Goal: Answer question/provide support: Share knowledge or assist other users

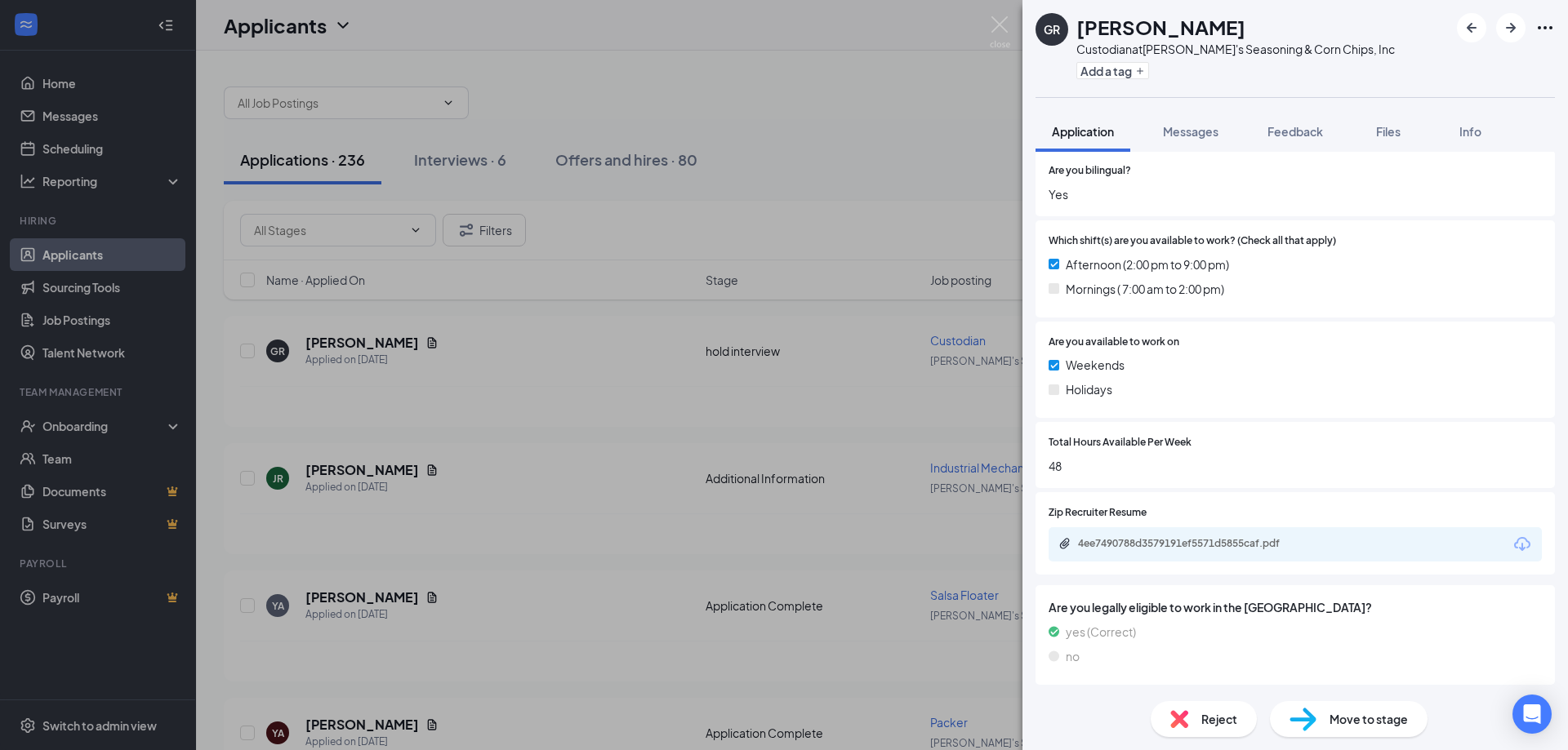
scroll to position [515, 0]
click at [1126, 541] on div "4ee7490788d3579191ef5571d5855caf.pdf" at bounding box center [1192, 543] width 229 height 13
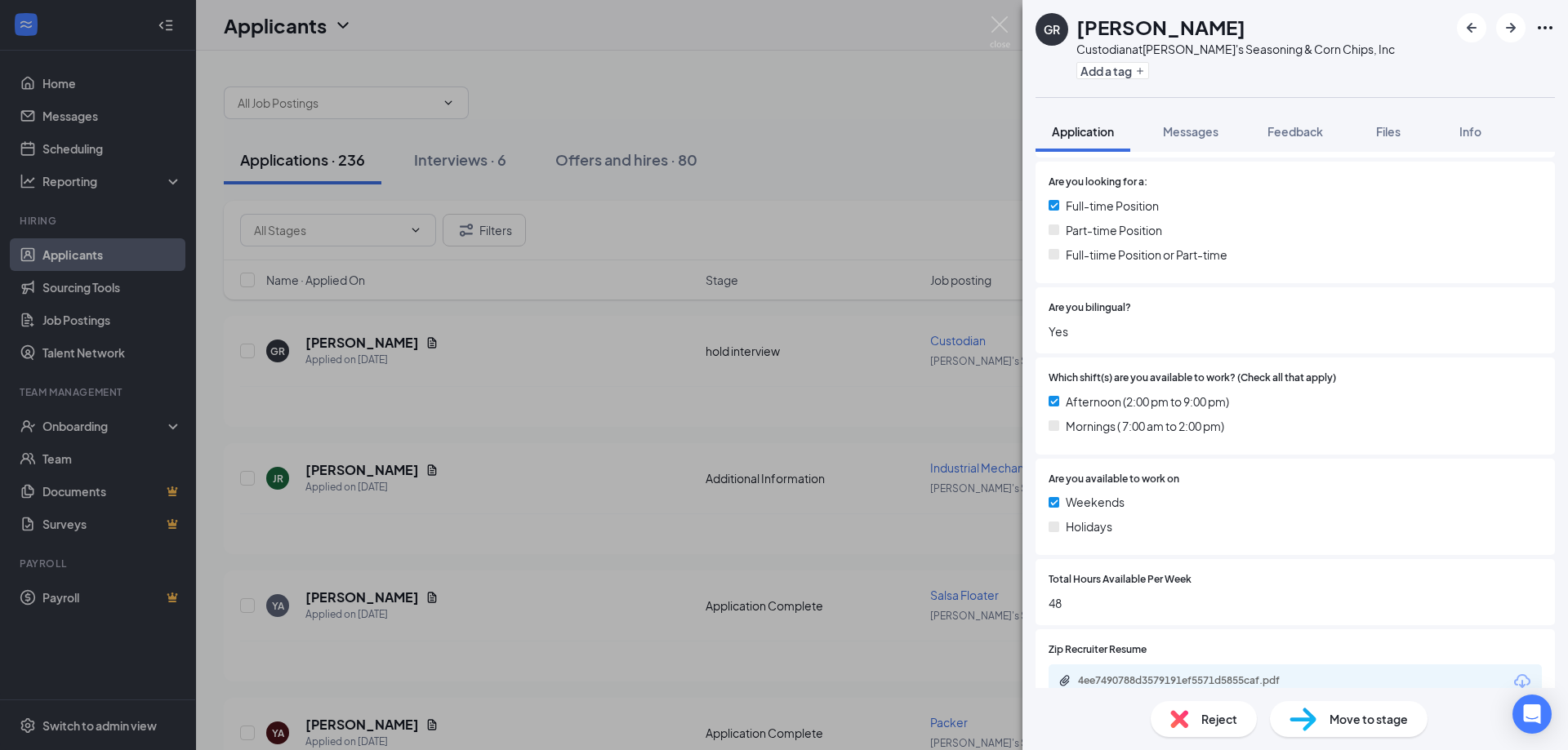
scroll to position [326, 0]
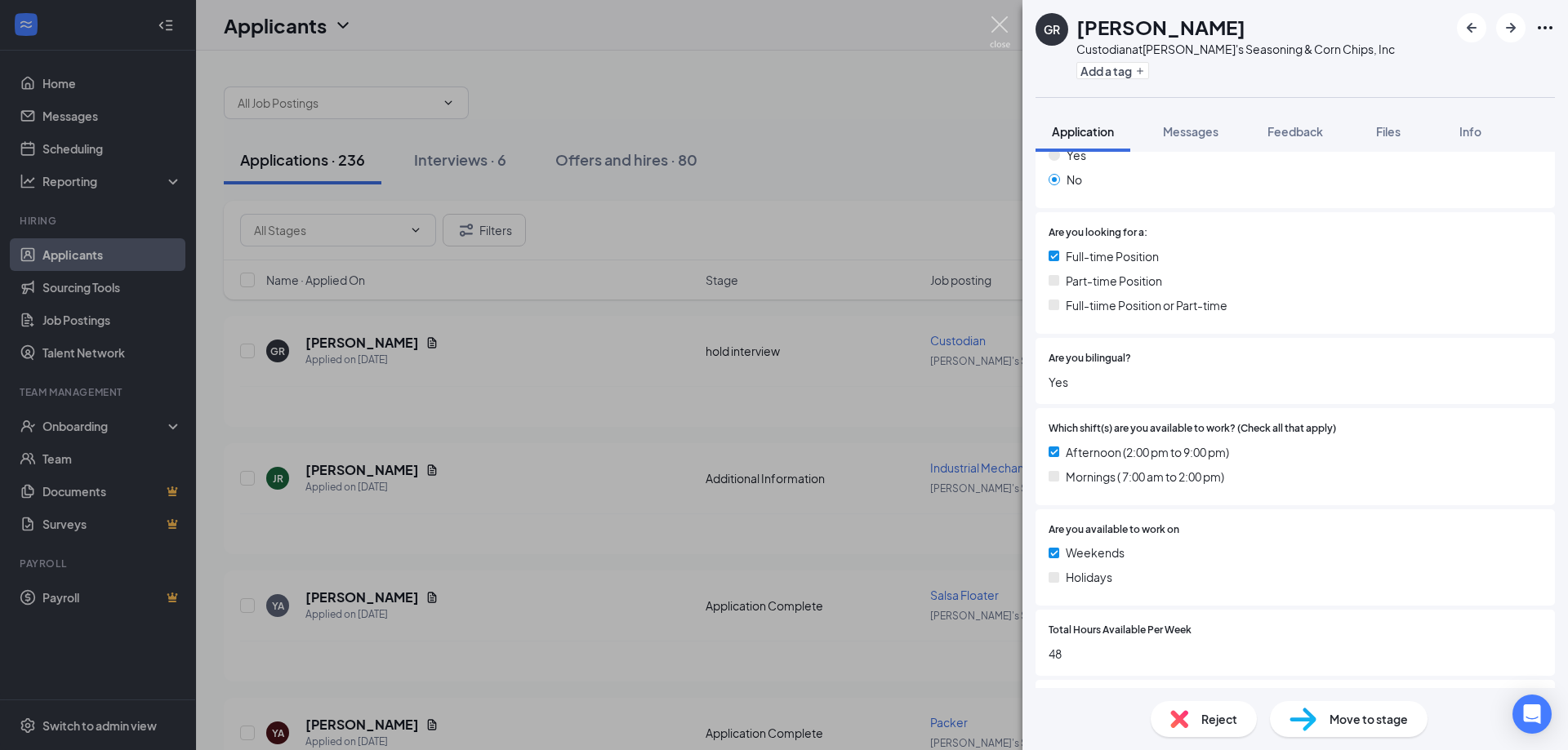
click at [999, 27] on img at bounding box center [999, 32] width 20 height 32
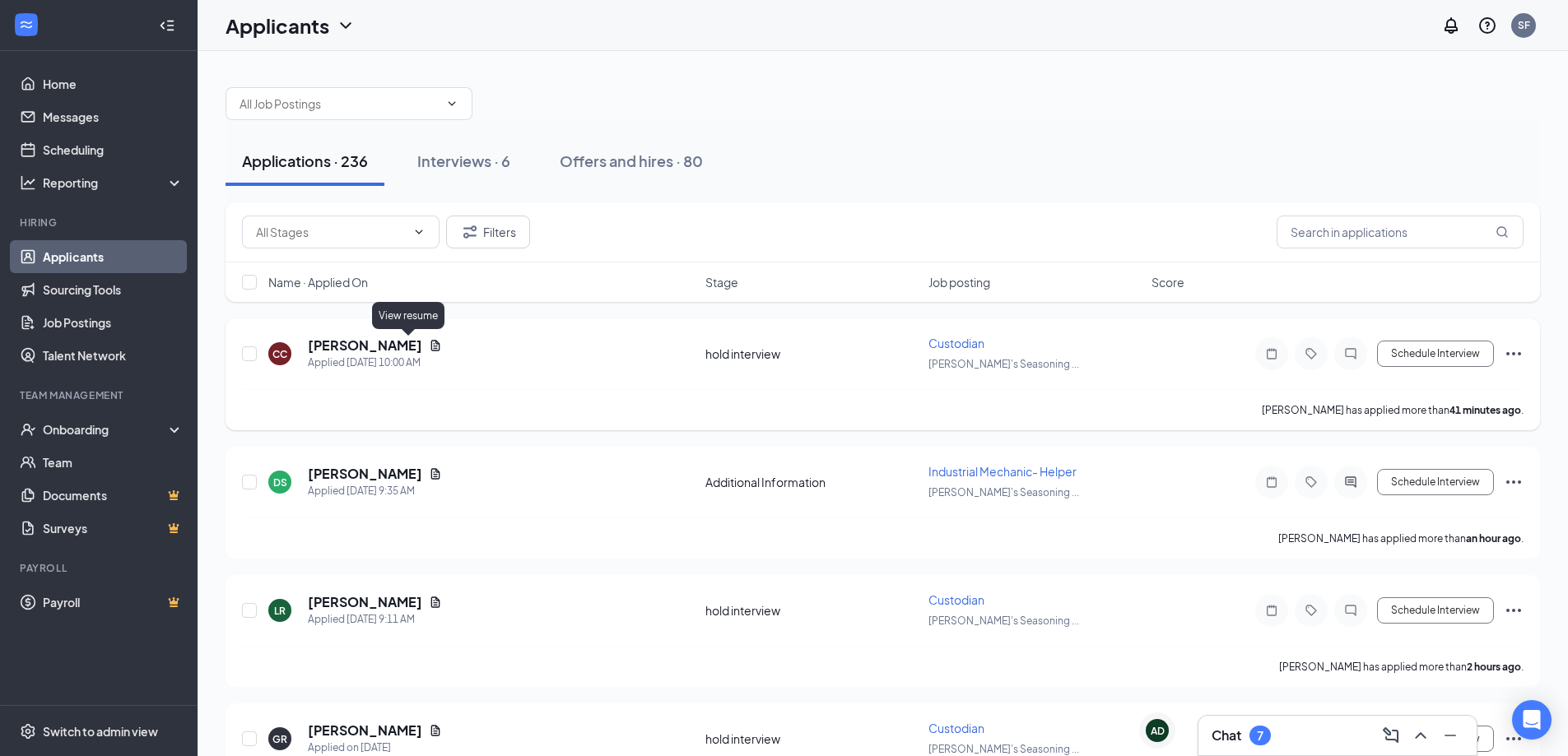
click at [429, 348] on icon "Document" at bounding box center [436, 346] width 14 height 14
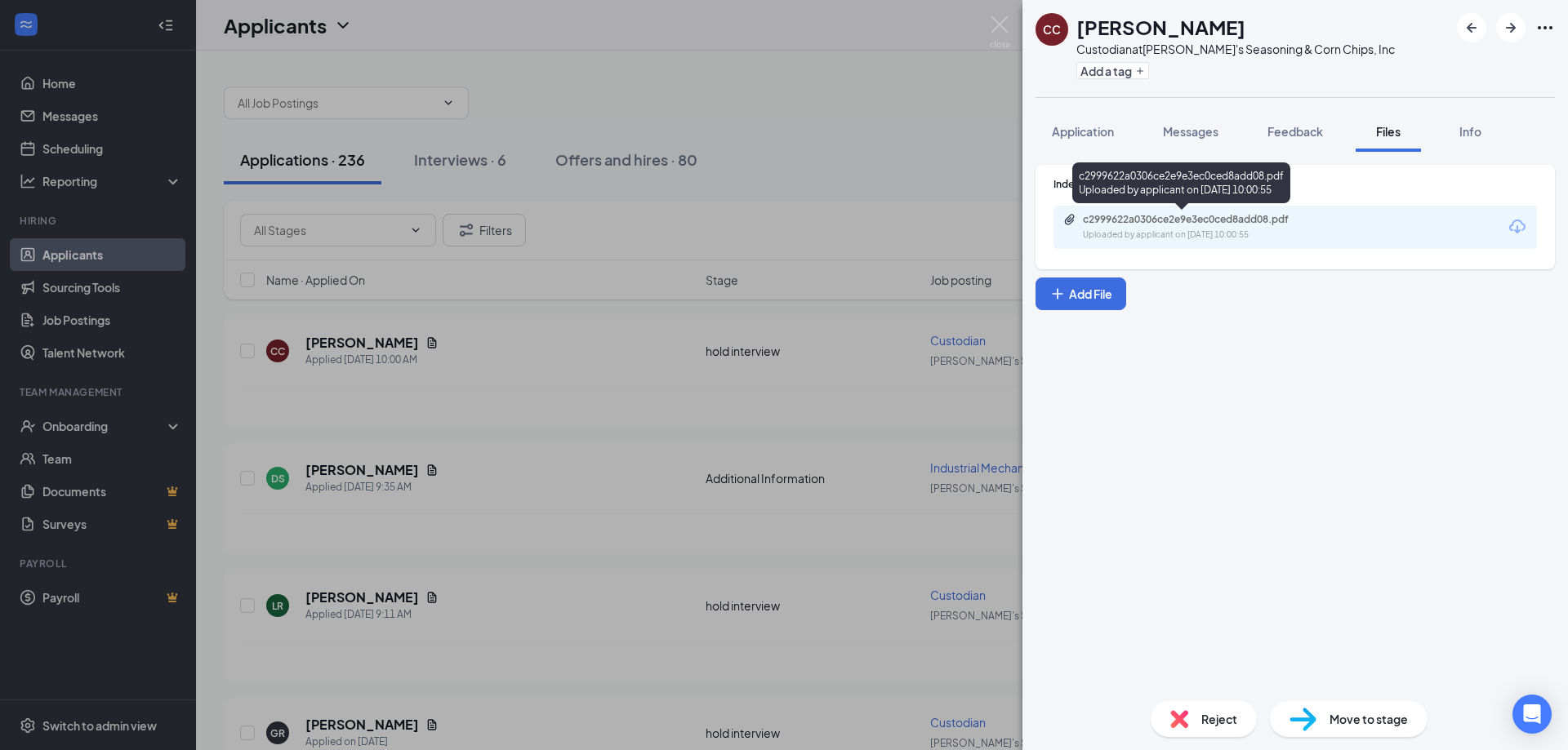
click at [1122, 227] on div "c2999622a0306ce2e9e3ec0ced8add08.pdf Uploaded by applicant on [DATE] 10:00:55" at bounding box center [1196, 228] width 264 height 29
click at [999, 26] on img at bounding box center [999, 32] width 20 height 32
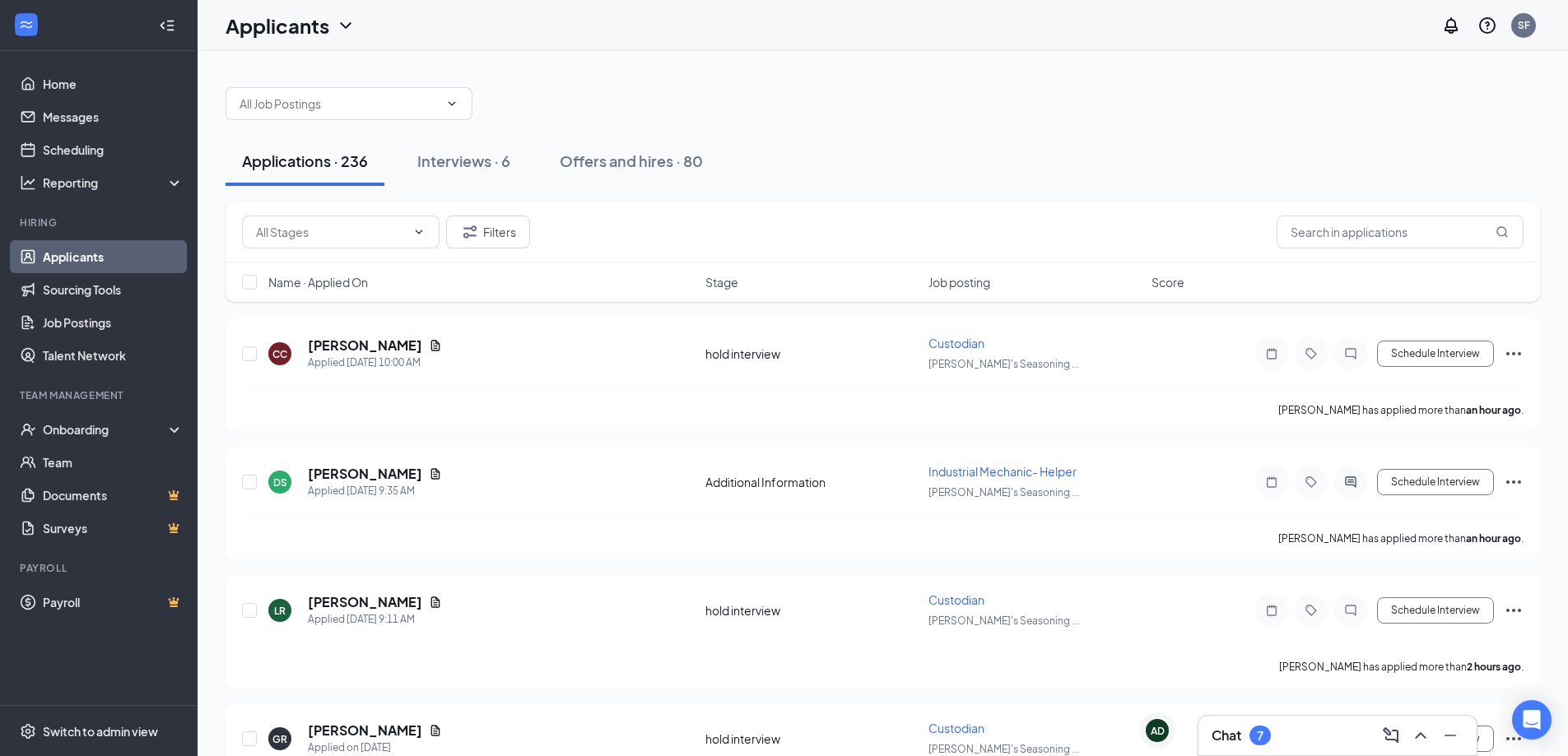
click at [93, 254] on link "Applicants" at bounding box center [113, 256] width 141 height 33
click at [350, 347] on h5 "[PERSON_NAME]" at bounding box center [365, 345] width 115 height 18
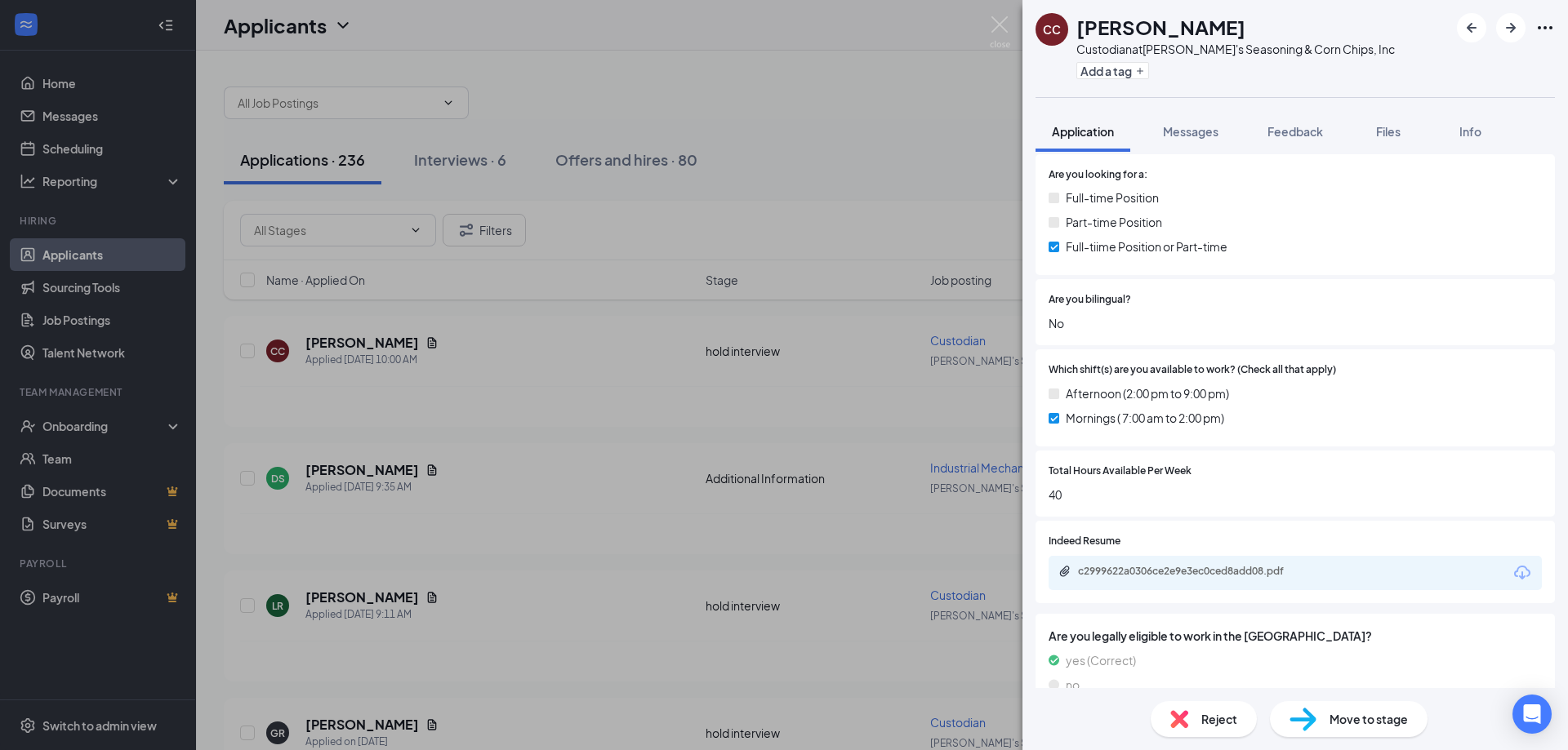
scroll to position [368, 0]
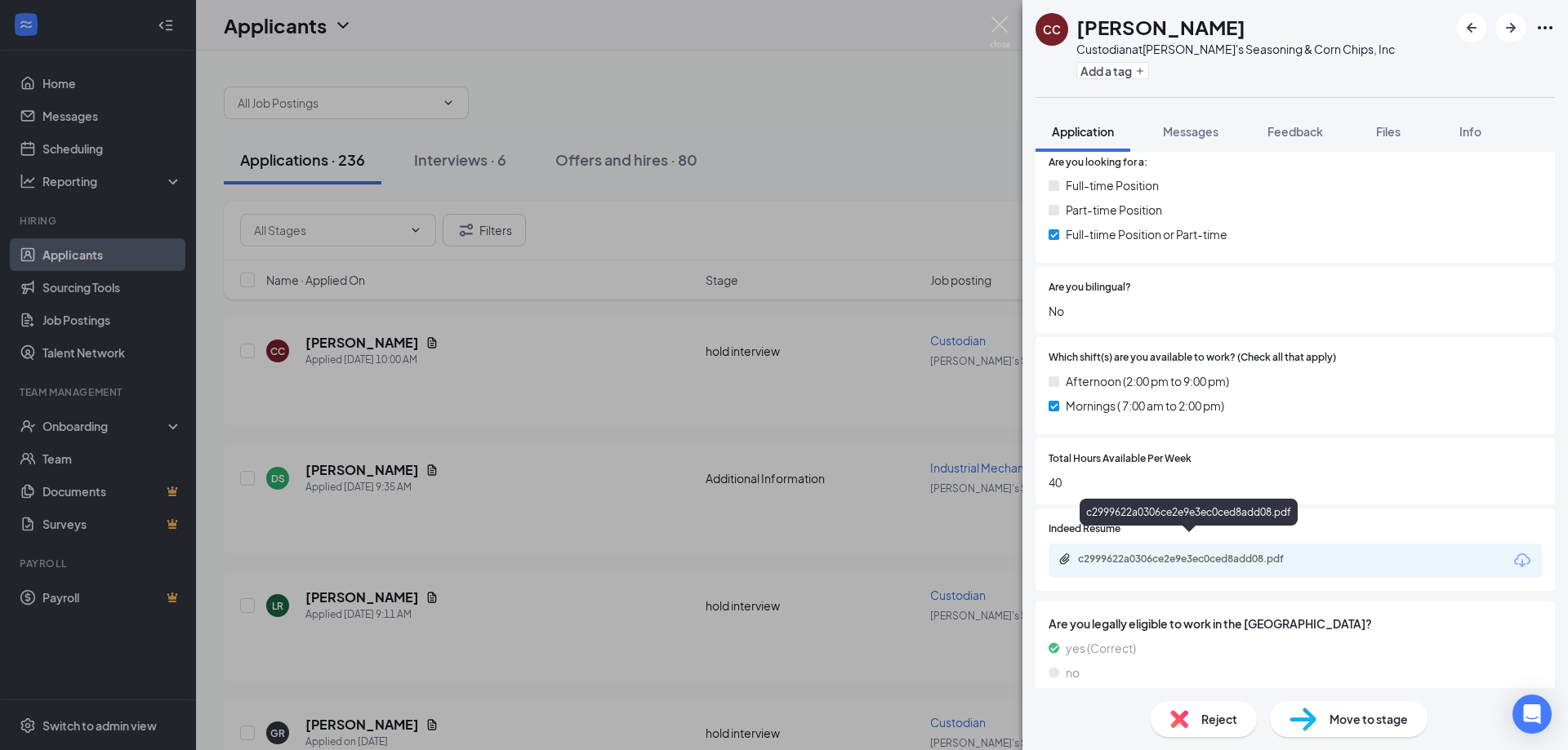
click at [1122, 553] on div "c2999622a0306ce2e9e3ec0ced8add08.pdf" at bounding box center [1192, 560] width 229 height 13
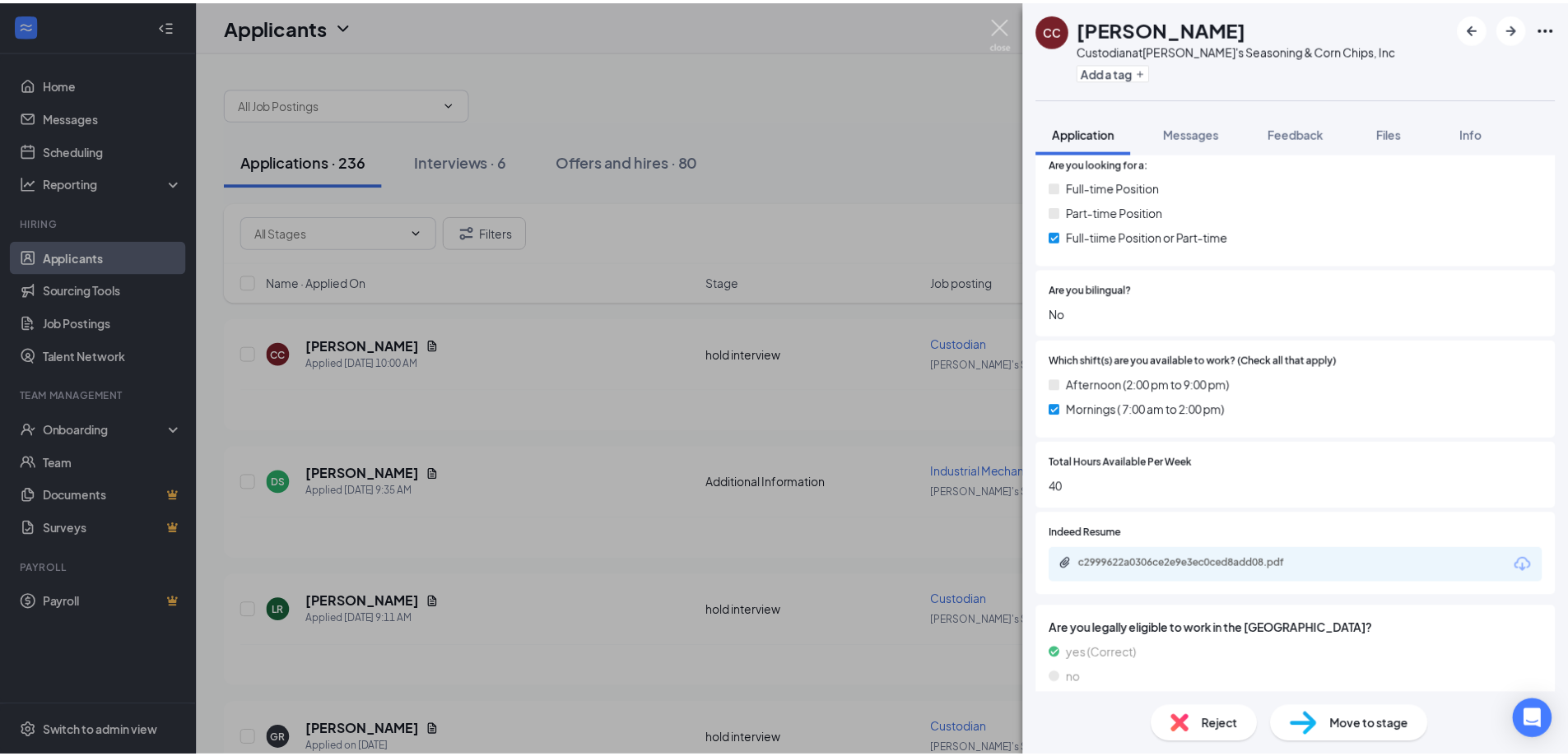
scroll to position [365, 0]
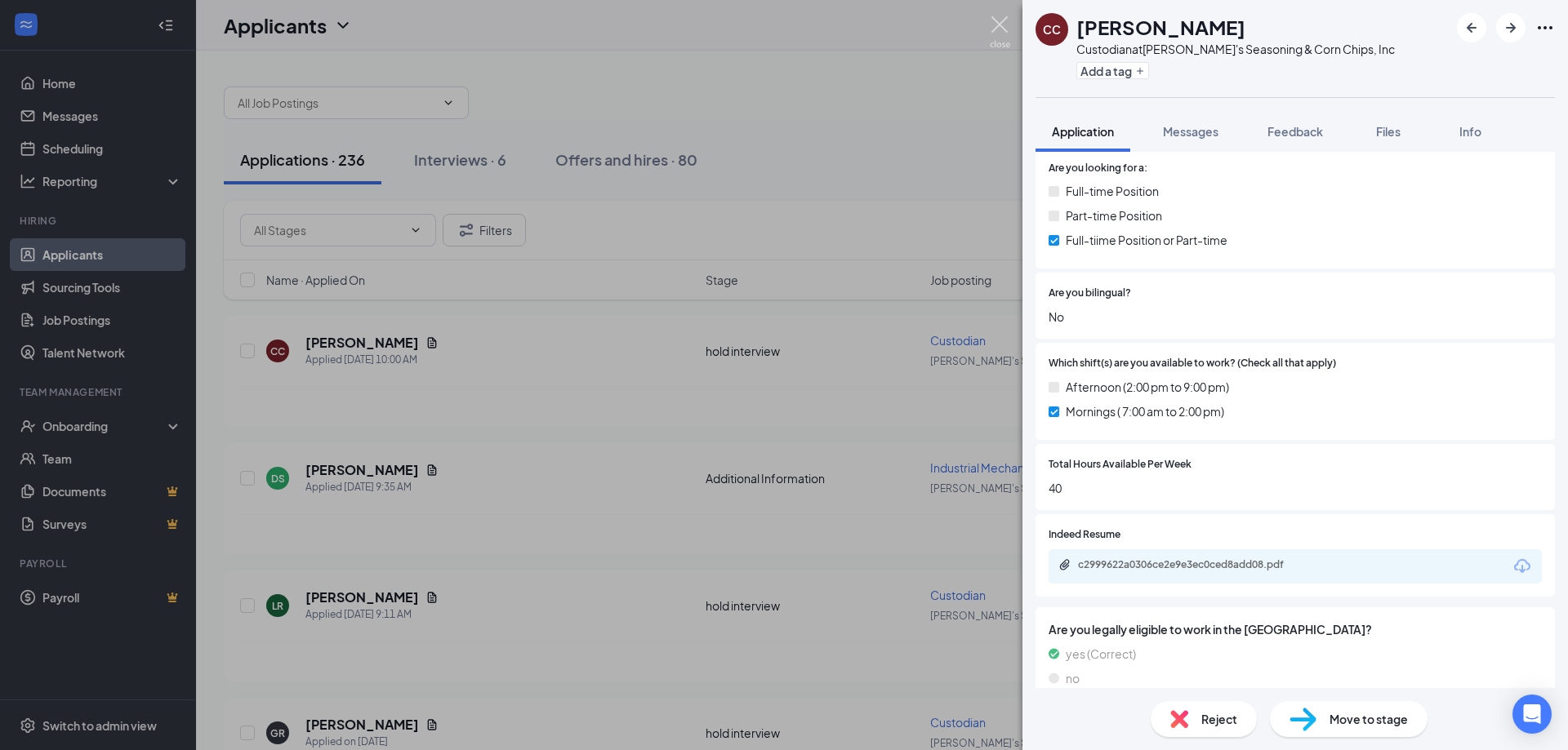
click at [1002, 35] on img at bounding box center [999, 32] width 20 height 32
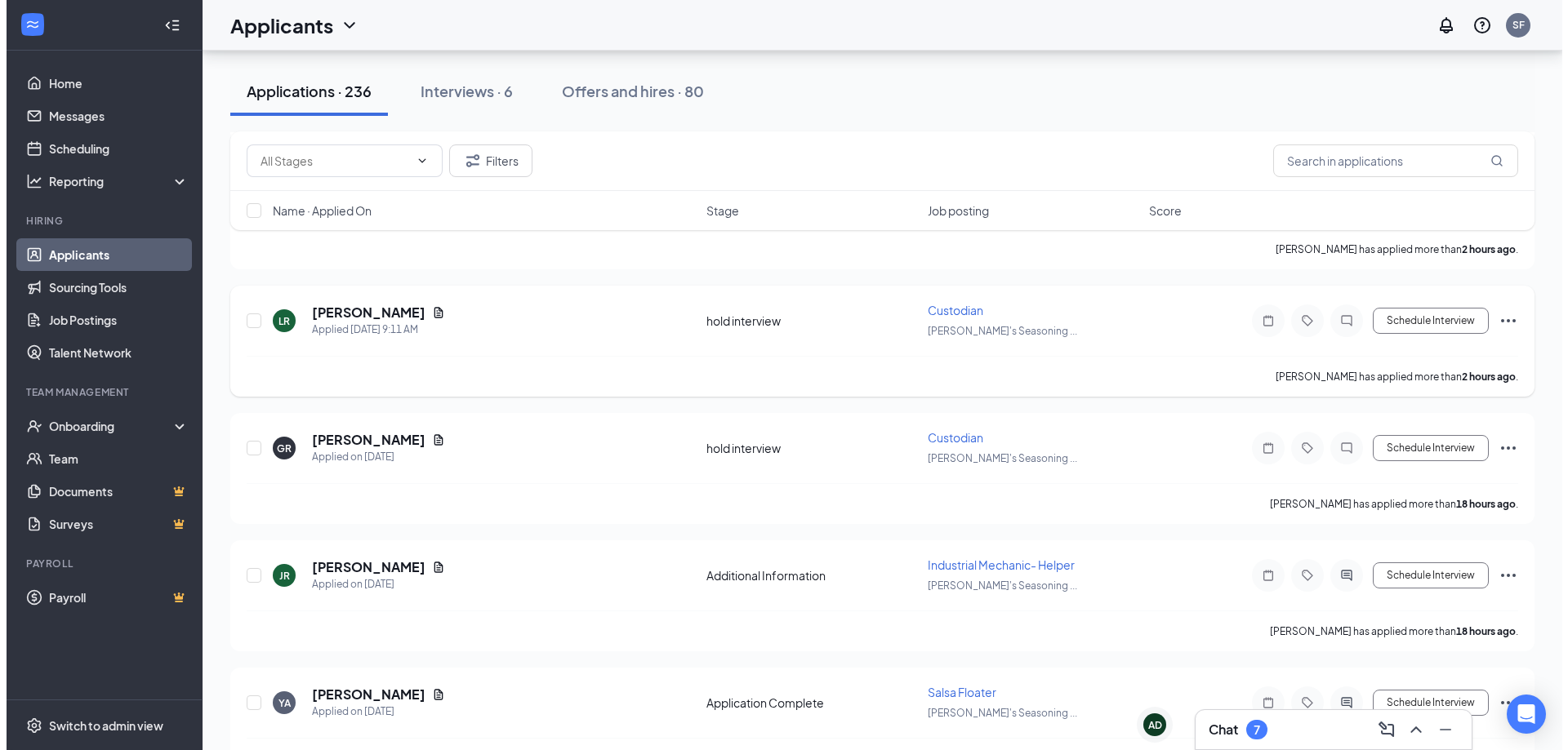
scroll to position [326, 0]
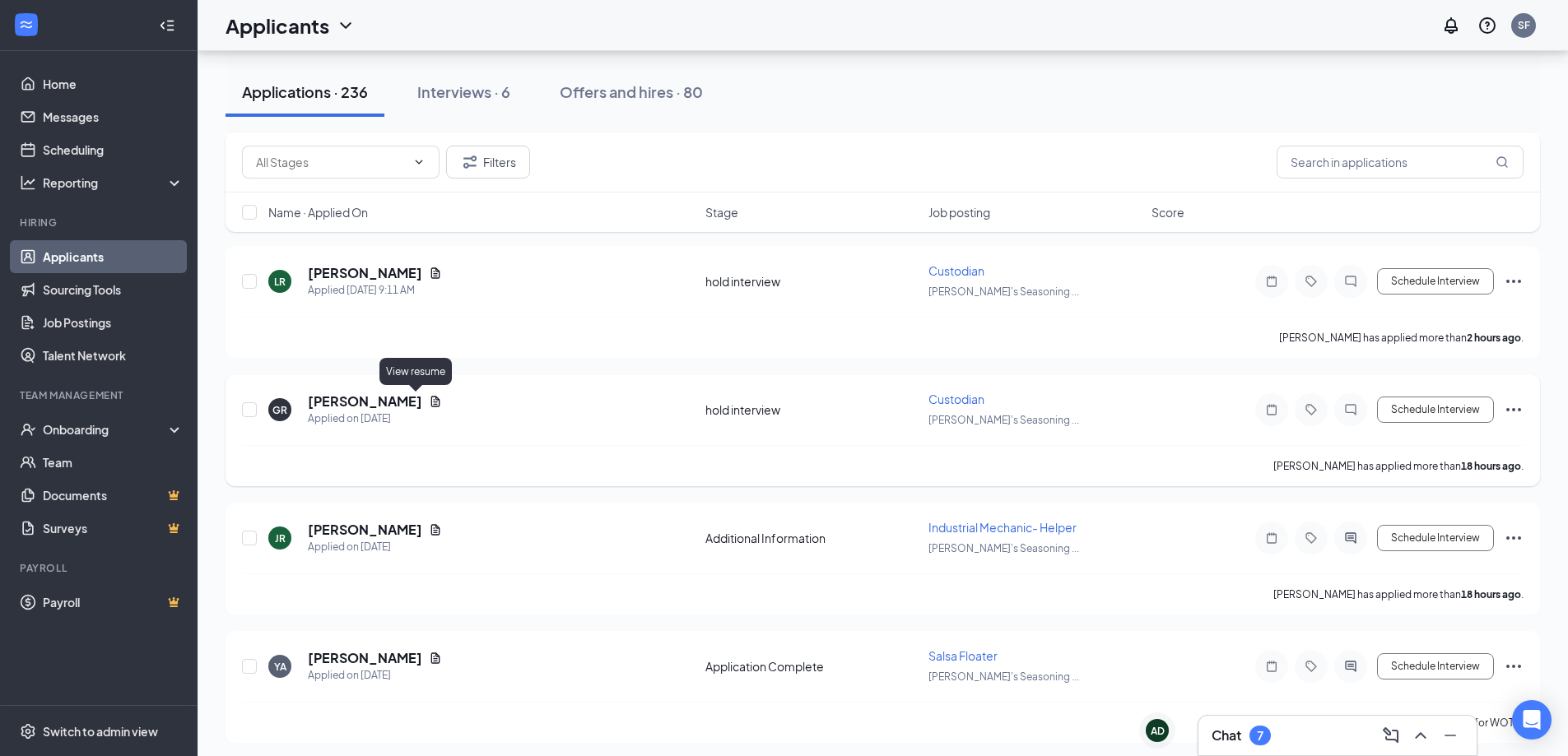
click at [431, 401] on icon "Document" at bounding box center [435, 400] width 9 height 11
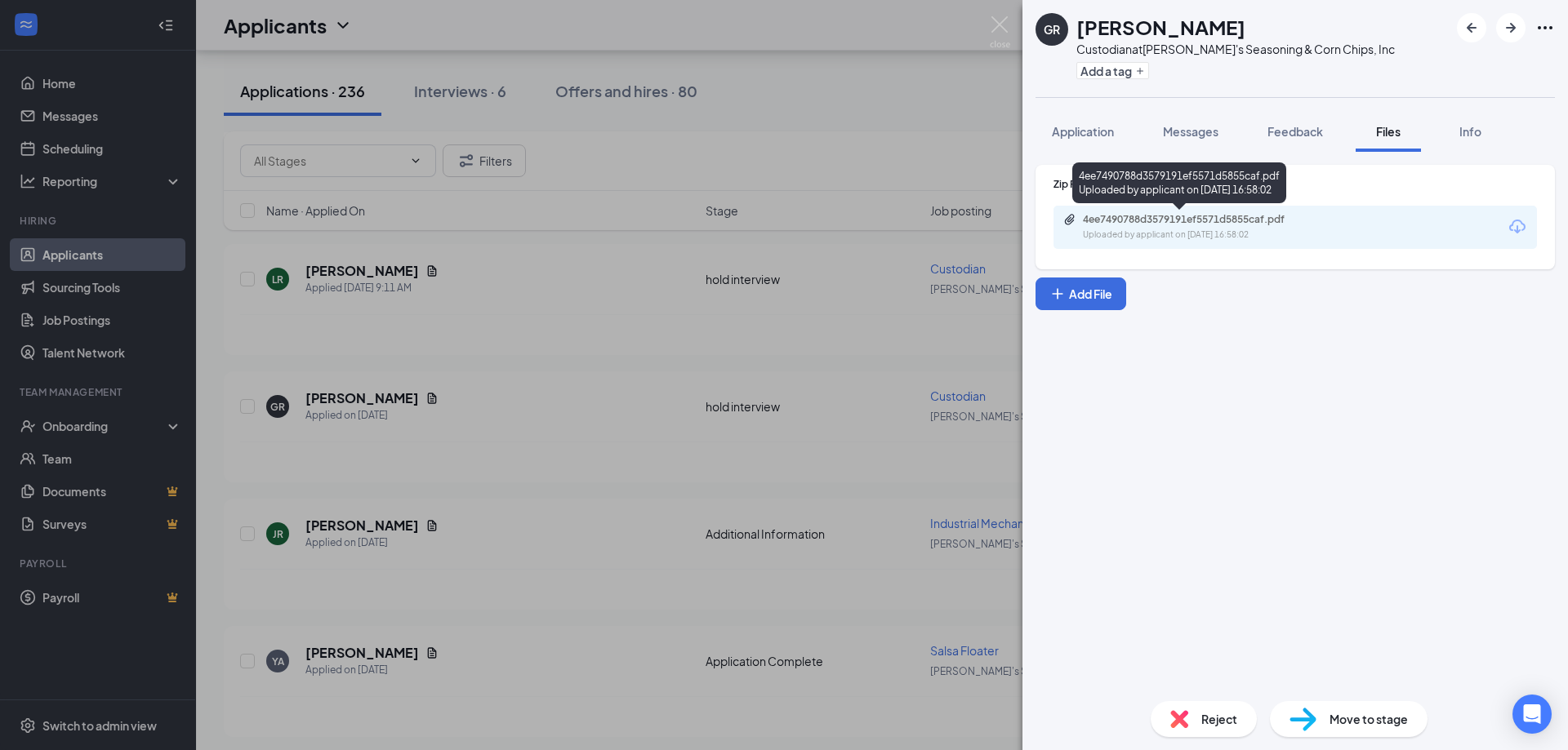
click at [1198, 228] on div "4ee7490788d3579191ef5571d5855caf.pdf Uploaded by applicant on [DATE] 16:58:02" at bounding box center [1196, 228] width 264 height 29
click at [1095, 129] on span "Application" at bounding box center [1083, 131] width 62 height 14
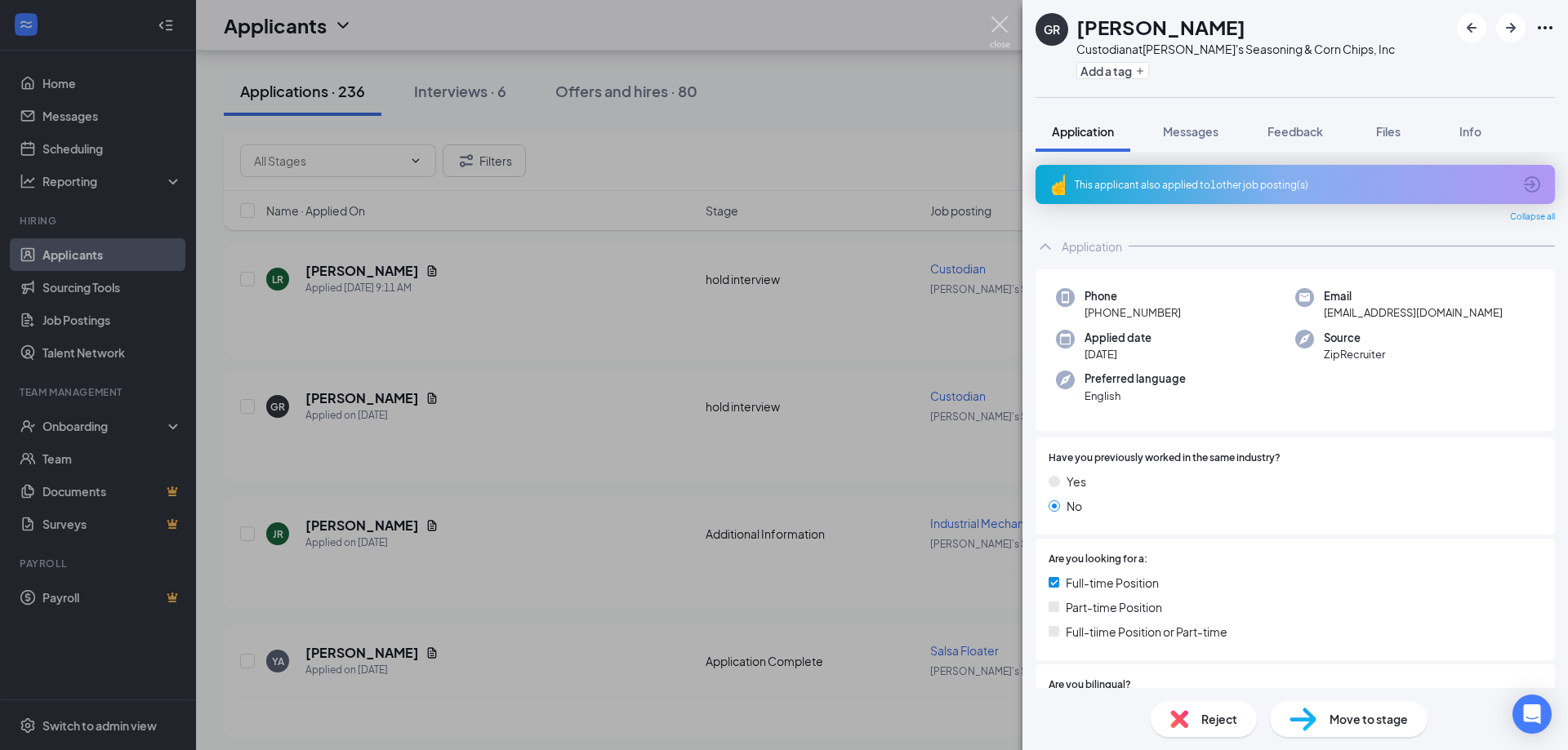
click at [998, 34] on img at bounding box center [999, 32] width 20 height 32
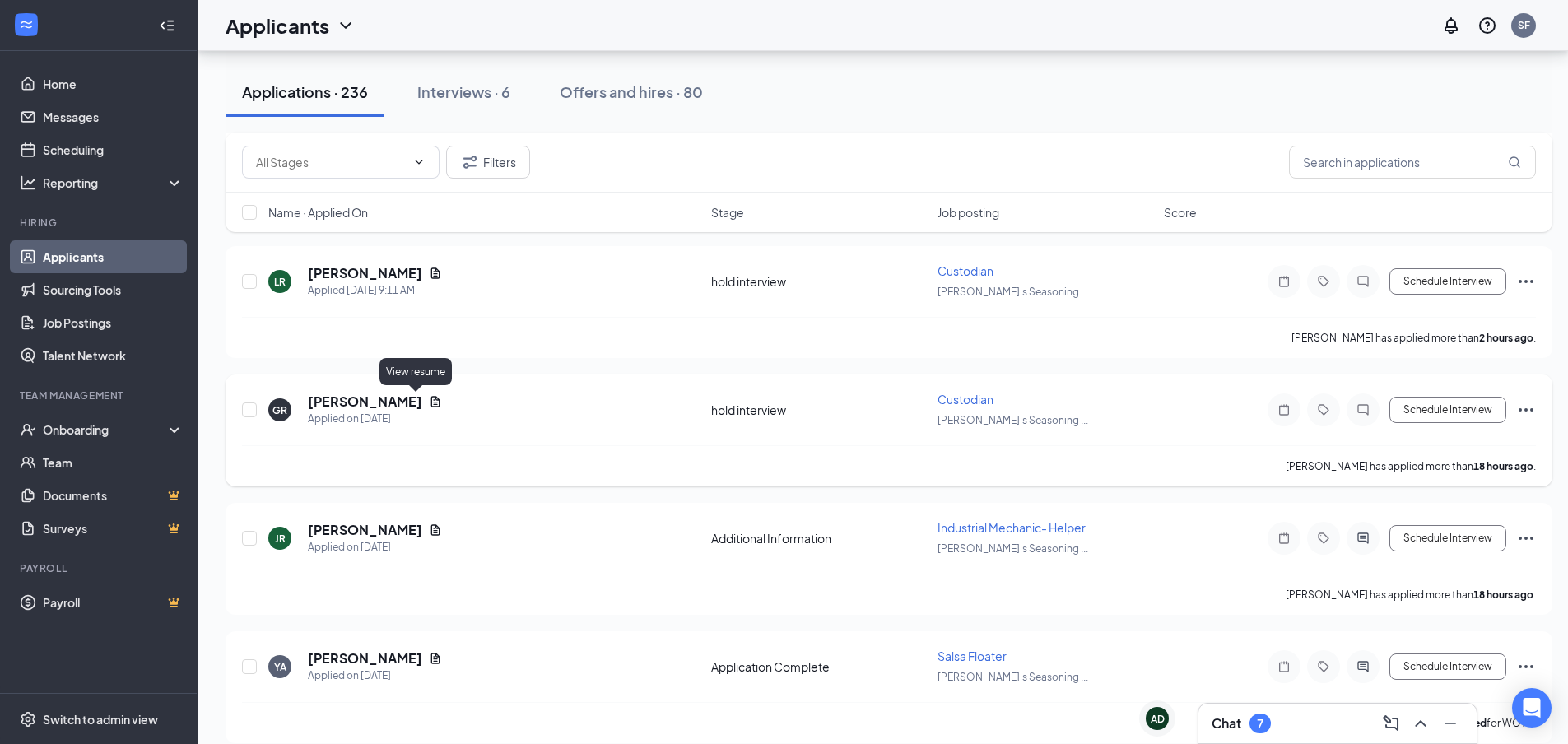
click at [429, 401] on icon "Document" at bounding box center [436, 402] width 14 height 14
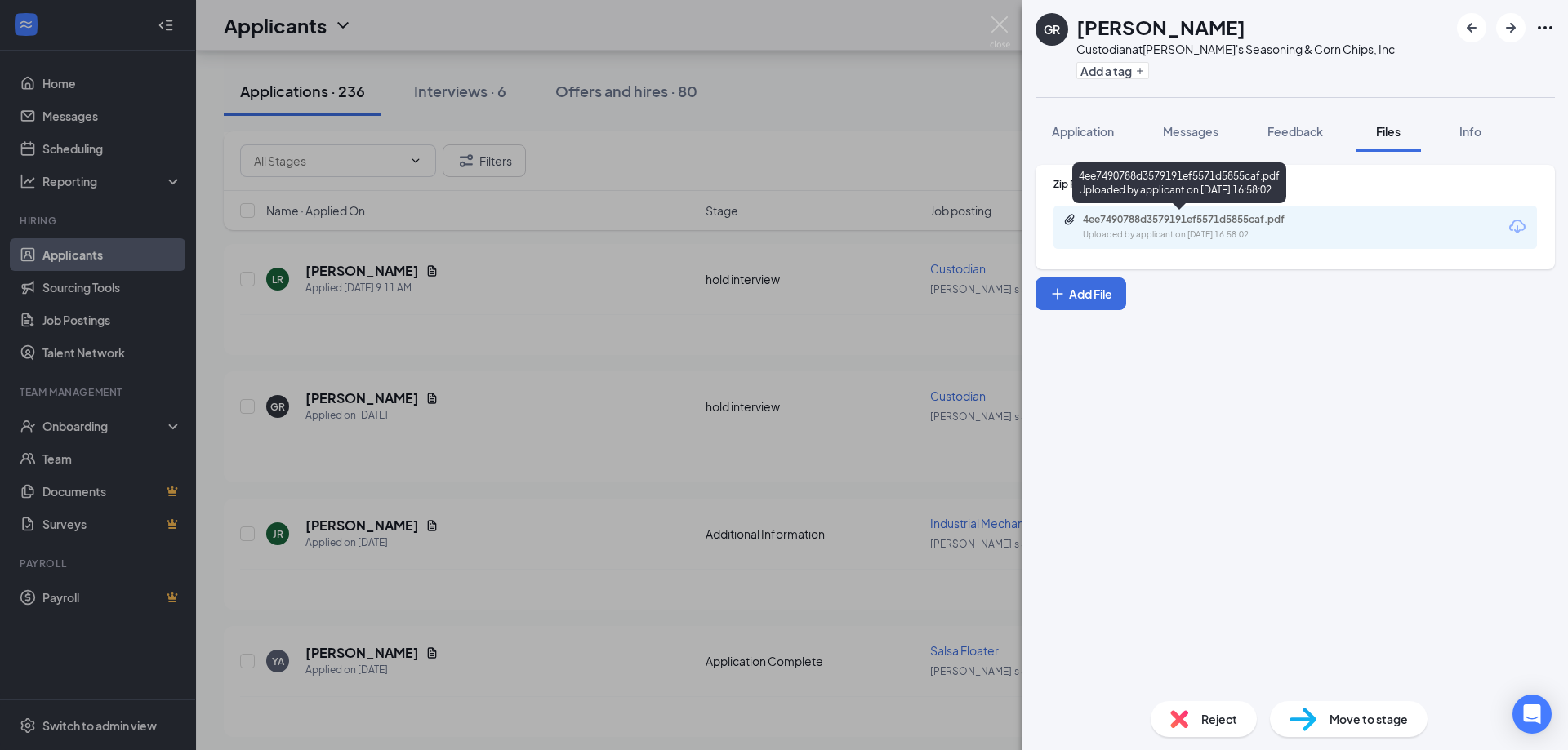
click at [1103, 216] on div "4ee7490788d3579191ef5571d5855caf.pdf" at bounding box center [1197, 220] width 229 height 13
click at [1086, 137] on span "Application" at bounding box center [1083, 131] width 62 height 14
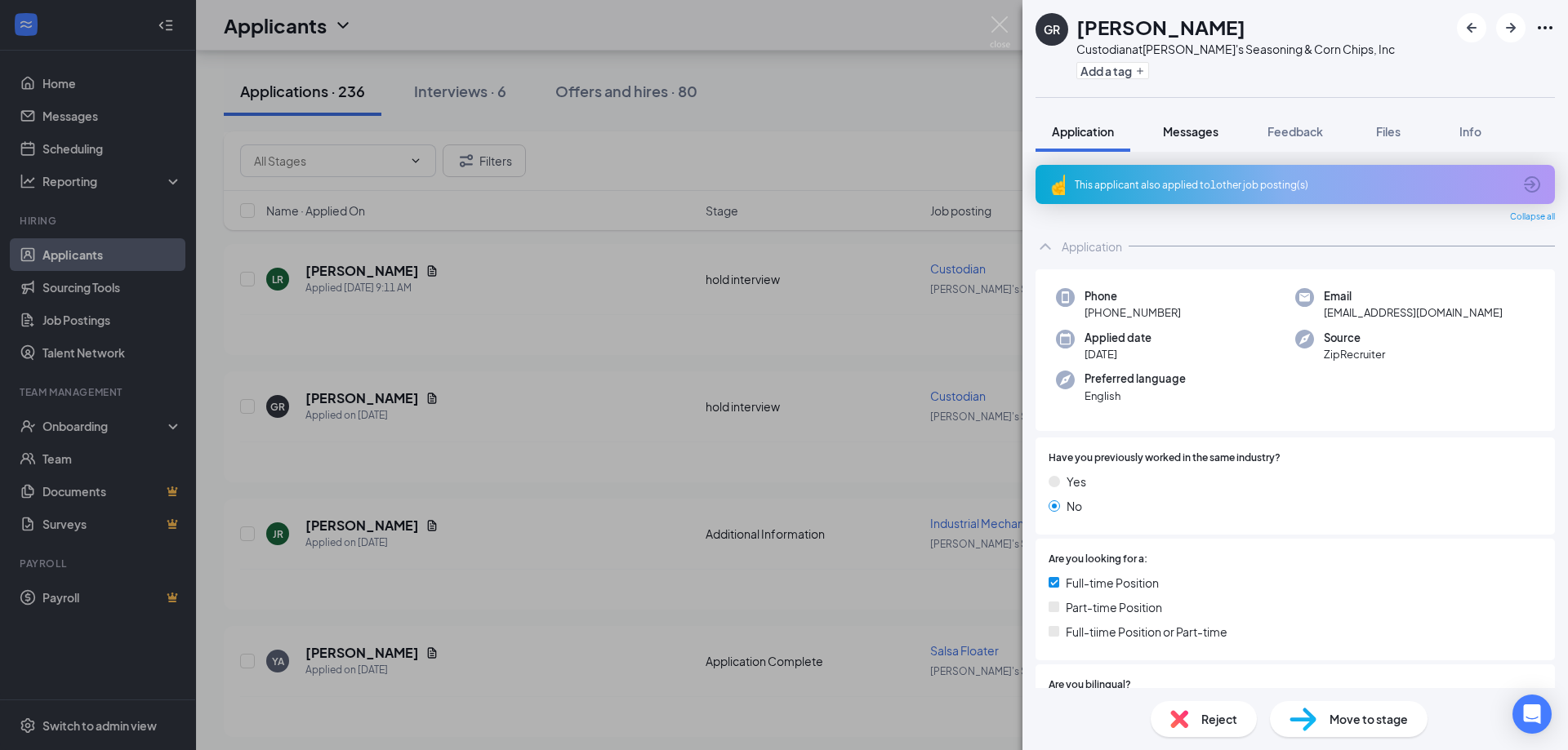
click at [1183, 142] on button "Messages" at bounding box center [1191, 131] width 88 height 41
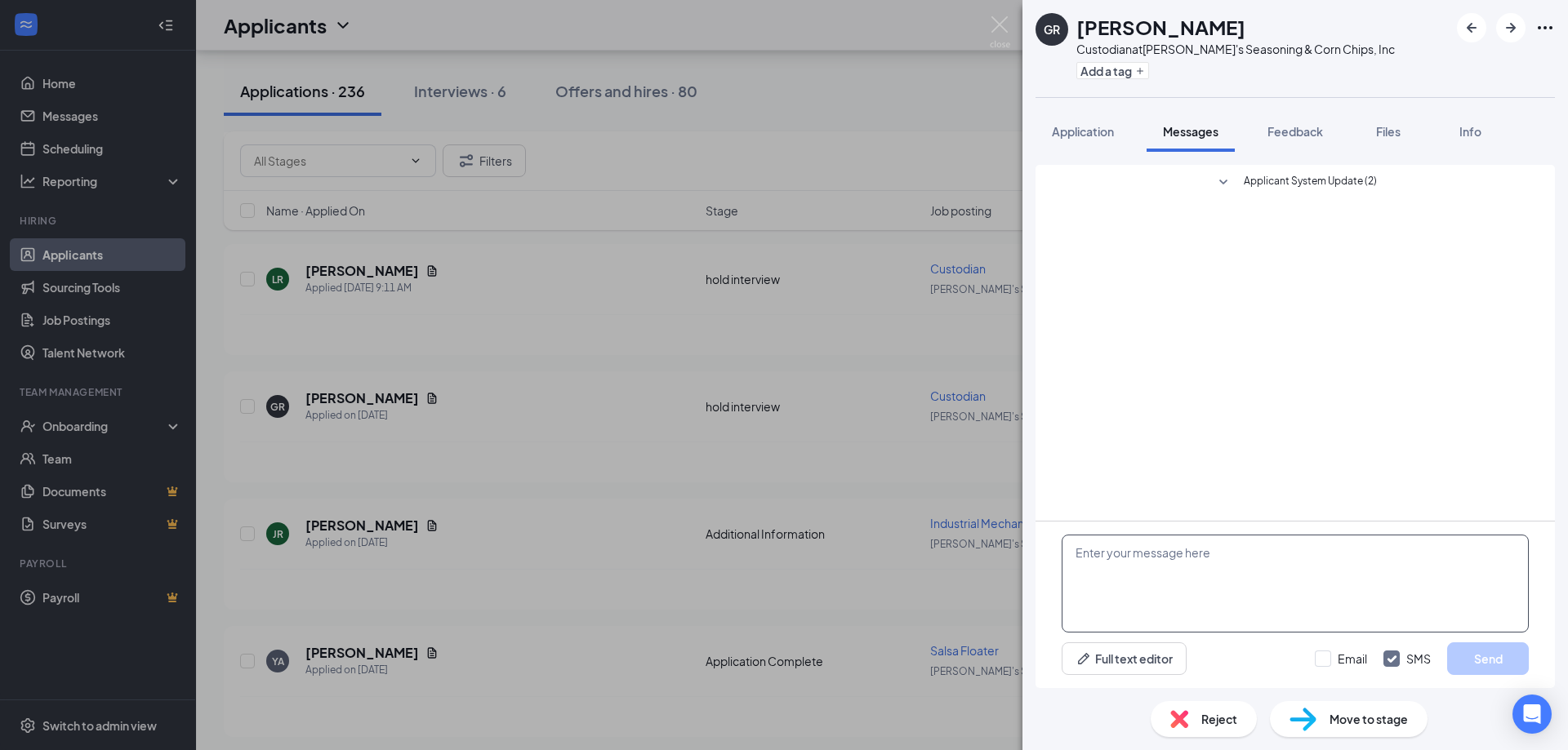
paste textarea "Buenos [PERSON_NAME] Todavía interesado en la posición de empacador. Llame al […"
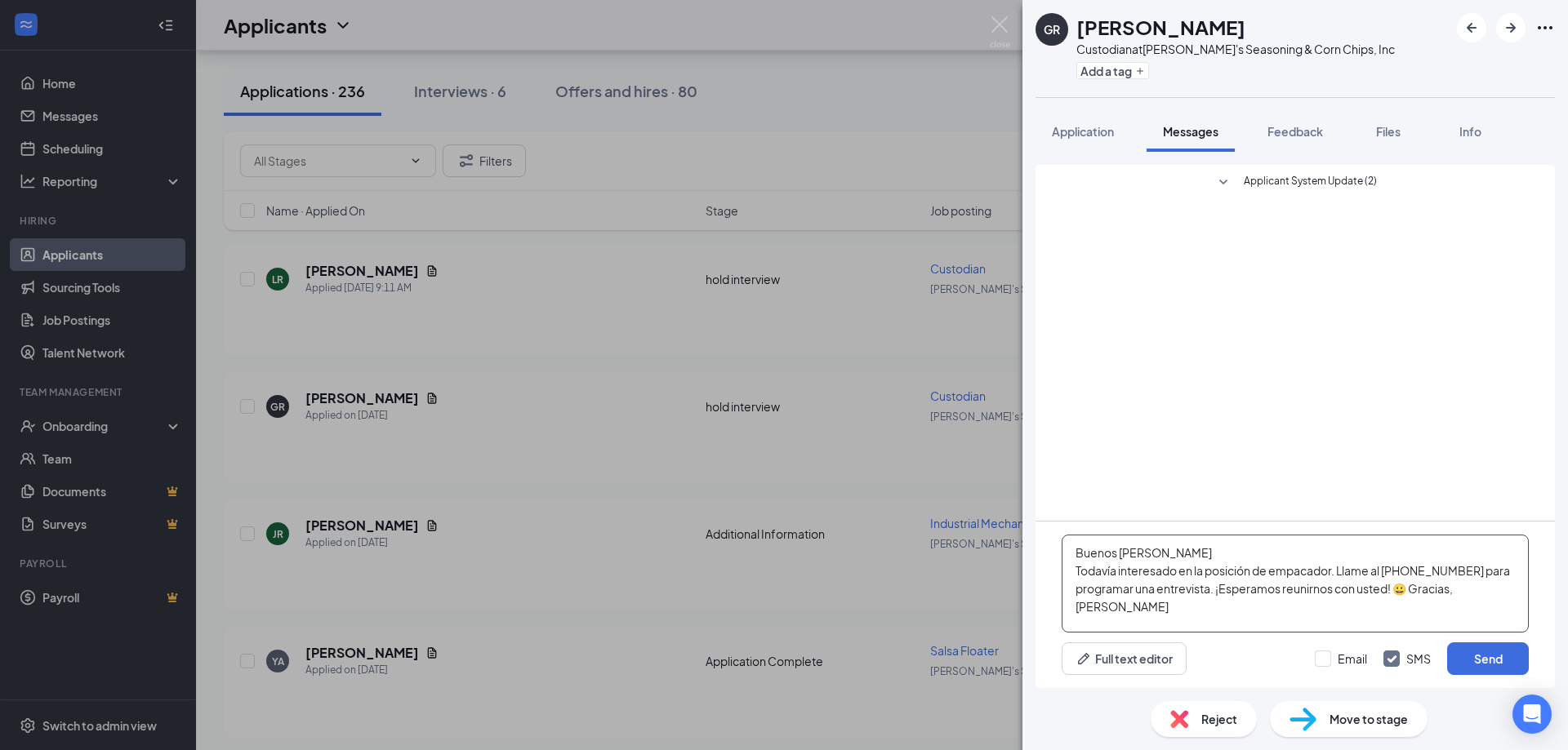
drag, startPoint x: 1336, startPoint y: 572, endPoint x: 1274, endPoint y: 576, distance: 62.1
click at [1274, 576] on textarea "Buenos [PERSON_NAME] Todavía interesado en la posición de empacador. Llame al […" at bounding box center [1295, 584] width 467 height 98
click at [1416, 595] on textarea "Buenos [PERSON_NAME] Todavía interesado en la posición de conserje. Llame al [P…" at bounding box center [1295, 584] width 467 height 98
type textarea "Buenos [PERSON_NAME] Todavía interesado en la posición de conserje. Llame al [P…"
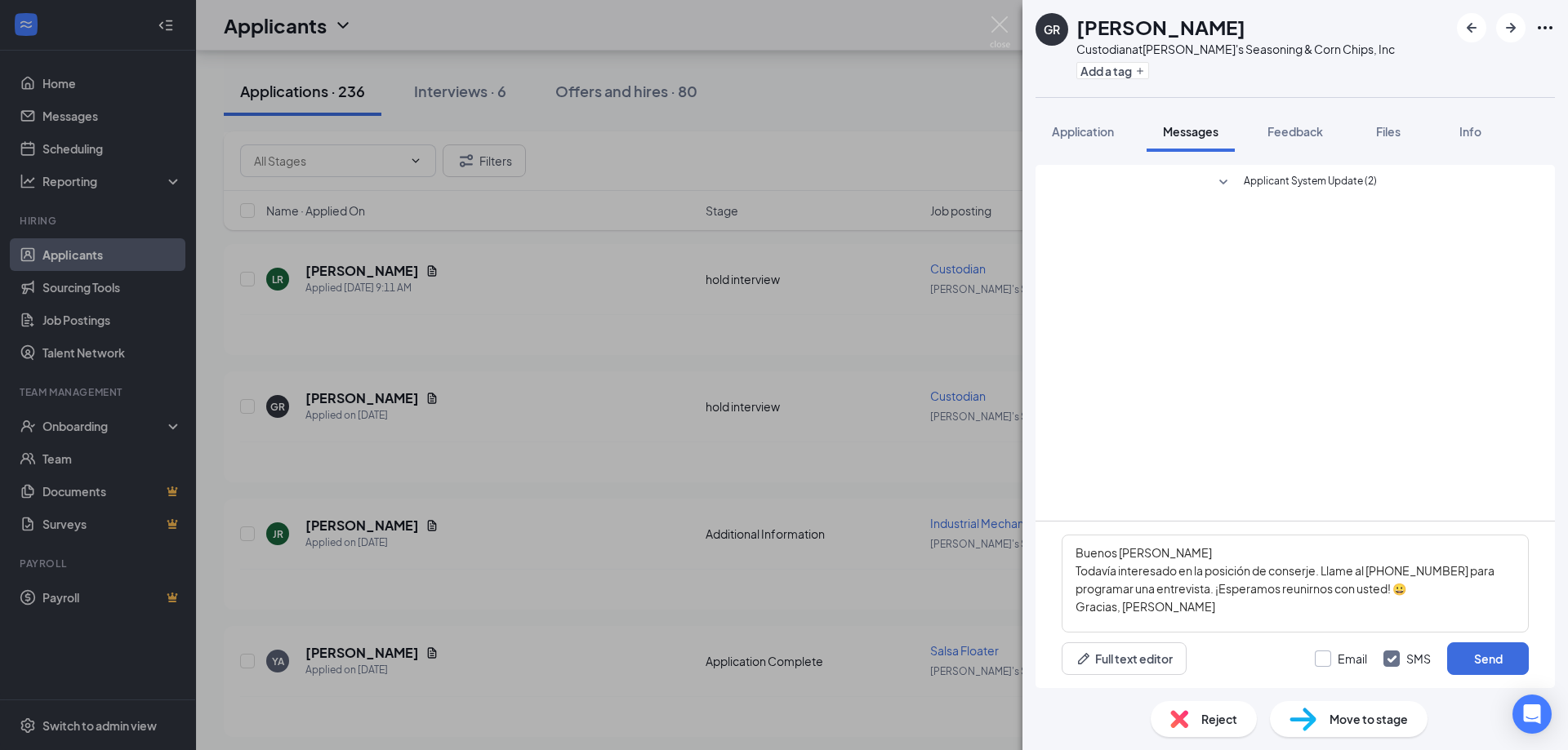
click at [1321, 659] on input "Email" at bounding box center [1341, 658] width 53 height 16
checkbox input "true"
click at [1489, 662] on button "Send" at bounding box center [1488, 659] width 81 height 33
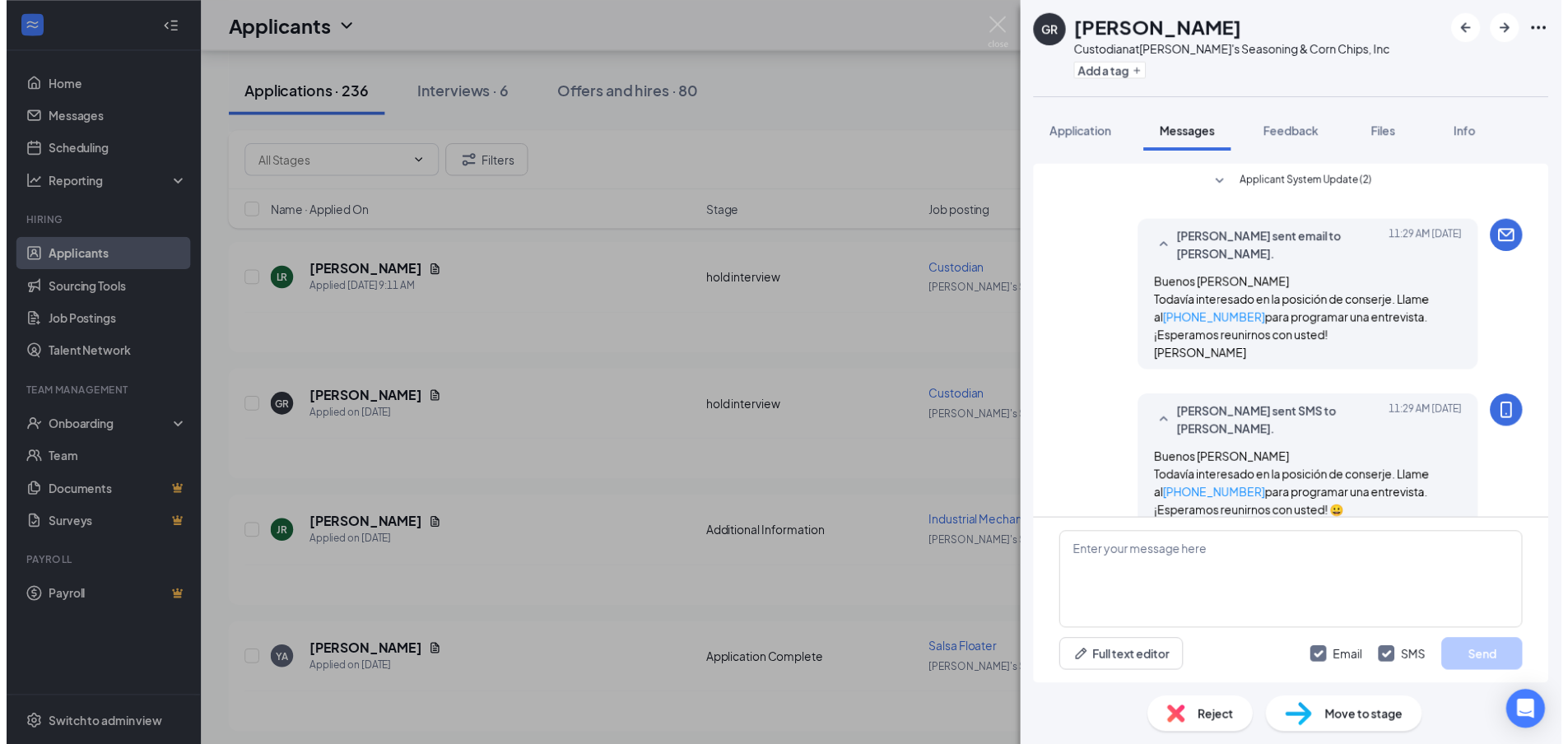
scroll to position [12, 0]
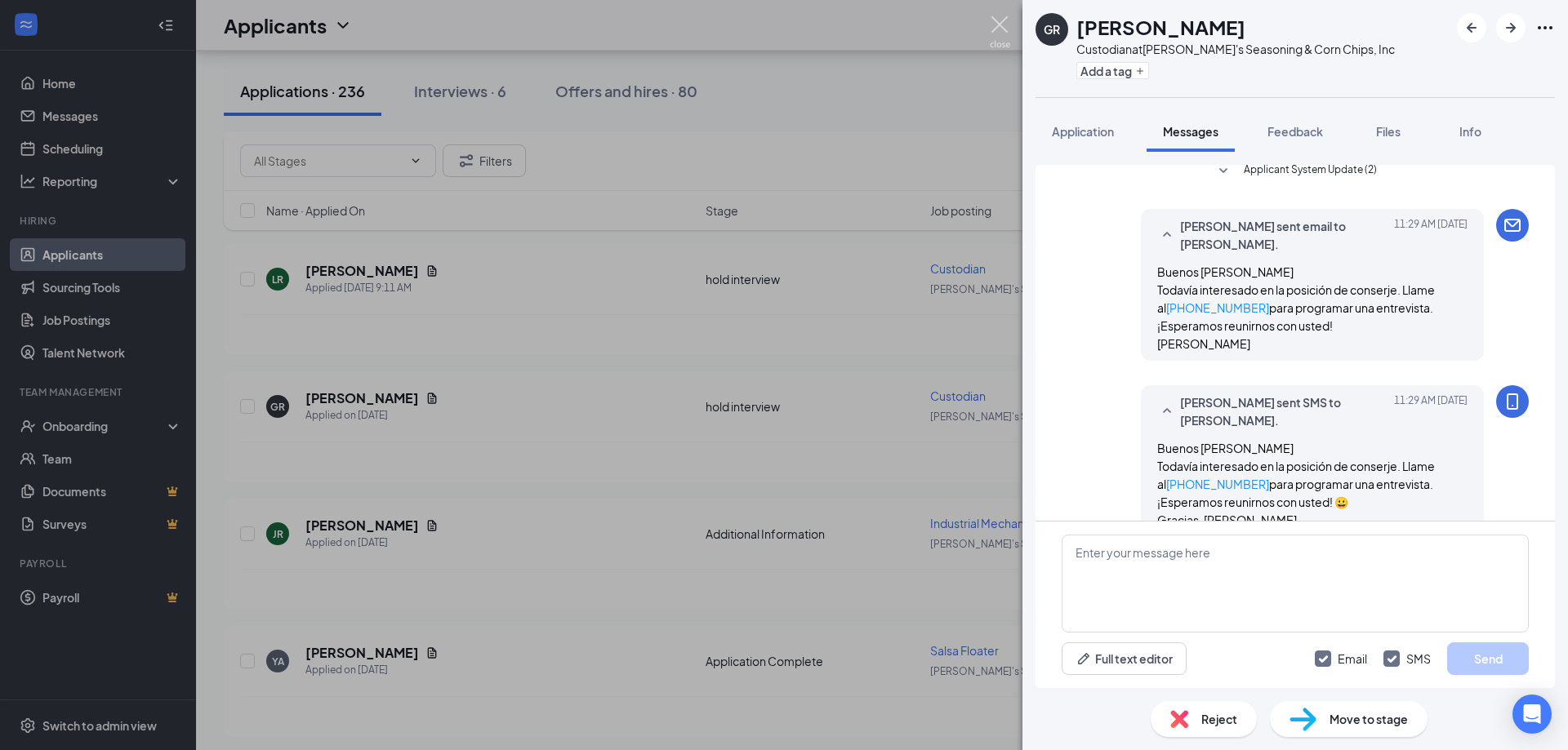
click at [1004, 36] on img at bounding box center [999, 32] width 20 height 32
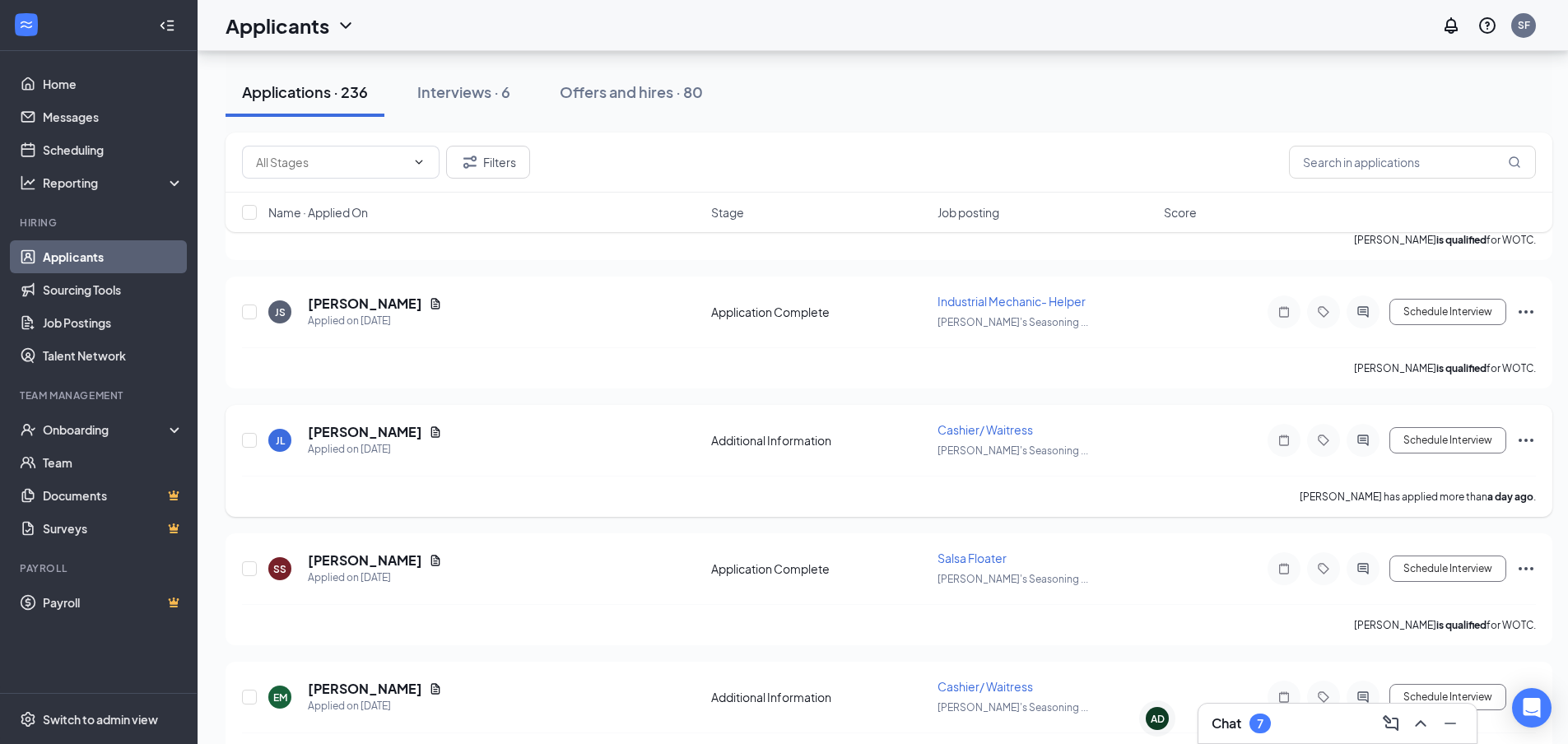
scroll to position [1070, 0]
click at [431, 434] on icon "Document" at bounding box center [435, 430] width 9 height 11
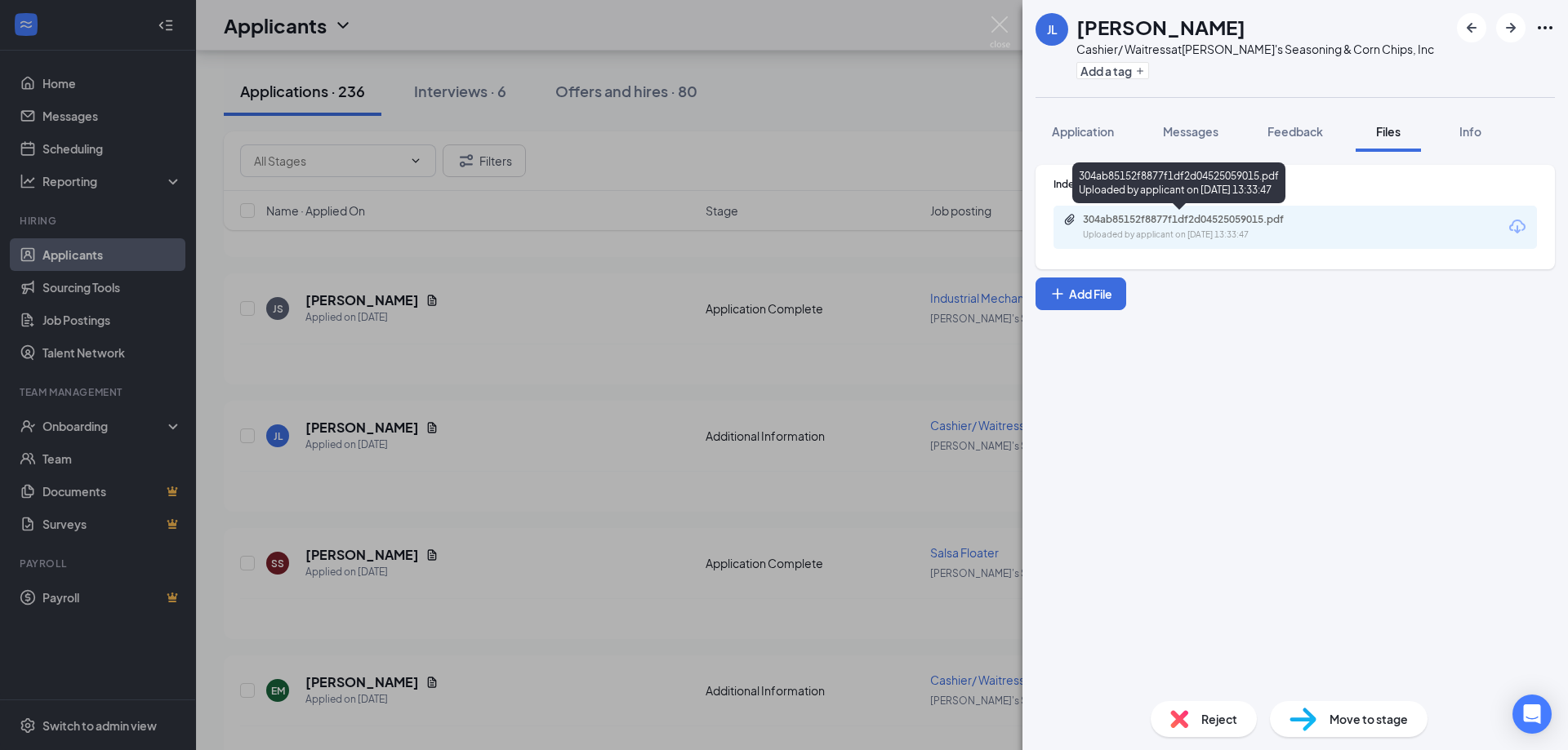
click at [1095, 218] on div "304ab85152f8877f1df2d04525059015.pdf" at bounding box center [1197, 220] width 229 height 13
click at [1004, 28] on img at bounding box center [999, 32] width 20 height 32
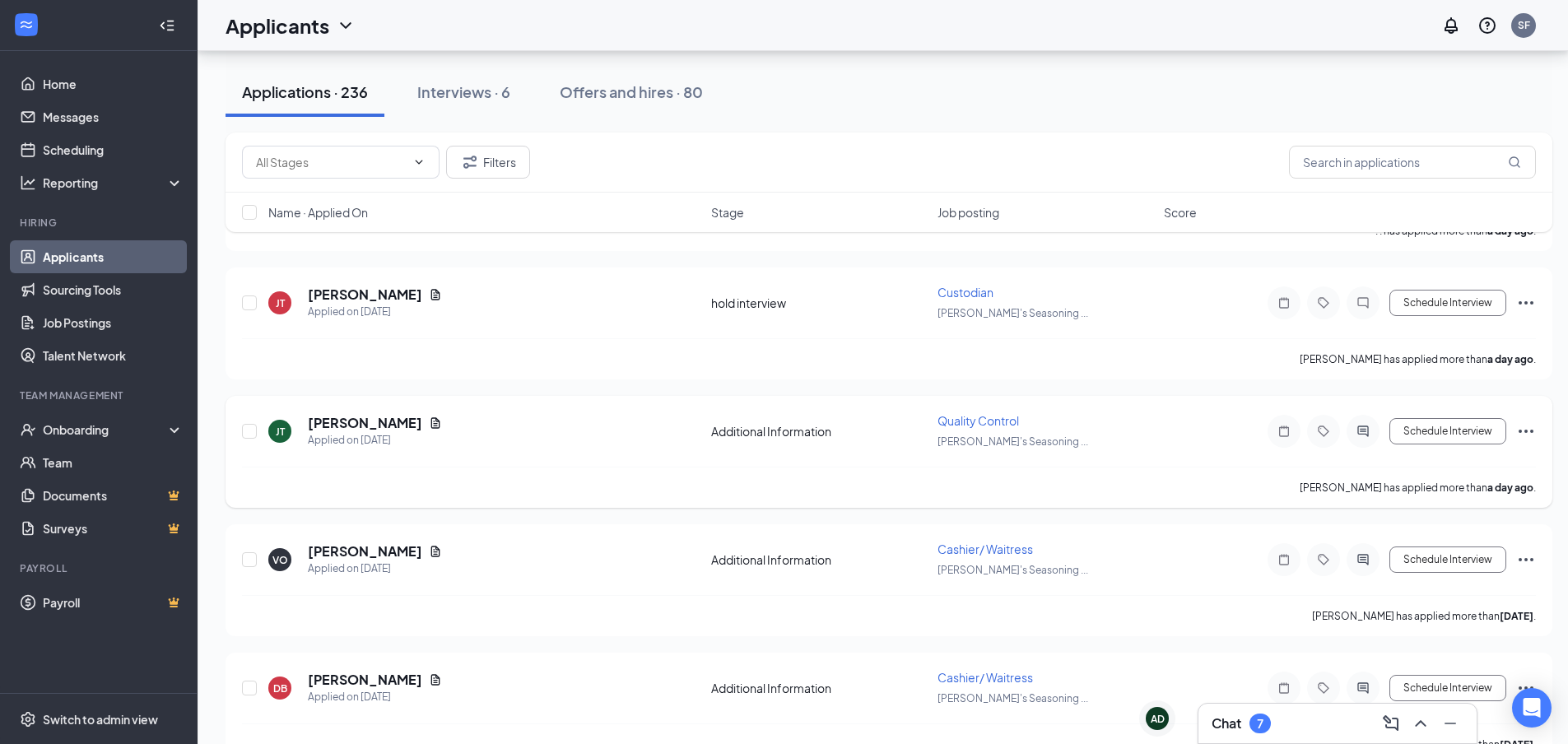
scroll to position [1729, 0]
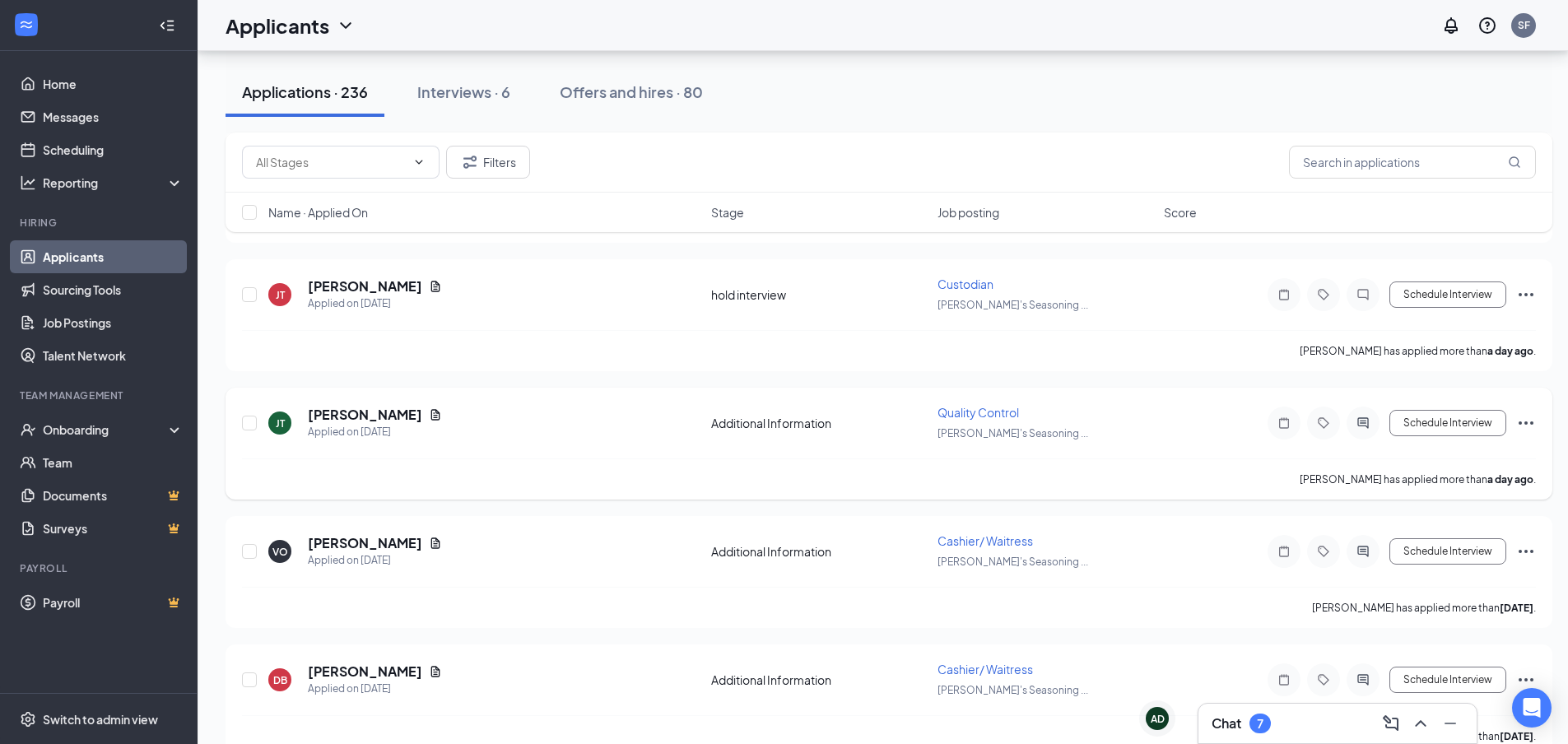
click at [384, 416] on div "[PERSON_NAME]" at bounding box center [374, 415] width 134 height 18
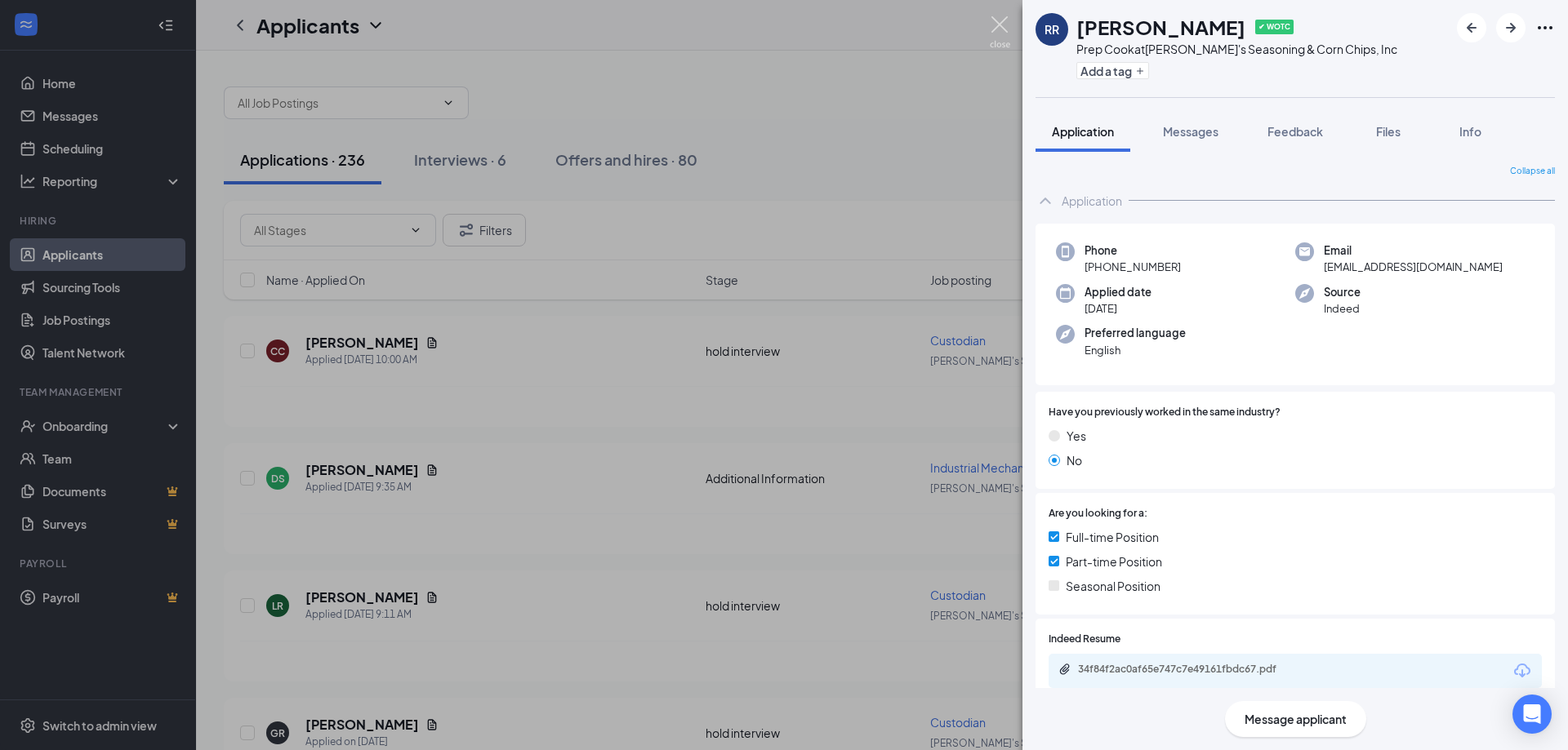
click at [1010, 27] on img at bounding box center [999, 32] width 20 height 32
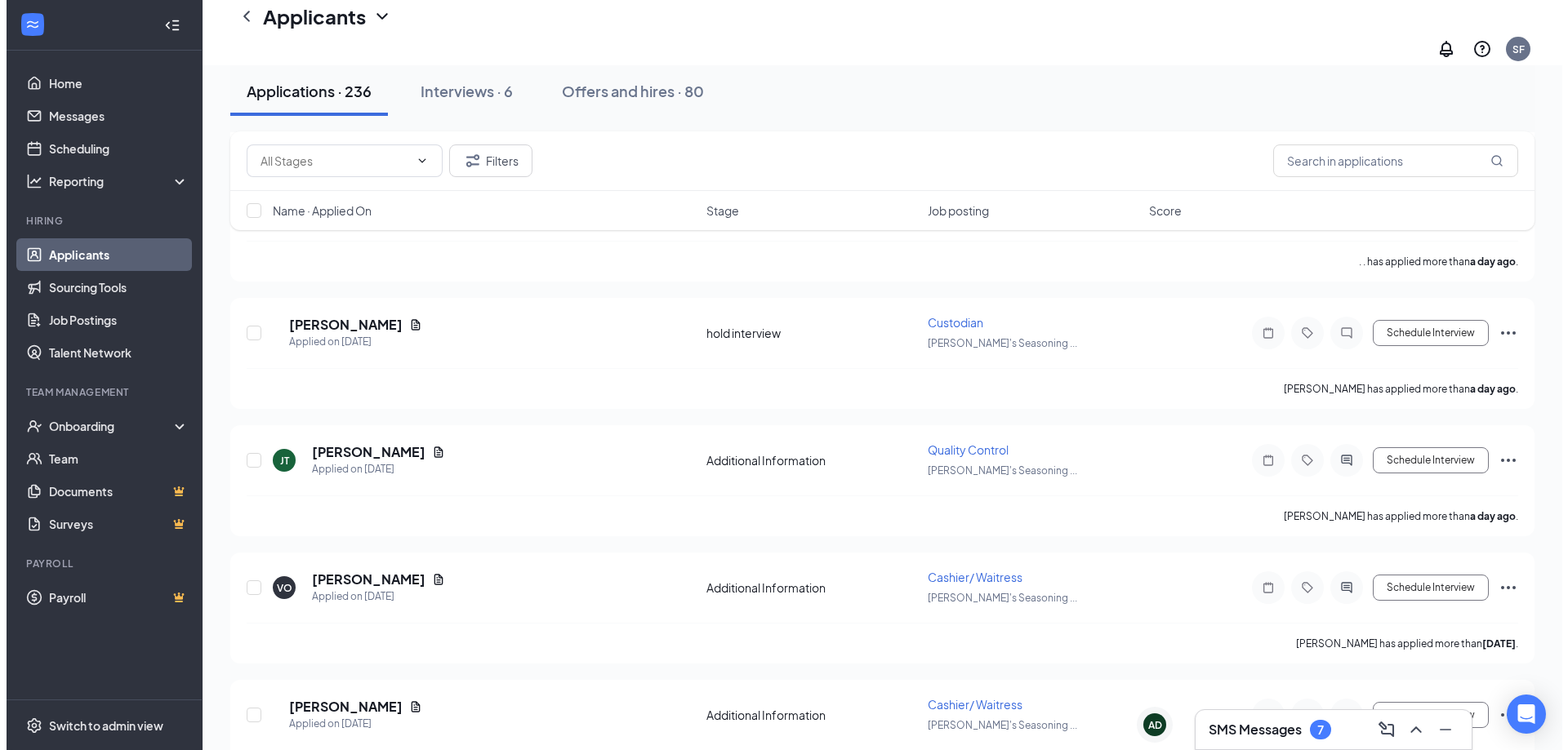
scroll to position [1877, 0]
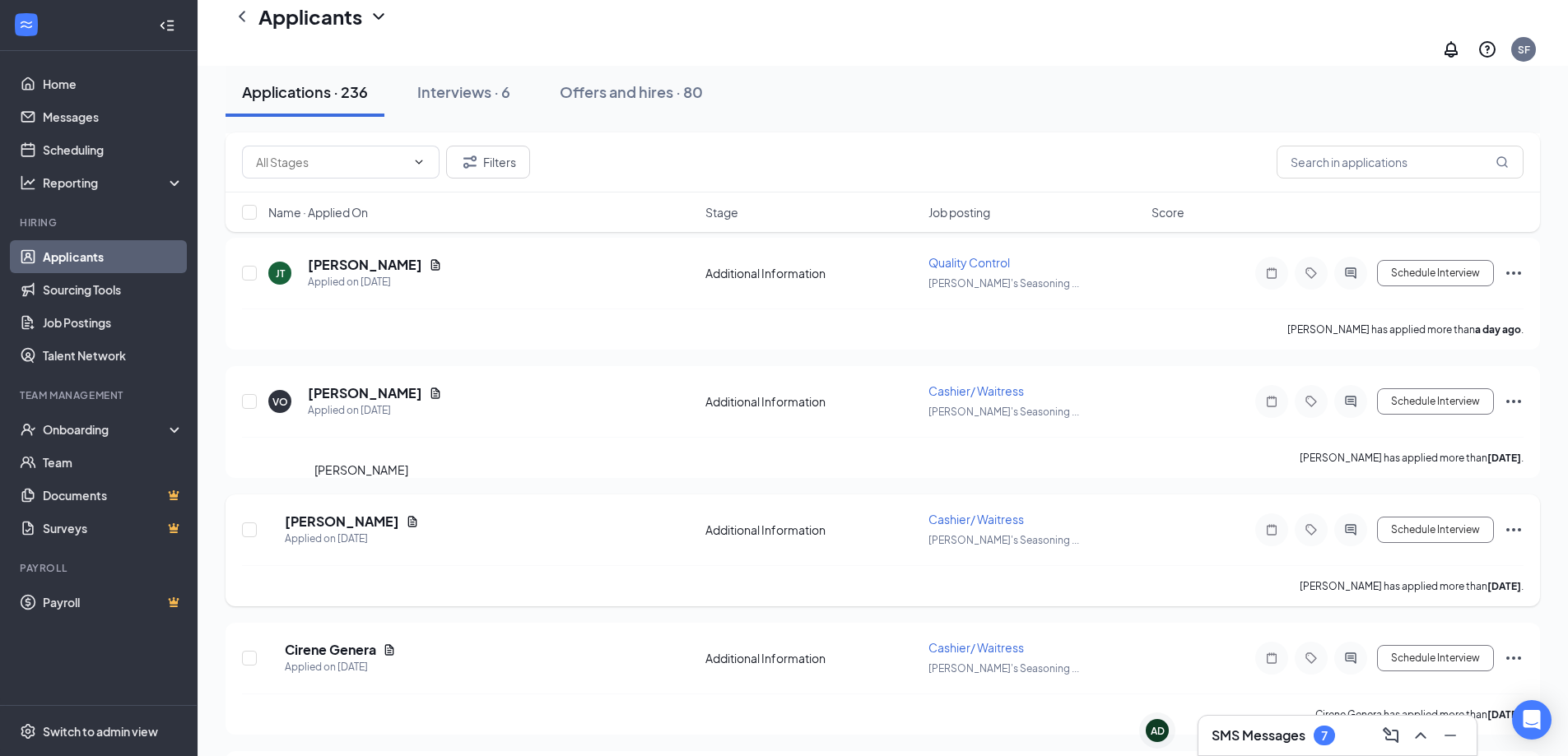
click at [371, 513] on h5 "[PERSON_NAME]" at bounding box center [342, 522] width 115 height 18
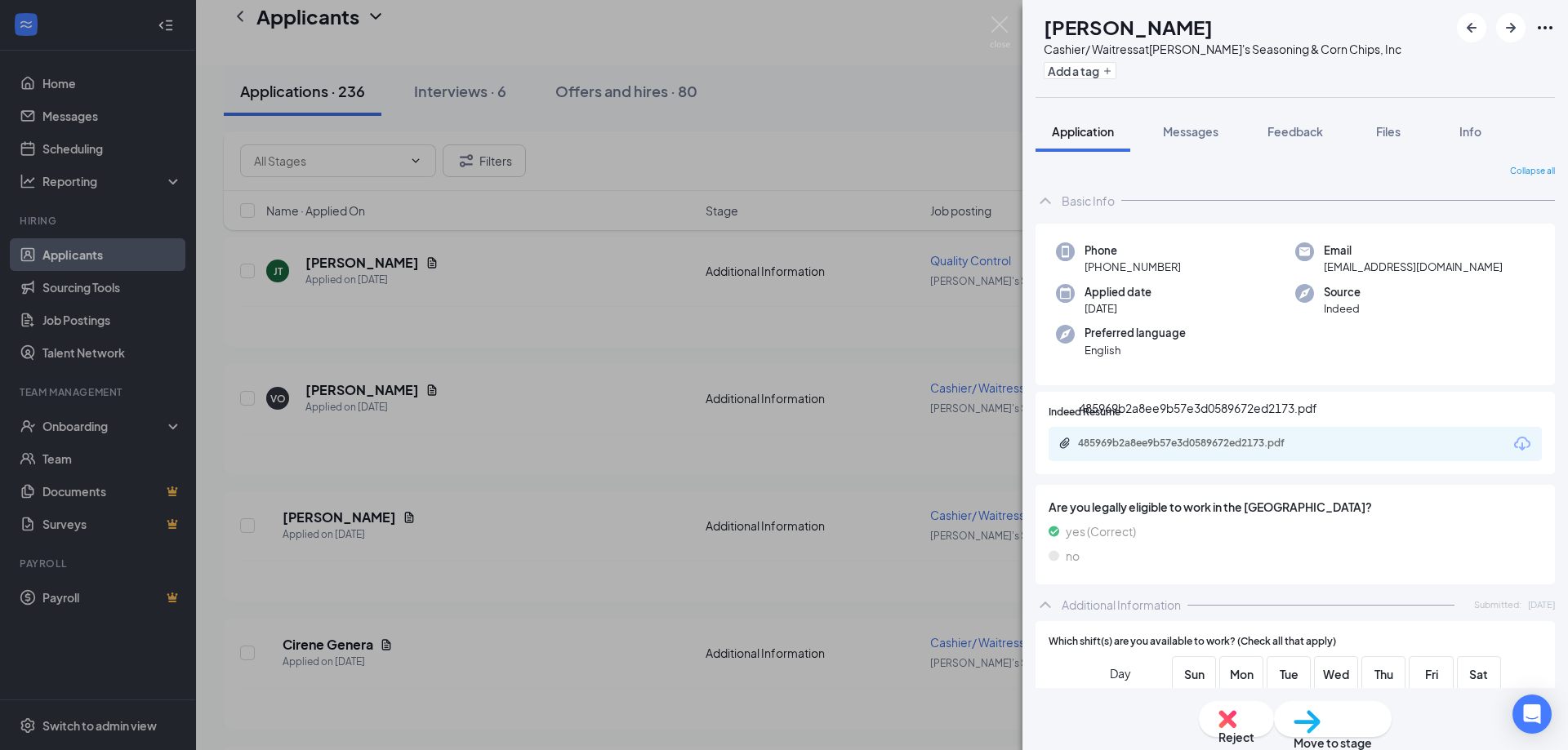
click at [1130, 438] on div "485969b2a8ee9b57e3d0589672ed2173.pdf" at bounding box center [1192, 443] width 229 height 13
click at [1183, 131] on span "Messages" at bounding box center [1191, 131] width 56 height 14
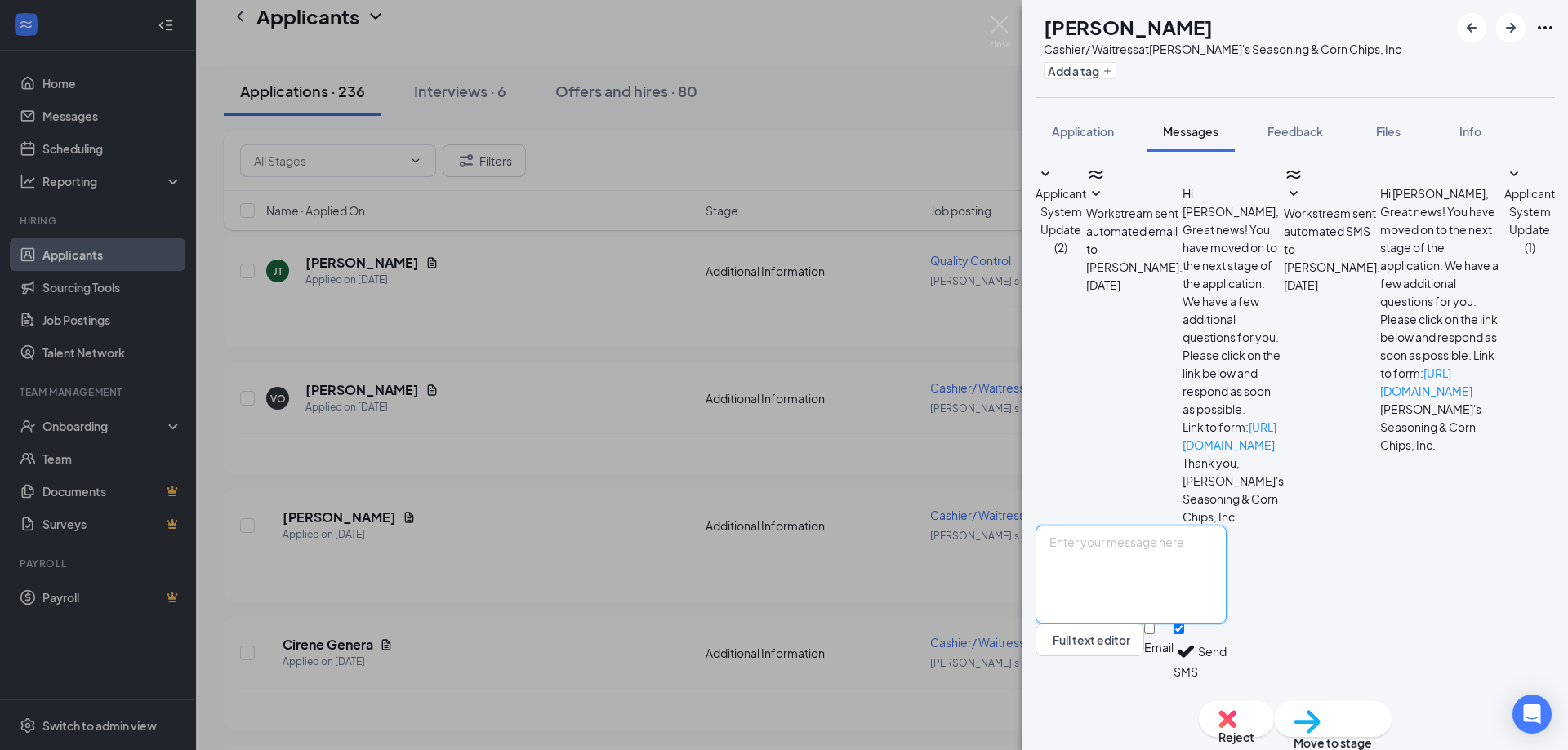
click at [1109, 547] on textarea at bounding box center [1131, 574] width 191 height 98
type textarea "s"
type textarea "called applicant spoke with mother - not available she was at school sf"
click at [1154, 634] on input "Email" at bounding box center [1149, 629] width 11 height 11
checkbox input "true"
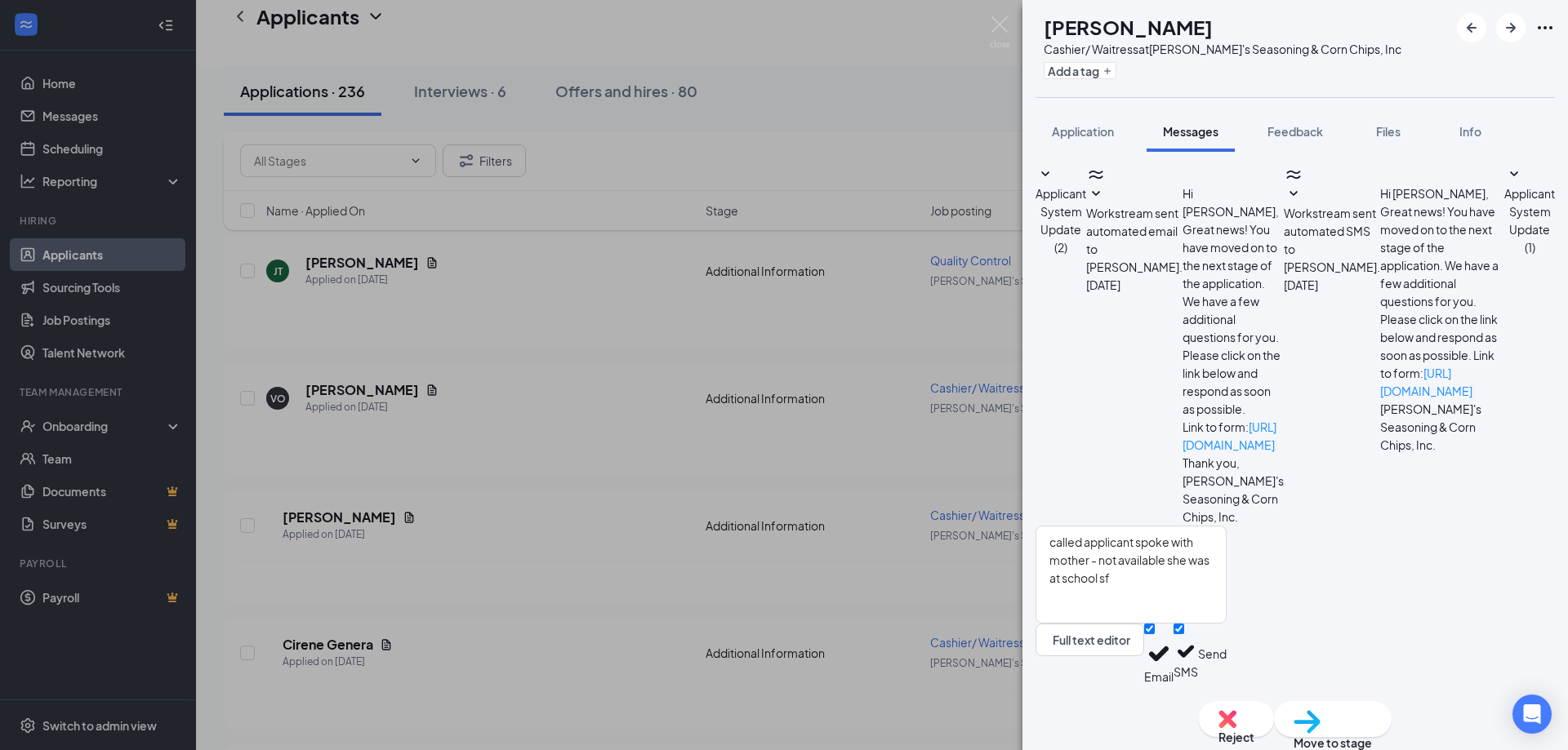
click at [1227, 665] on button "Send" at bounding box center [1213, 654] width 29 height 61
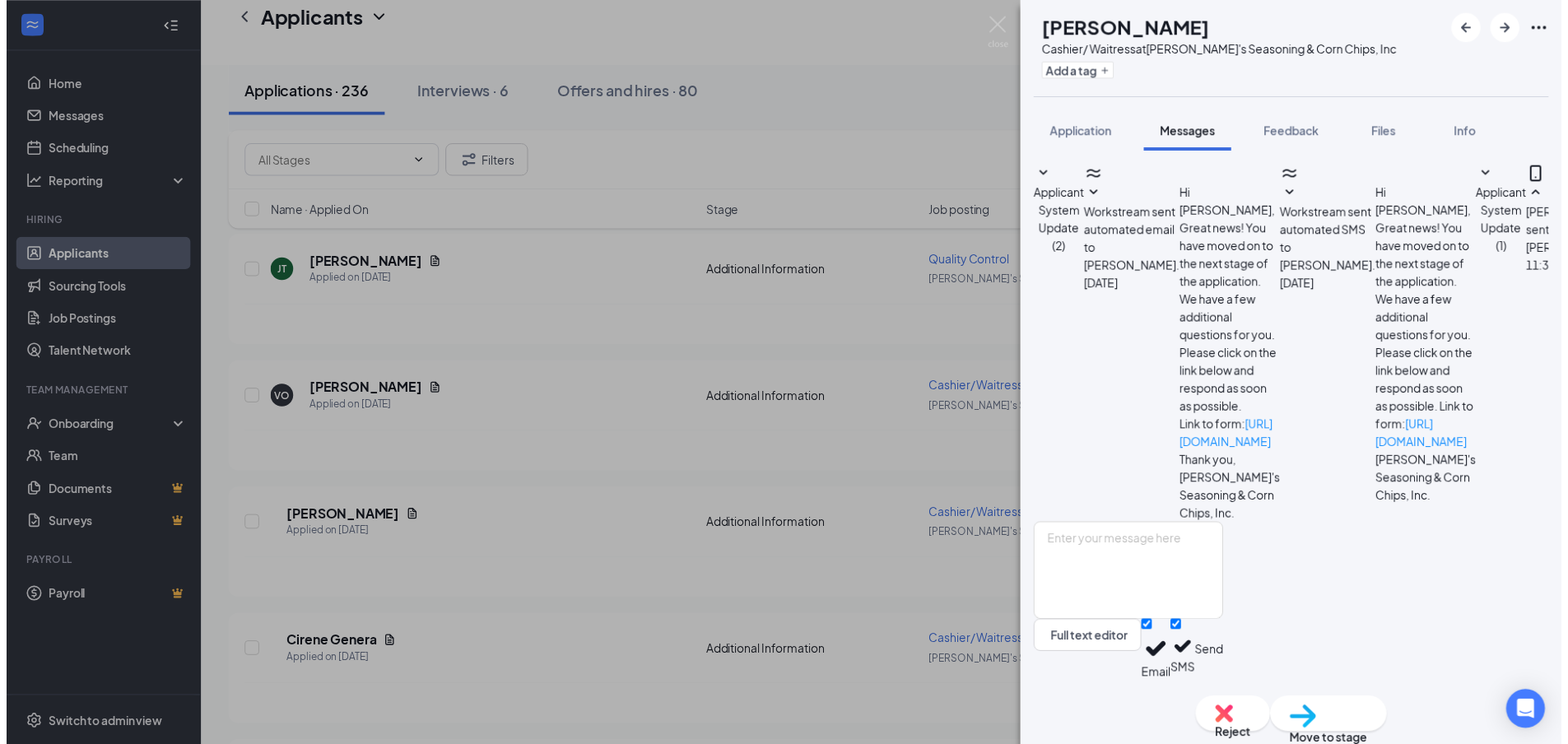
scroll to position [105, 0]
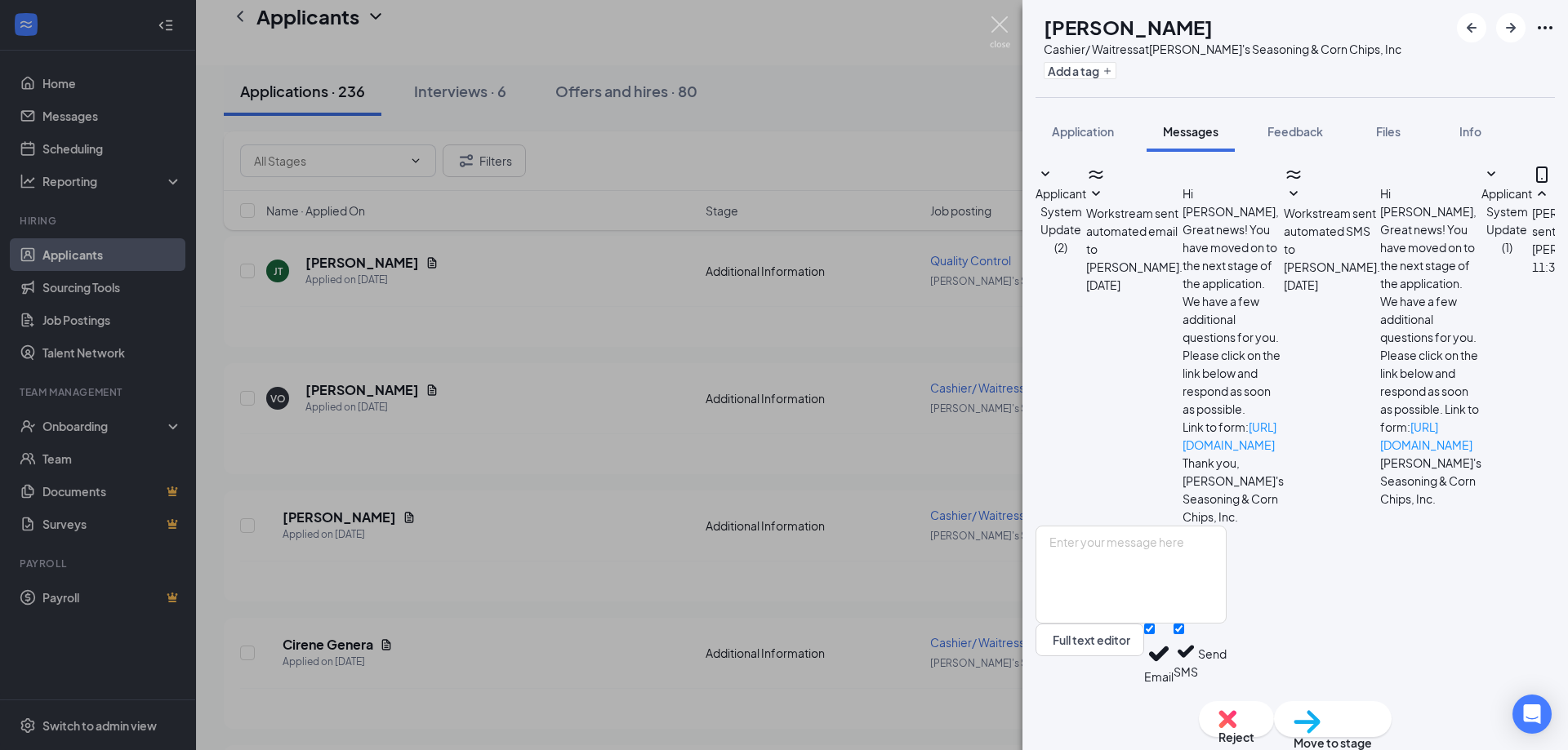
click at [1000, 28] on img at bounding box center [999, 32] width 20 height 32
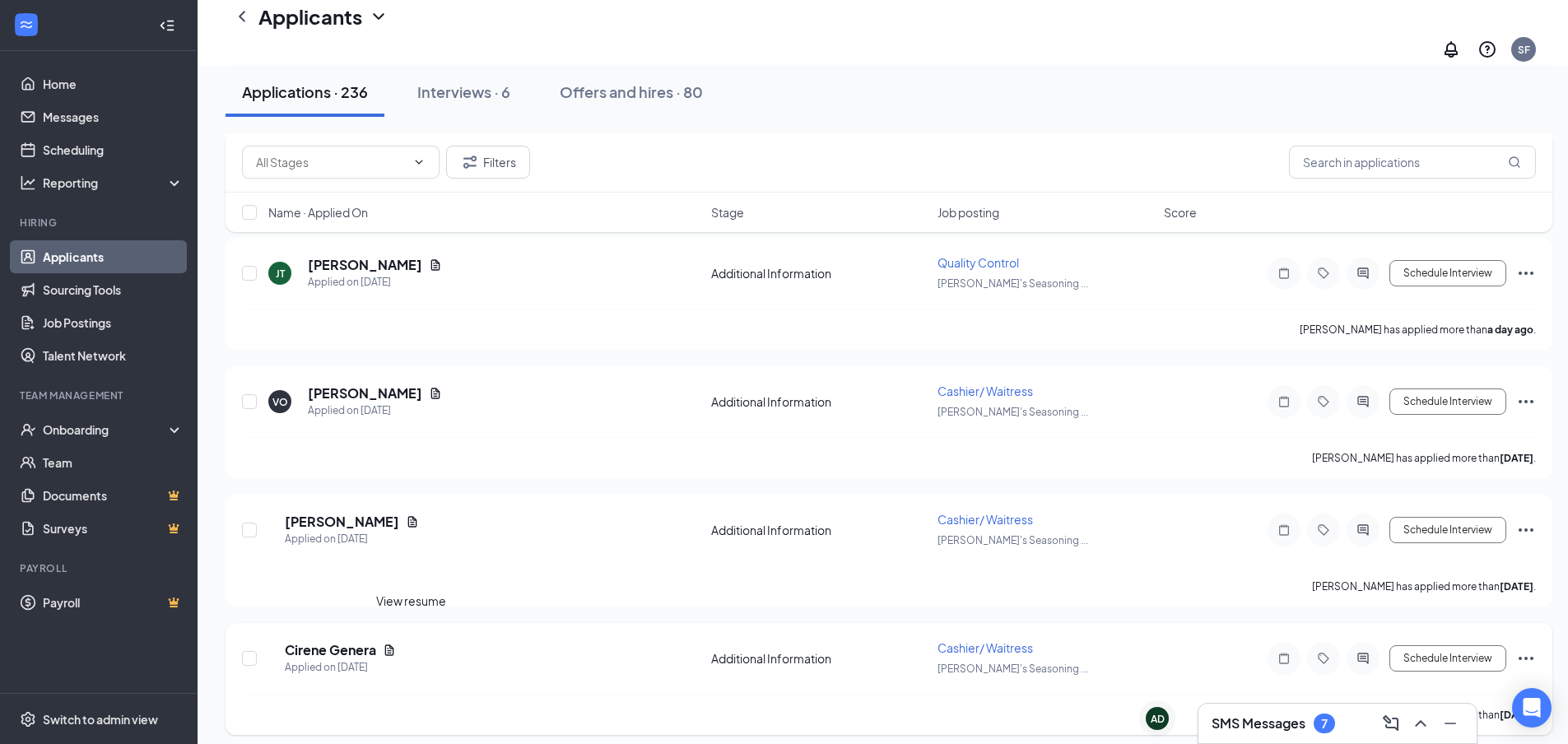
click at [396, 644] on icon "Document" at bounding box center [390, 650] width 14 height 14
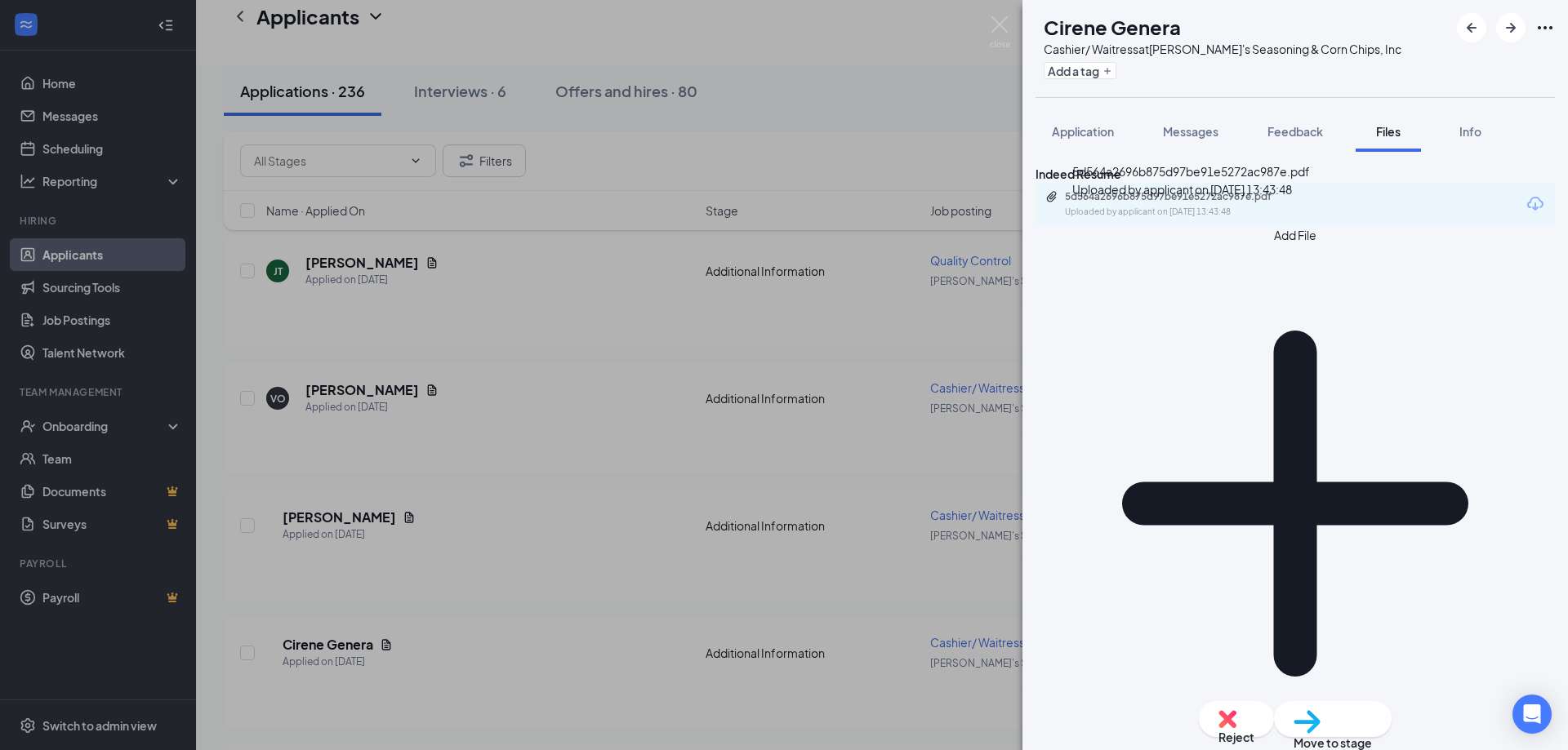
click at [1110, 203] on div "5d564a2696b875d97be91e5272ac987e.pdf" at bounding box center [1179, 197] width 229 height 13
click at [998, 35] on img at bounding box center [999, 32] width 20 height 32
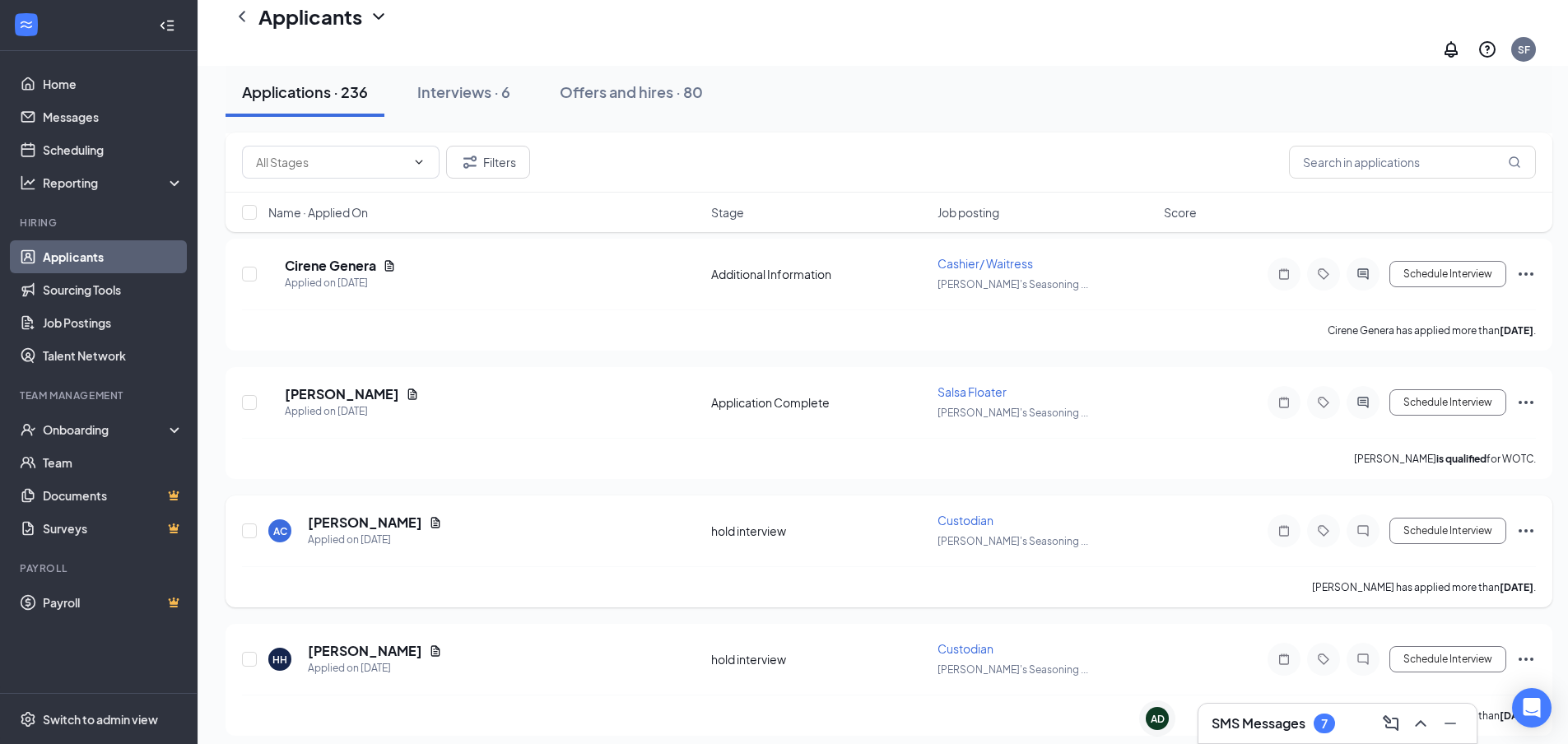
scroll to position [2305, 0]
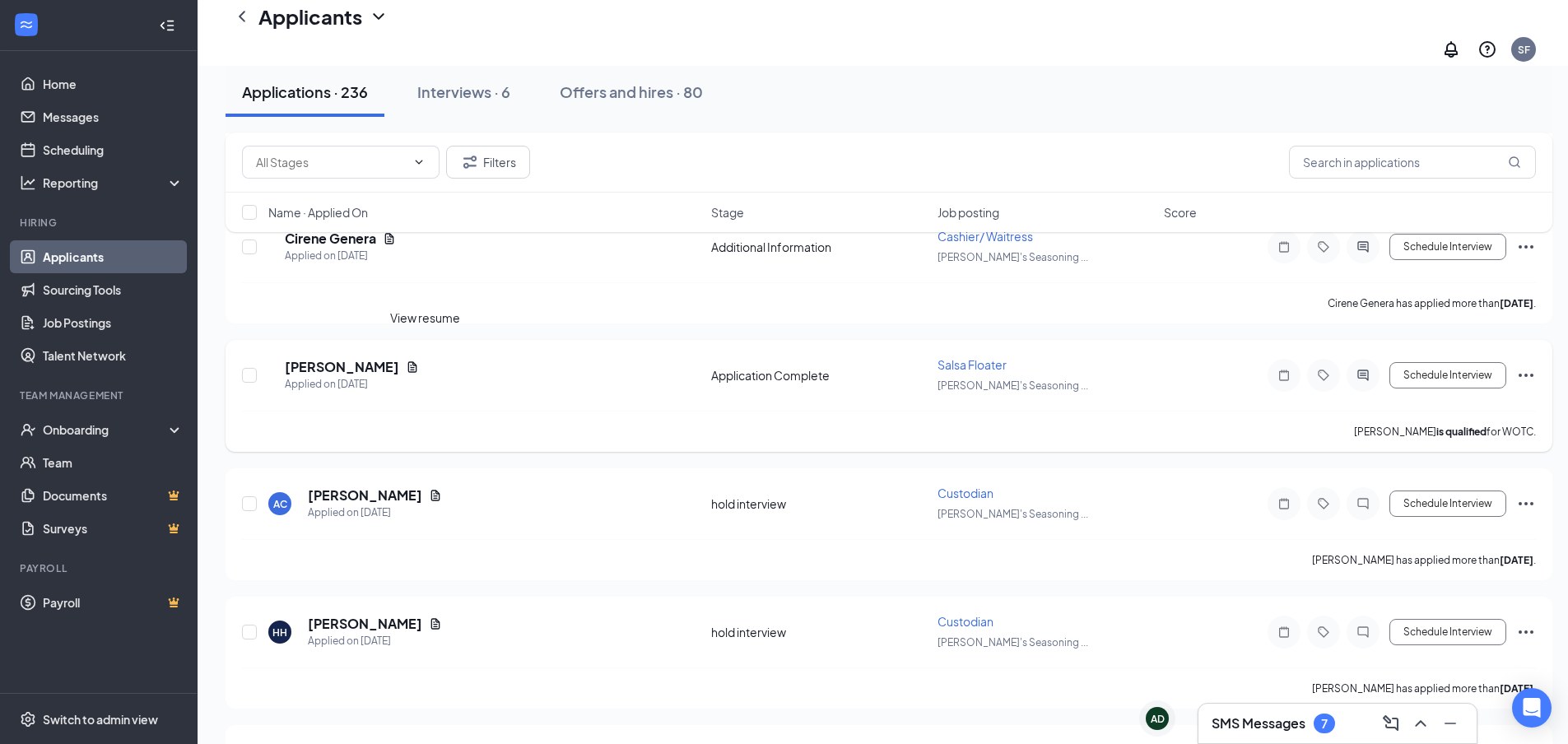
click at [418, 362] on icon "Document" at bounding box center [412, 367] width 9 height 11
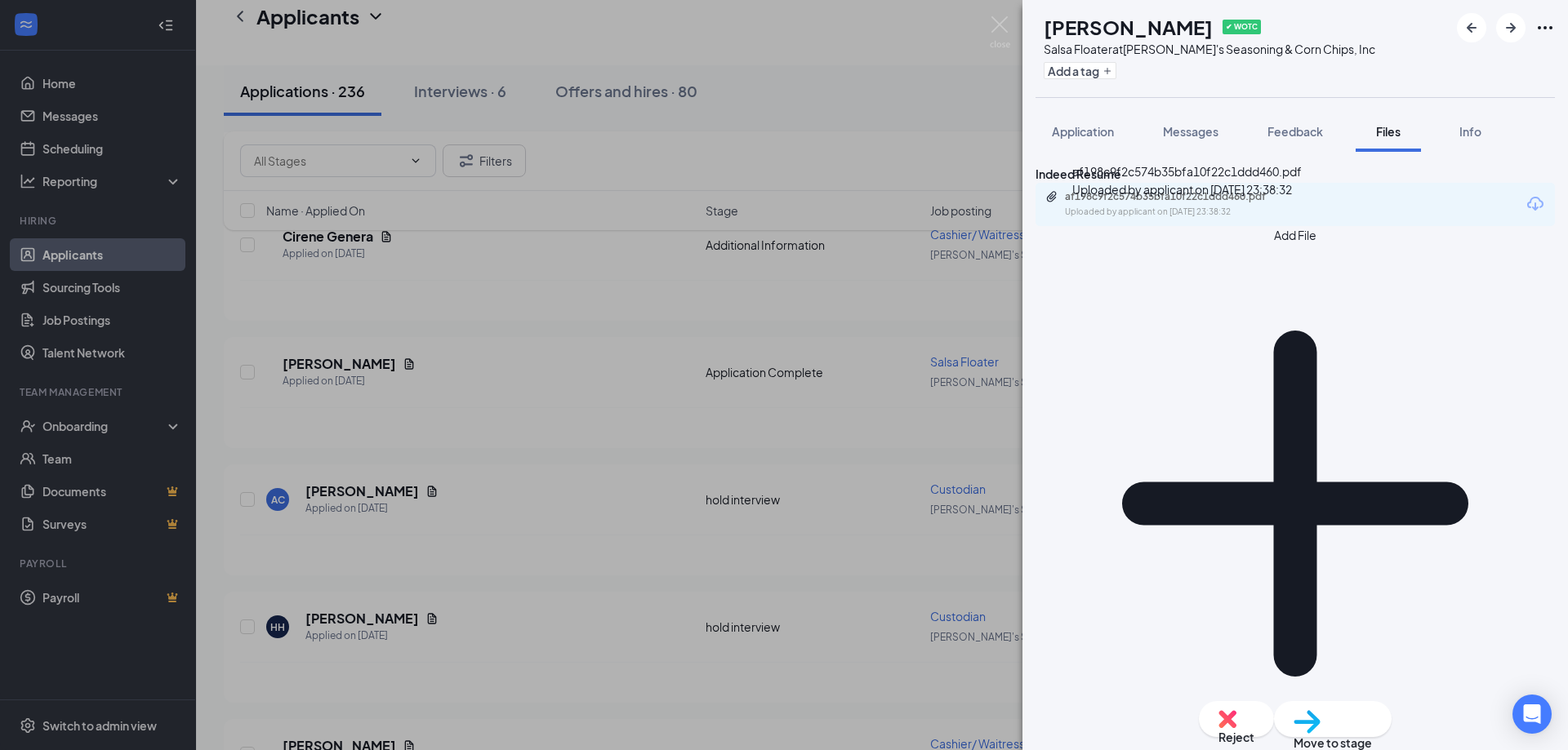
click at [1197, 219] on div "Uploaded by applicant on Sep 13, 2025 at 23:38:32" at bounding box center [1188, 212] width 245 height 13
click at [1010, 29] on div "AC Angel Cervantes ✔ WOTC Salsa Floater at Julio's Seasoning & Corn Chips, Inc …" at bounding box center [784, 375] width 1568 height 750
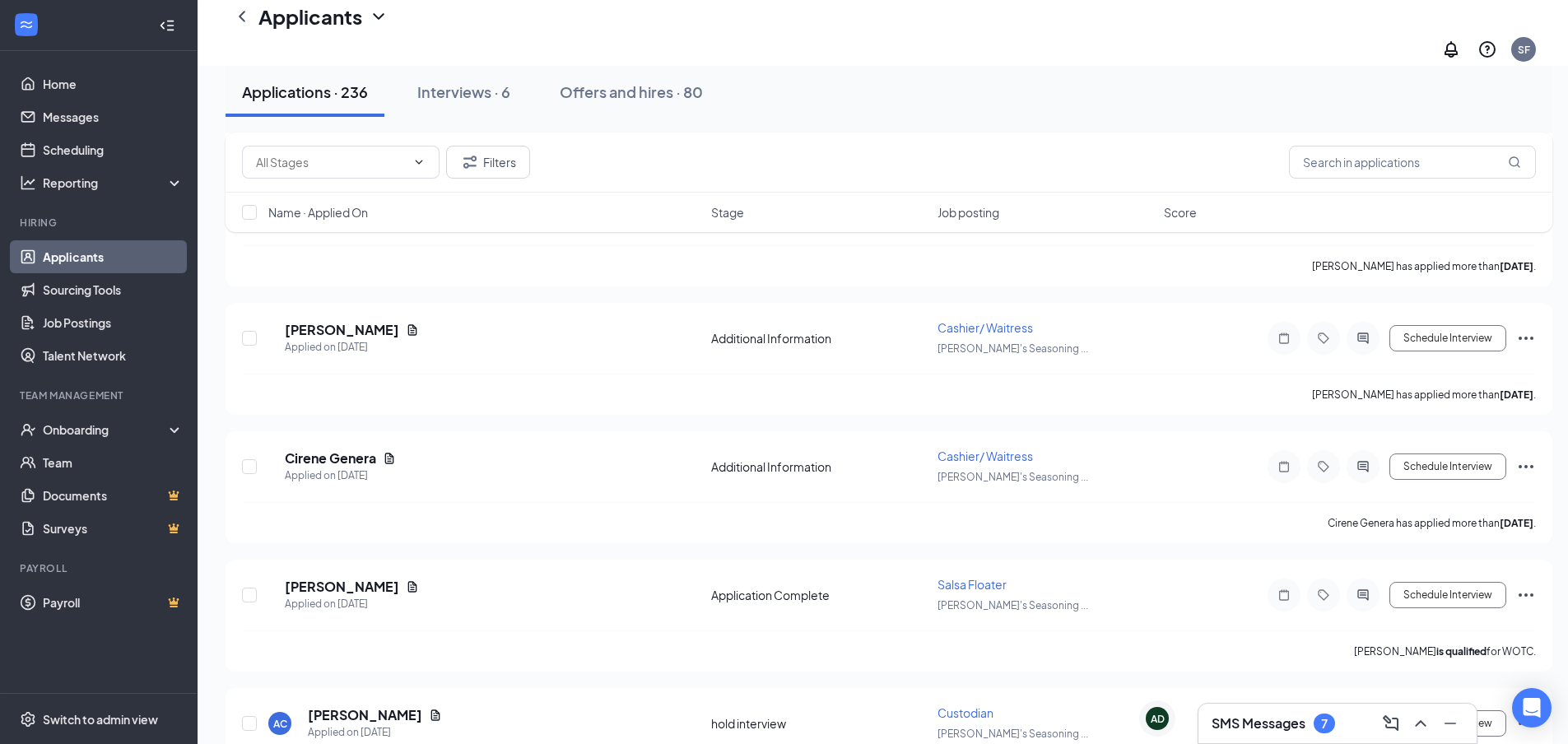
scroll to position [2058, 0]
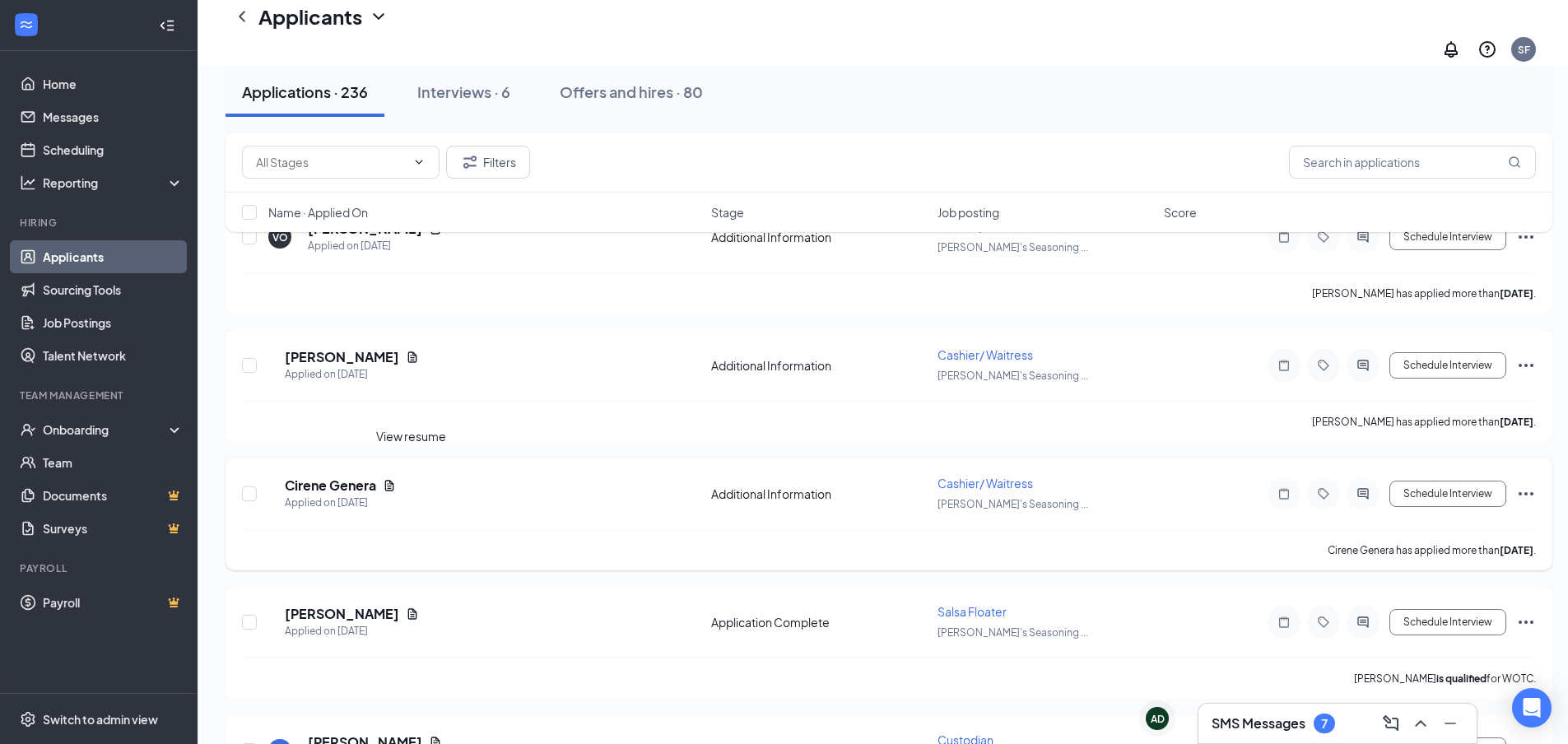
click at [396, 480] on icon "Document" at bounding box center [390, 486] width 14 height 14
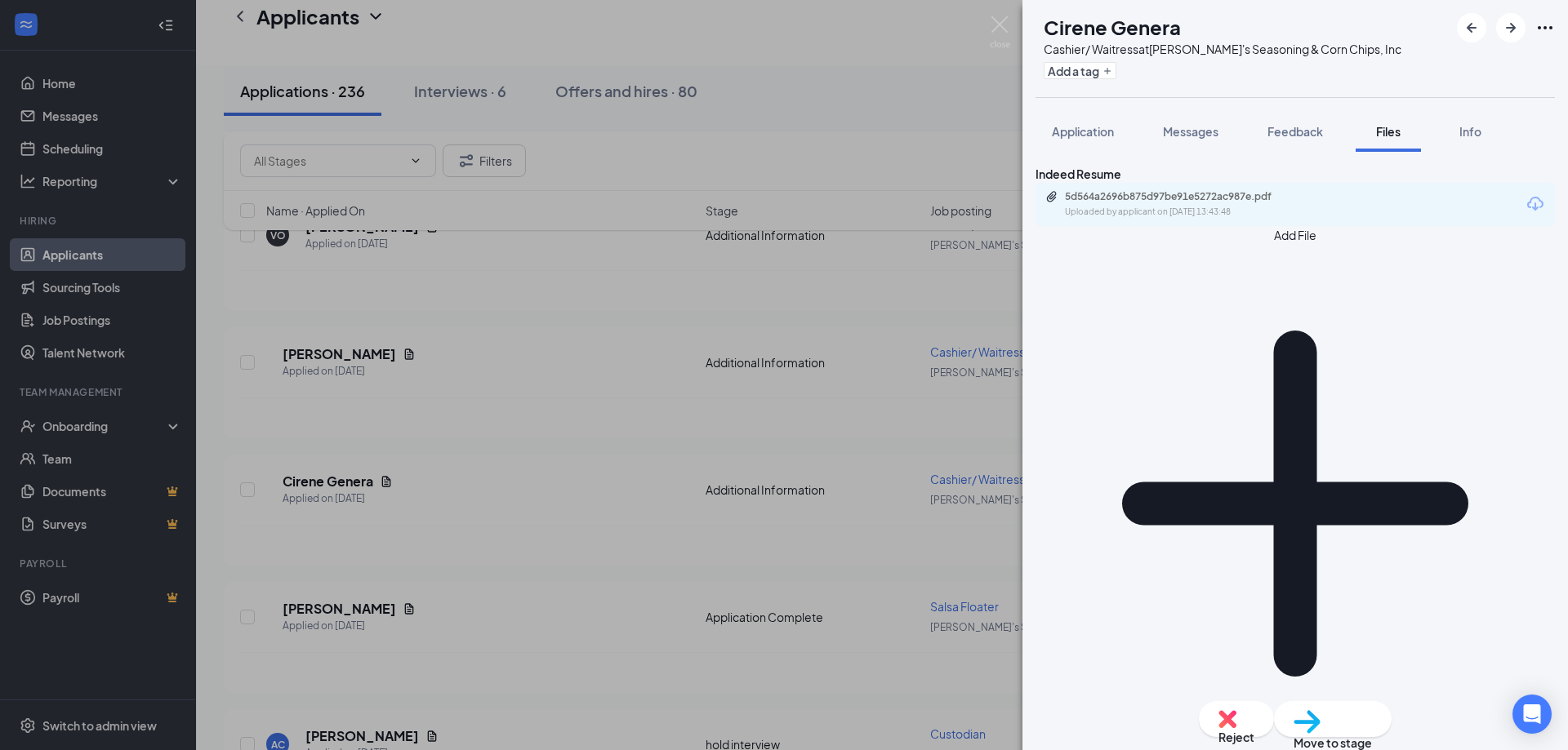
click at [1095, 212] on div "5d564a2696b875d97be91e5272ac987e.pdf Uploaded by applicant on Sep 14, 2025 at 1…" at bounding box center [1295, 204] width 520 height 43
click at [1096, 203] on div "5d564a2696b875d97be91e5272ac987e.pdf" at bounding box center [1179, 197] width 229 height 13
click at [994, 18] on img at bounding box center [999, 32] width 20 height 32
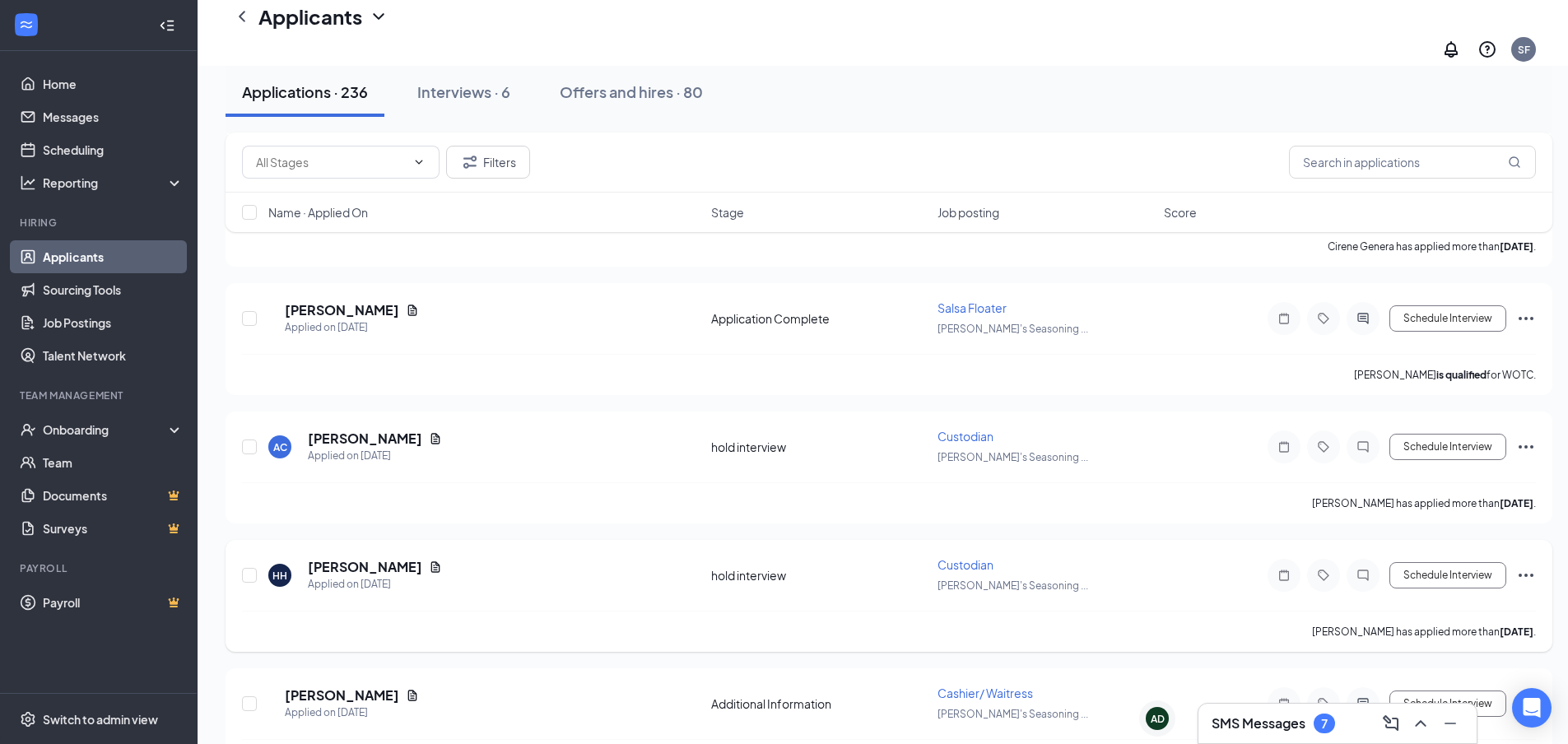
scroll to position [2387, 0]
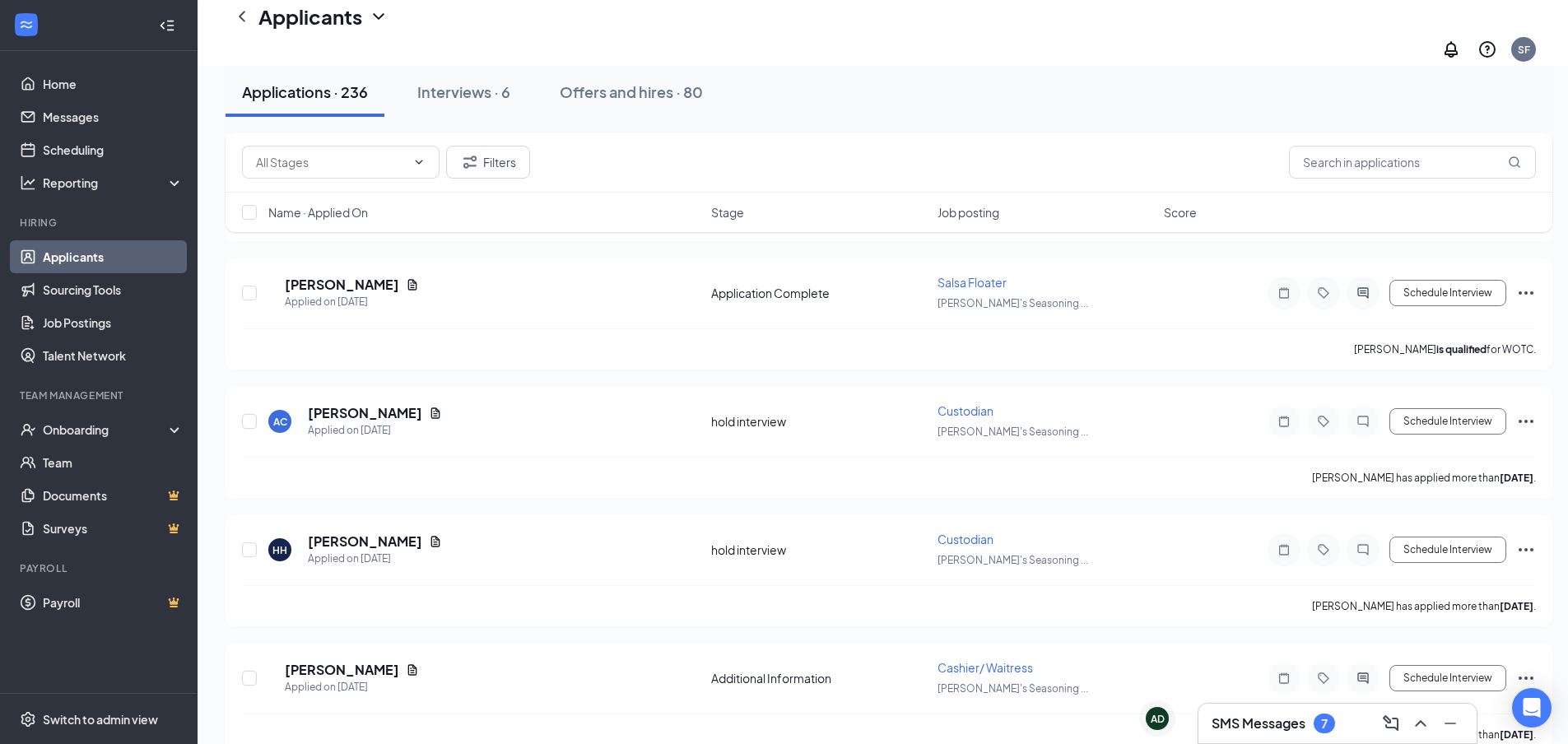
click at [1281, 720] on h3 "SMS Messages" at bounding box center [1258, 724] width 94 height 18
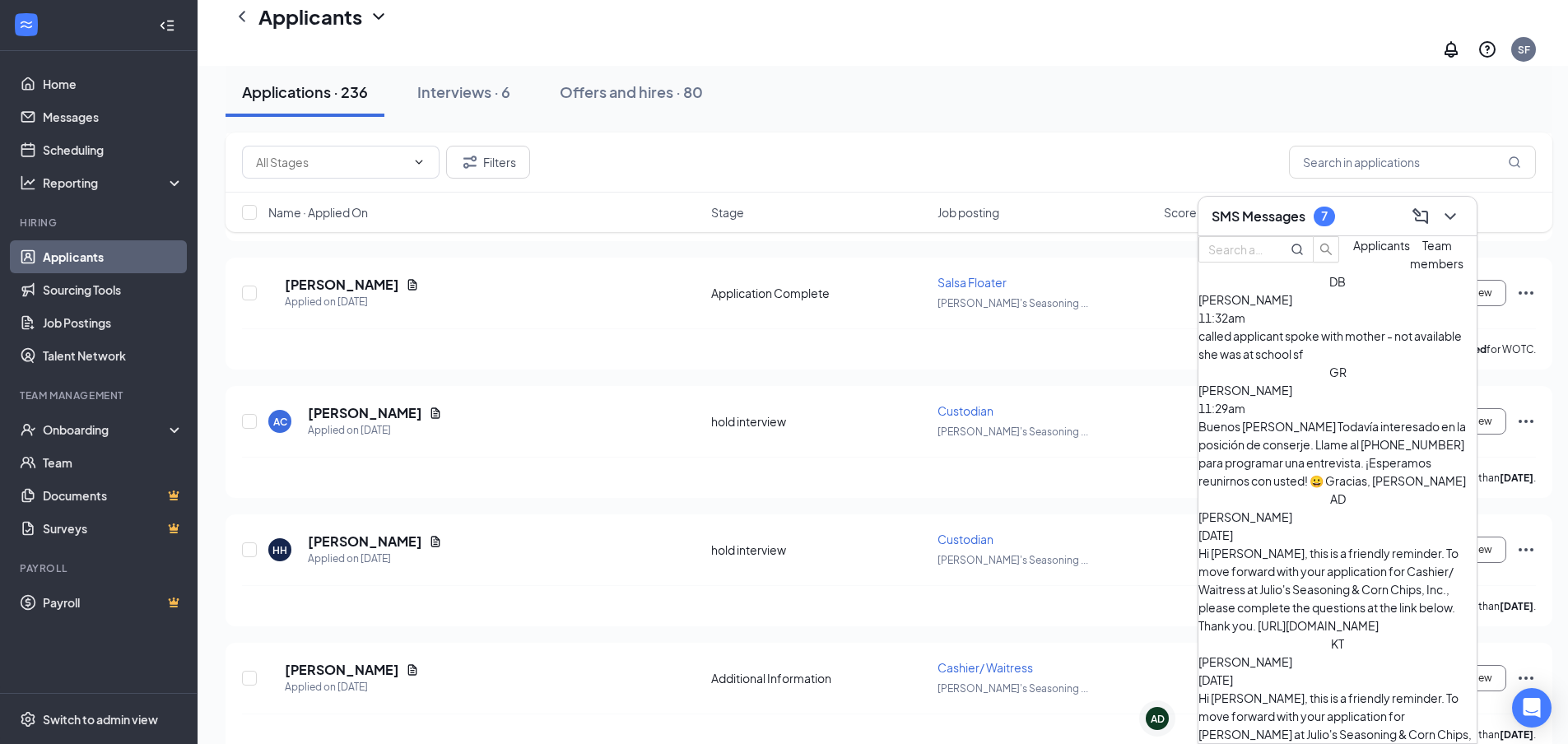
click at [1305, 363] on div "called applicant spoke with mother - not available she was at school sf" at bounding box center [1337, 345] width 278 height 37
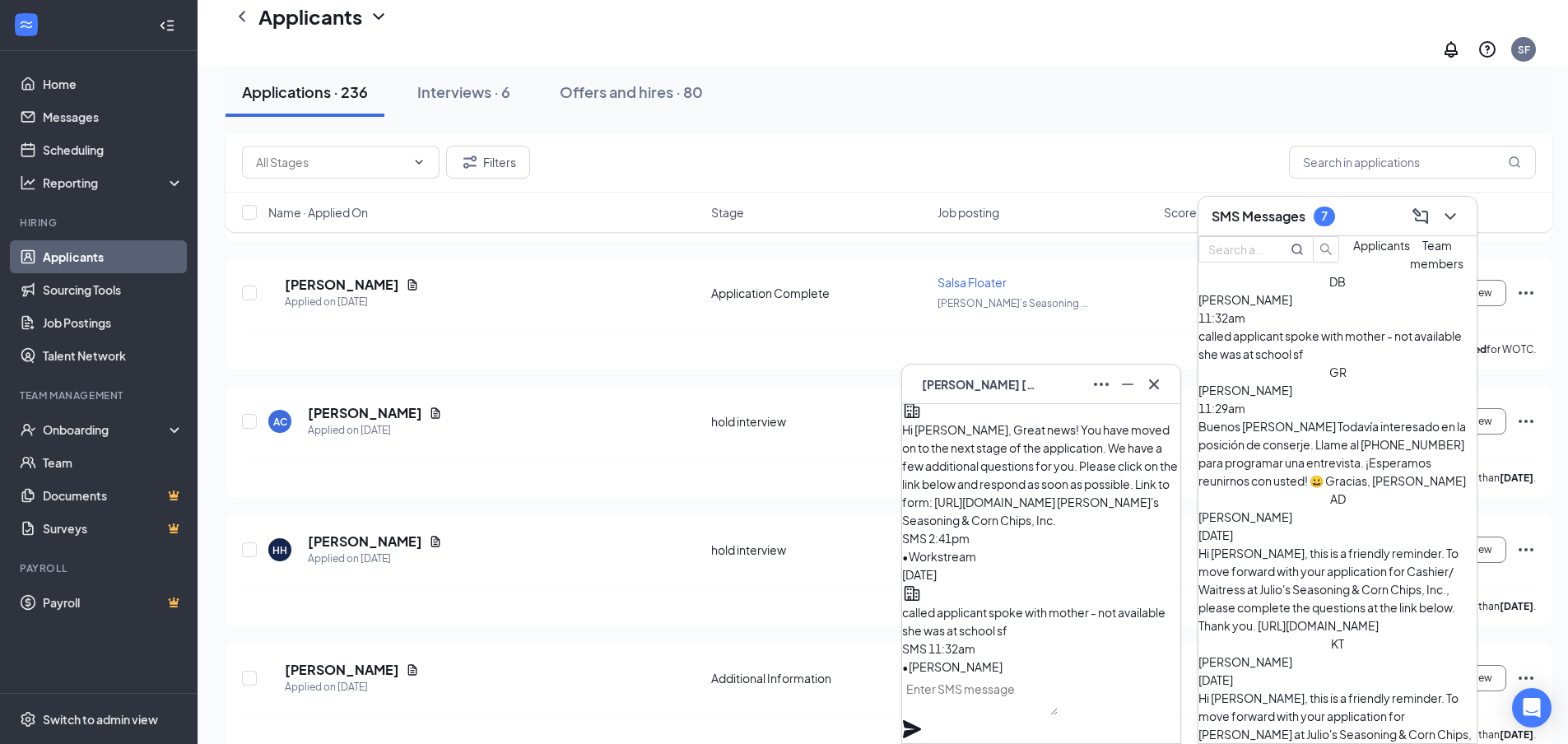
click at [1142, 129] on div "Applications · 236 Interviews · 6 Offers and hires · 80" at bounding box center [889, 92] width 1327 height 82
click at [1133, 385] on icon "Minimize" at bounding box center [1128, 384] width 19 height 19
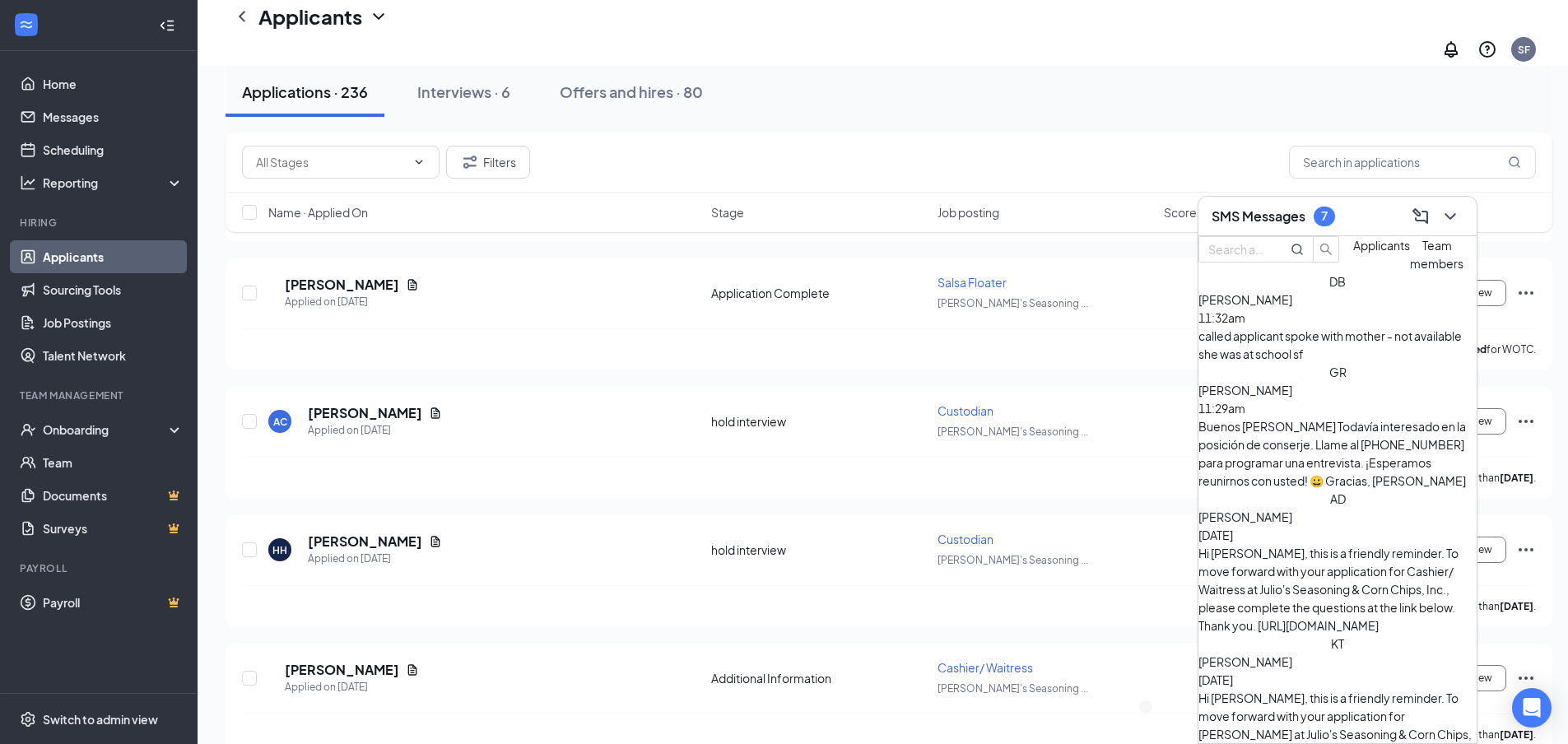
click at [1293, 307] on span "[PERSON_NAME]" at bounding box center [1245, 299] width 94 height 14
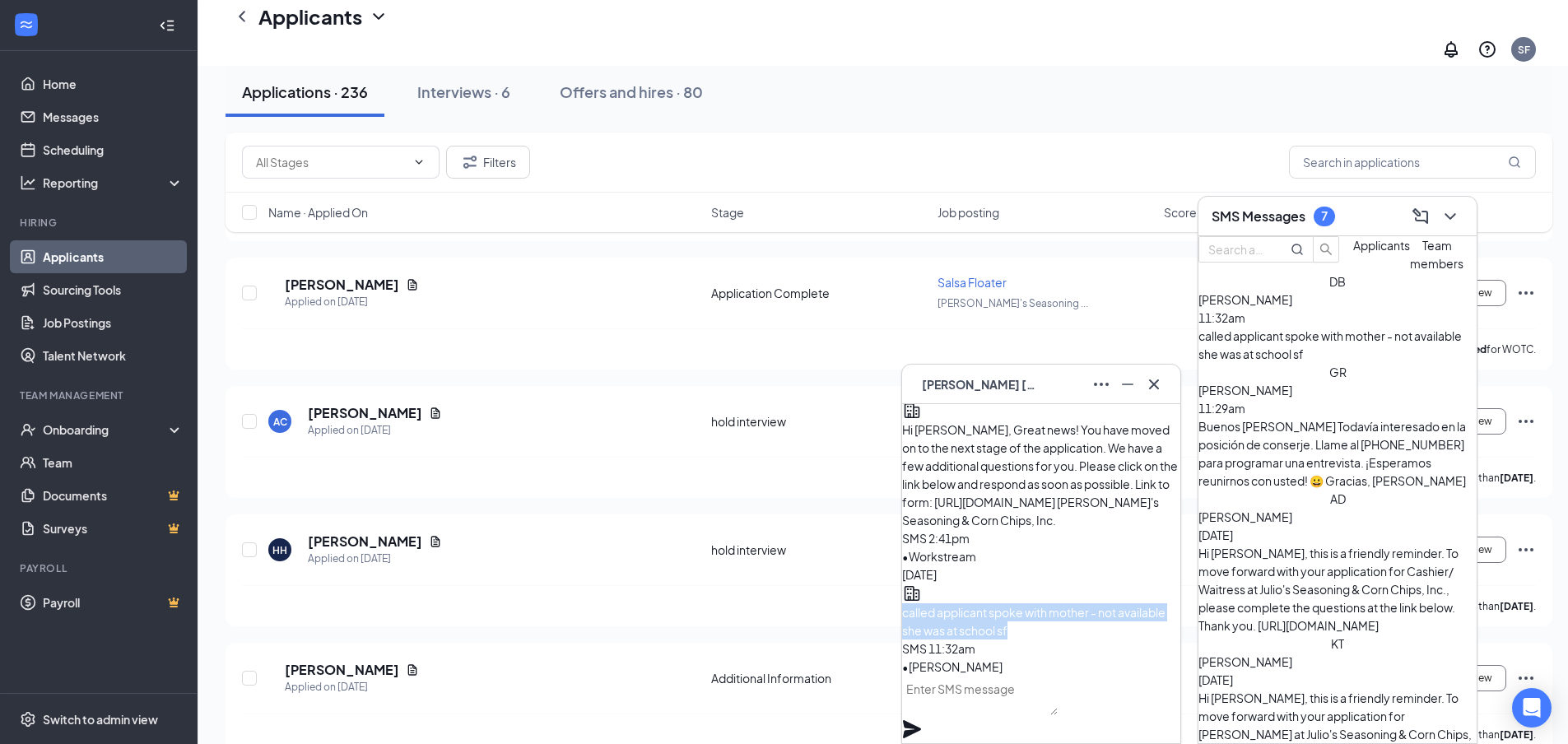
drag, startPoint x: 945, startPoint y: 597, endPoint x: 1114, endPoint y: 624, distance: 171.1
click at [1114, 624] on div "called applicant spoke with mother - not available she was at school sf" at bounding box center [1041, 621] width 278 height 37
copy span "called applicant spoke with mother - not available she was at school sf"
click at [1175, 163] on div "Filters" at bounding box center [889, 162] width 1294 height 33
click at [1455, 216] on icon "ChevronDown" at bounding box center [1450, 216] width 19 height 19
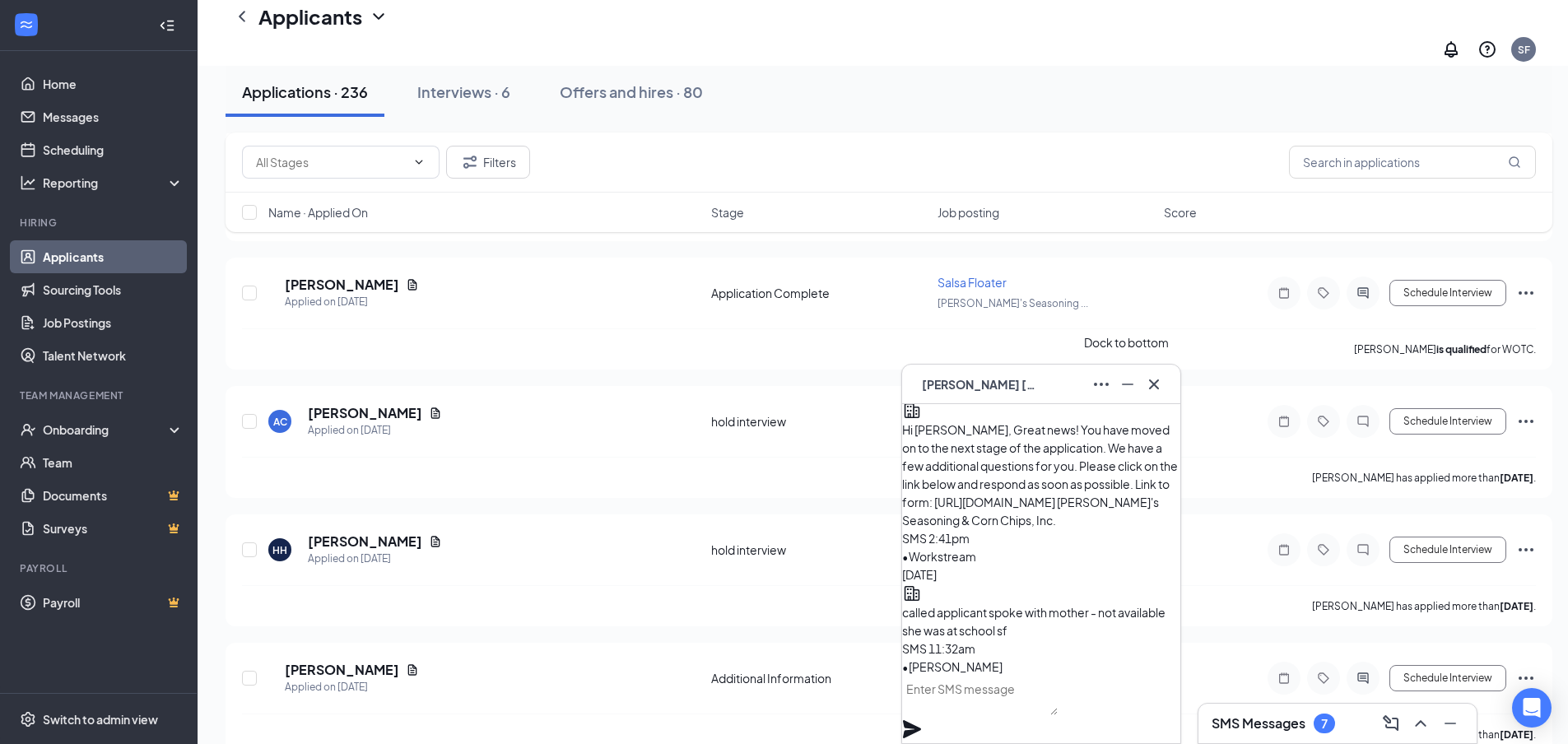
click at [1127, 386] on icon "Minimize" at bounding box center [1128, 384] width 19 height 19
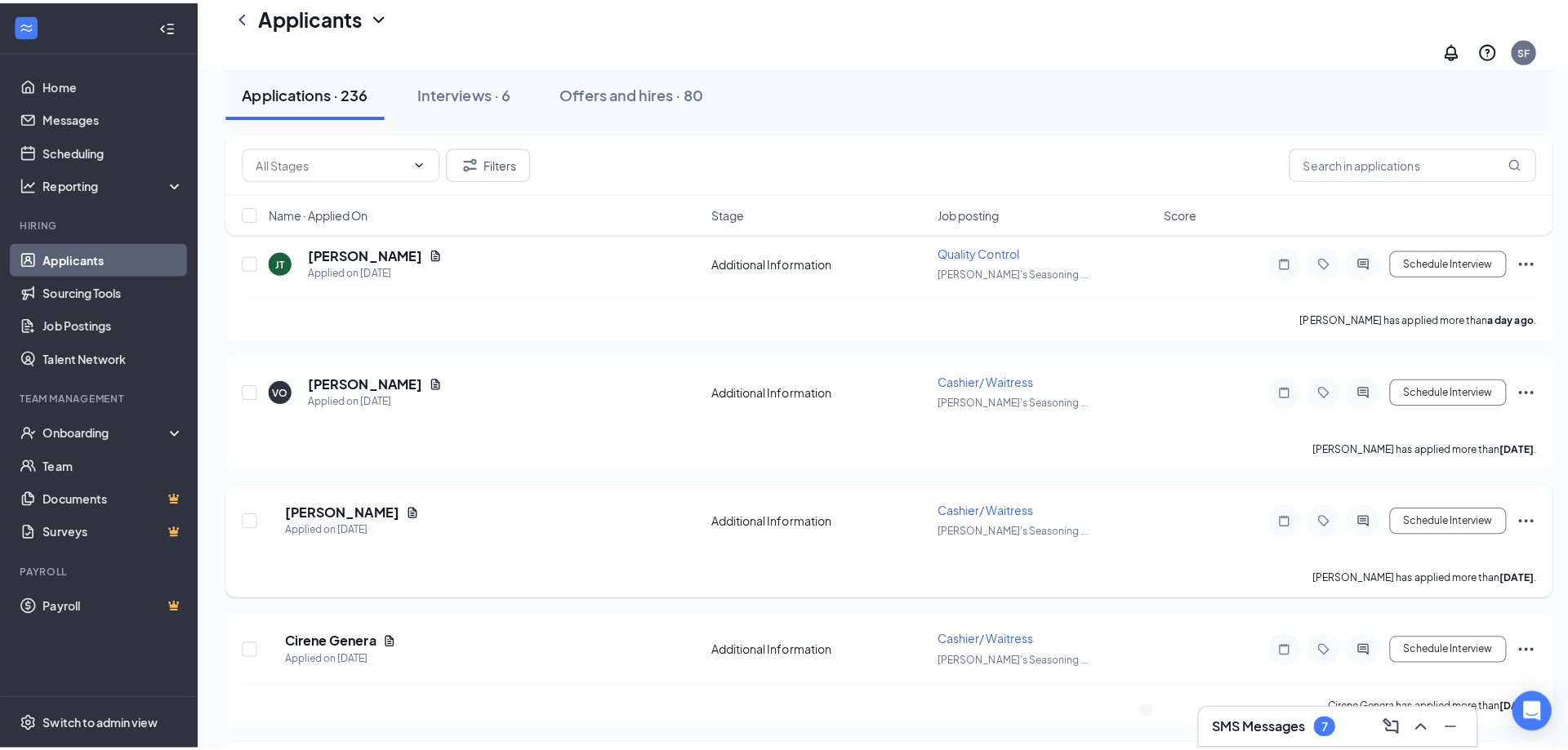
scroll to position [1877, 0]
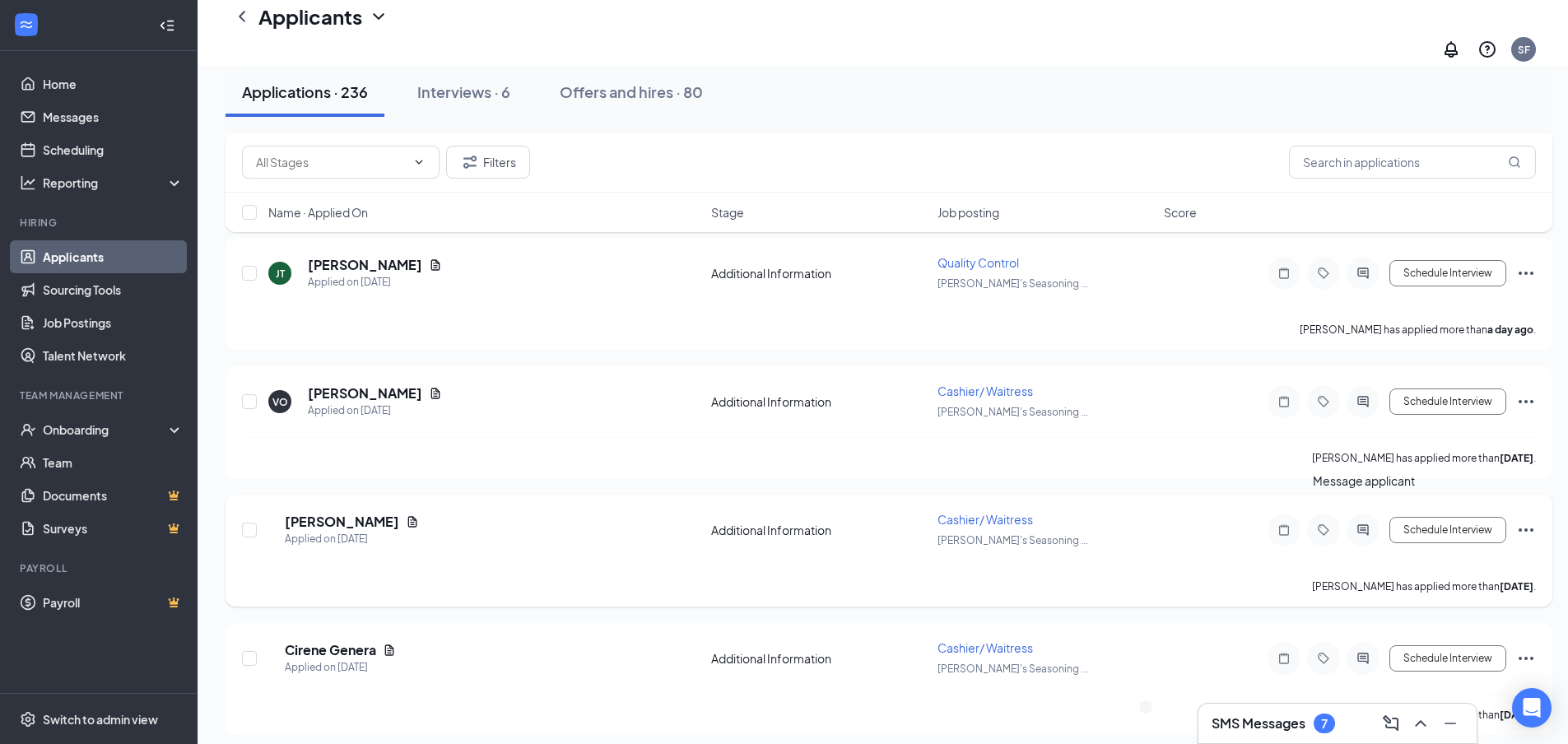
click at [1365, 524] on icon "ActiveChat" at bounding box center [1363, 531] width 19 height 14
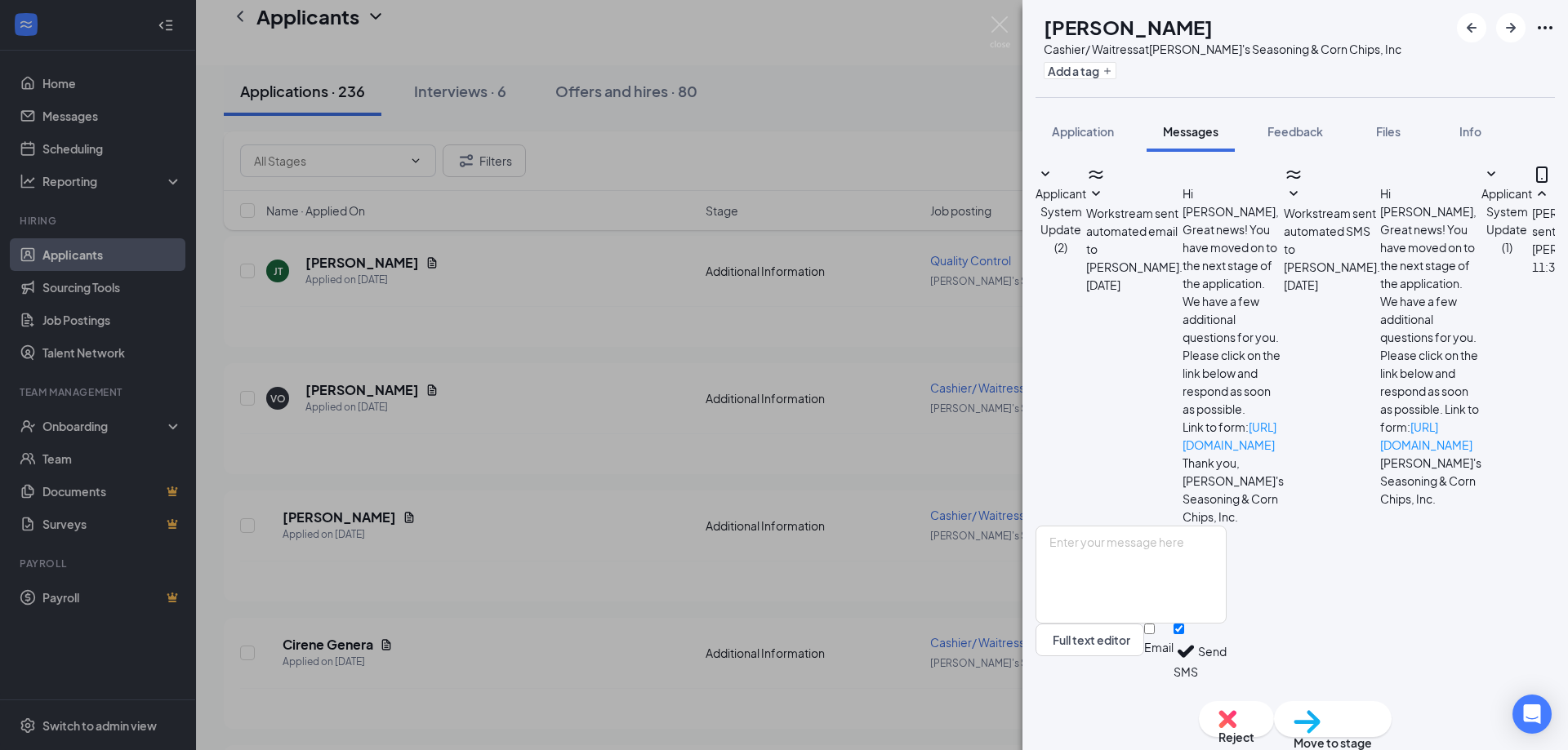
scroll to position [104, 0]
click at [997, 23] on img at bounding box center [999, 32] width 20 height 32
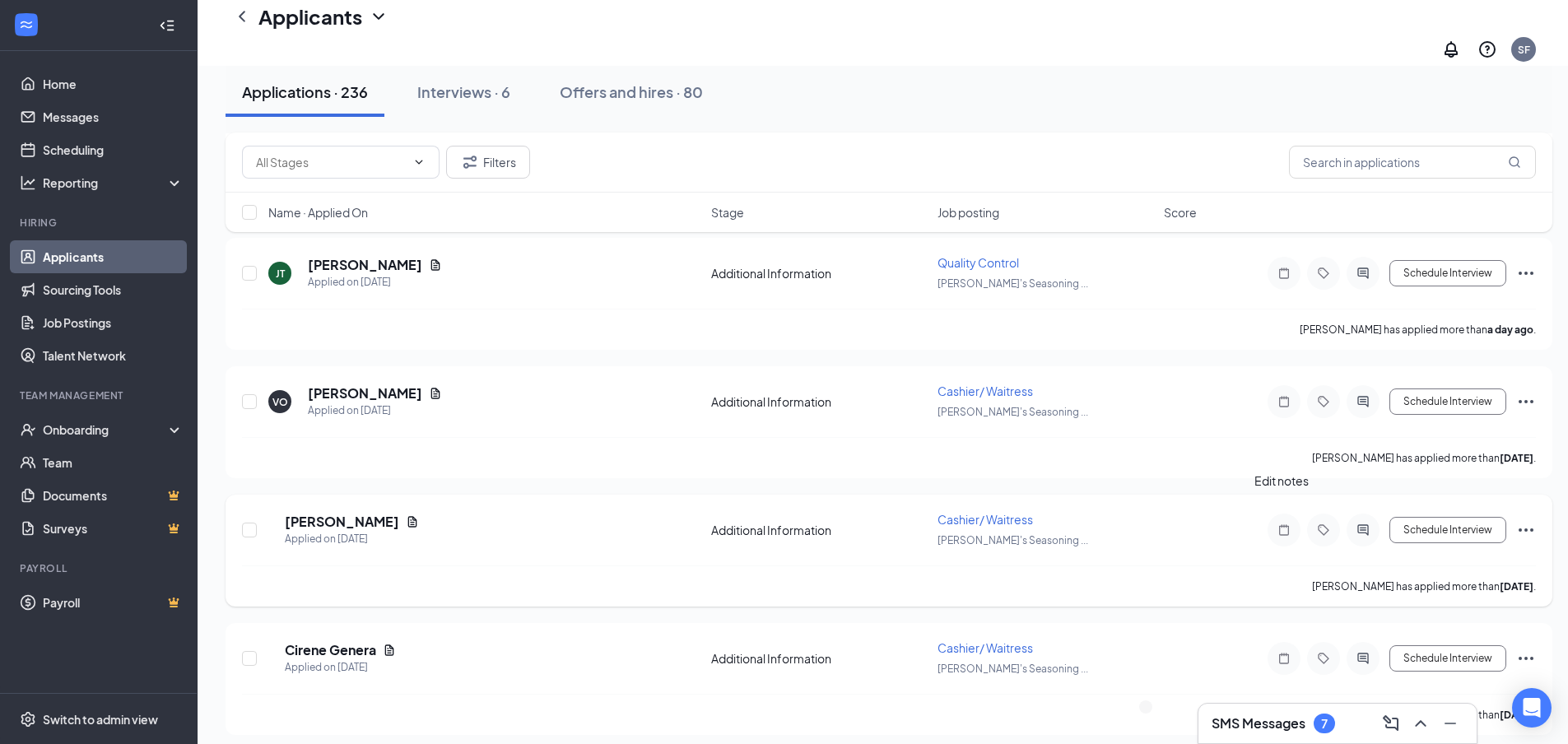
click at [1281, 524] on icon "Note" at bounding box center [1284, 531] width 19 height 14
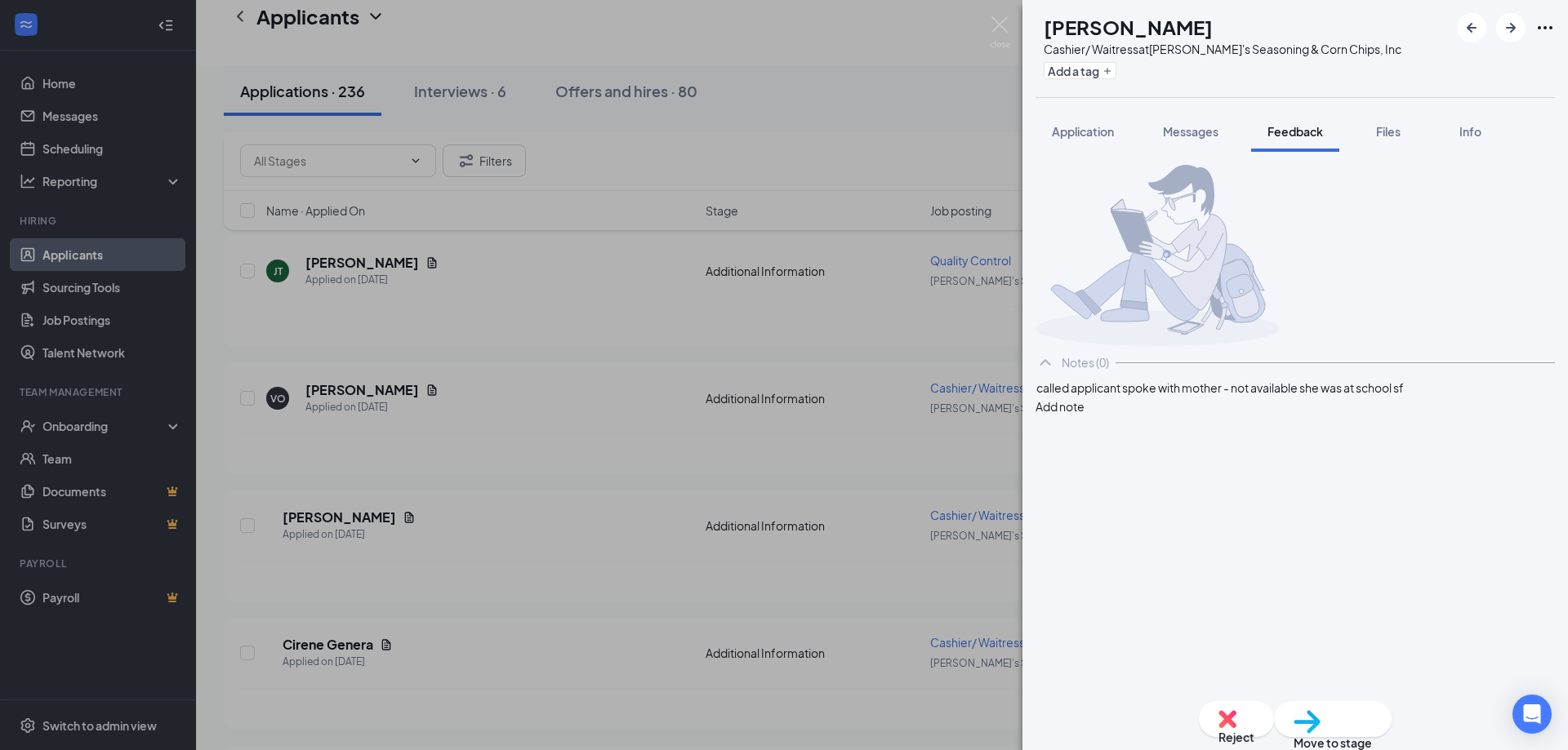
click at [1494, 415] on div "called applicant spoke with mother - not available she was at school sf Add note" at bounding box center [1295, 397] width 520 height 36
click at [1085, 415] on button "Add note" at bounding box center [1060, 407] width 49 height 18
click at [1172, 448] on icon "Pen" at bounding box center [1165, 441] width 14 height 14
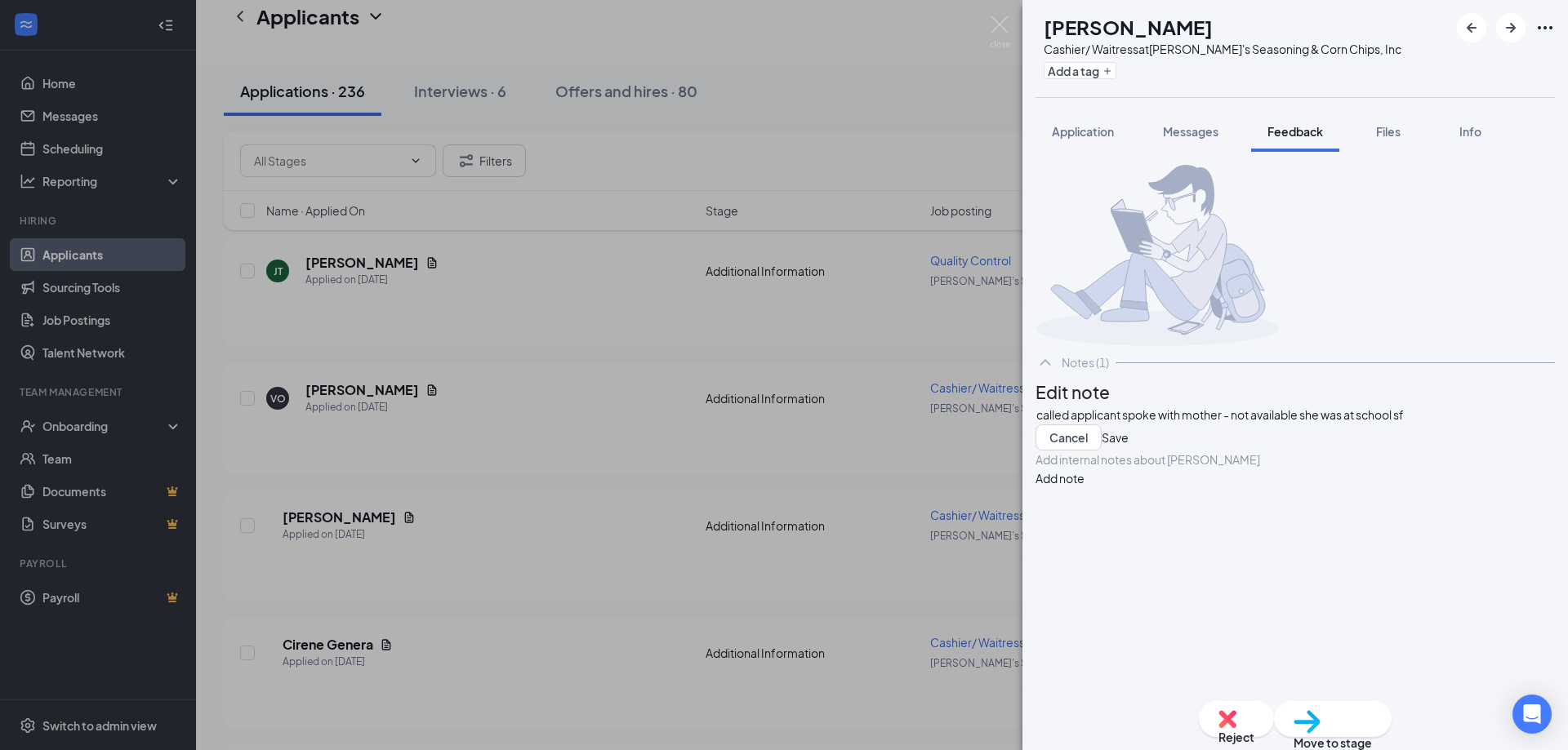
click at [1467, 424] on div "called applicant spoke with mother - not available she was at school sf" at bounding box center [1295, 415] width 518 height 17
click at [1129, 451] on button "Save" at bounding box center [1115, 437] width 27 height 26
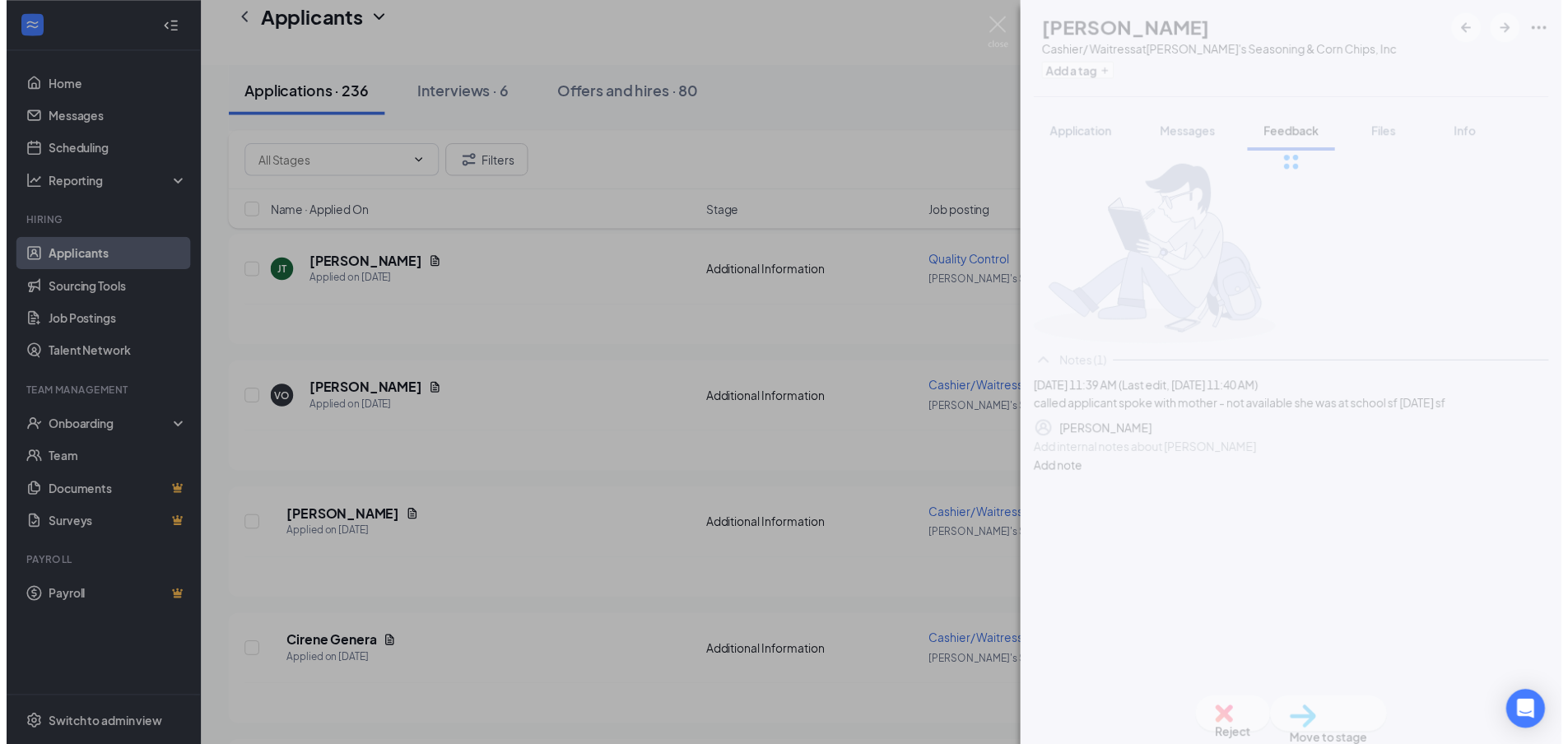
scroll to position [0, 0]
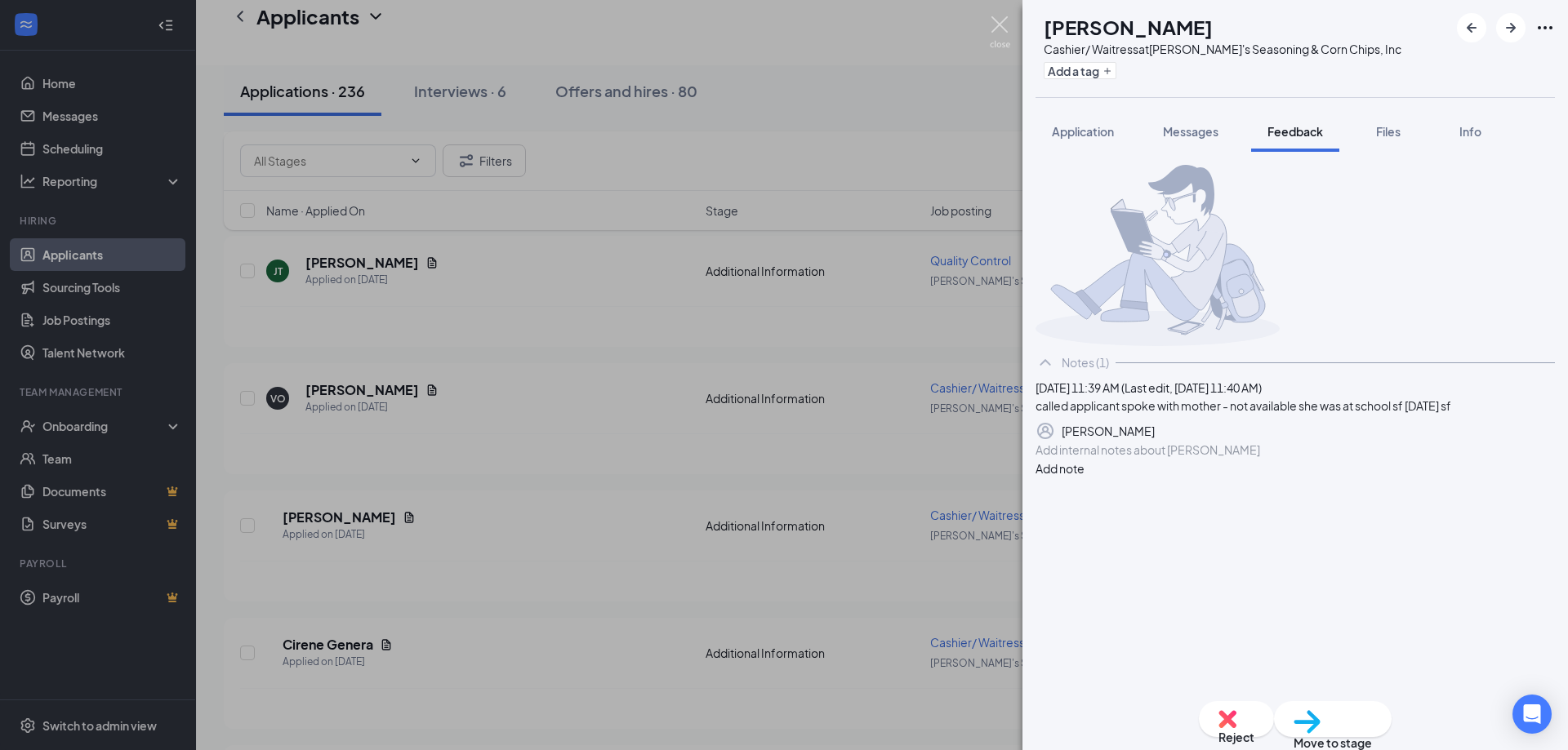
click at [1005, 27] on img at bounding box center [999, 32] width 20 height 32
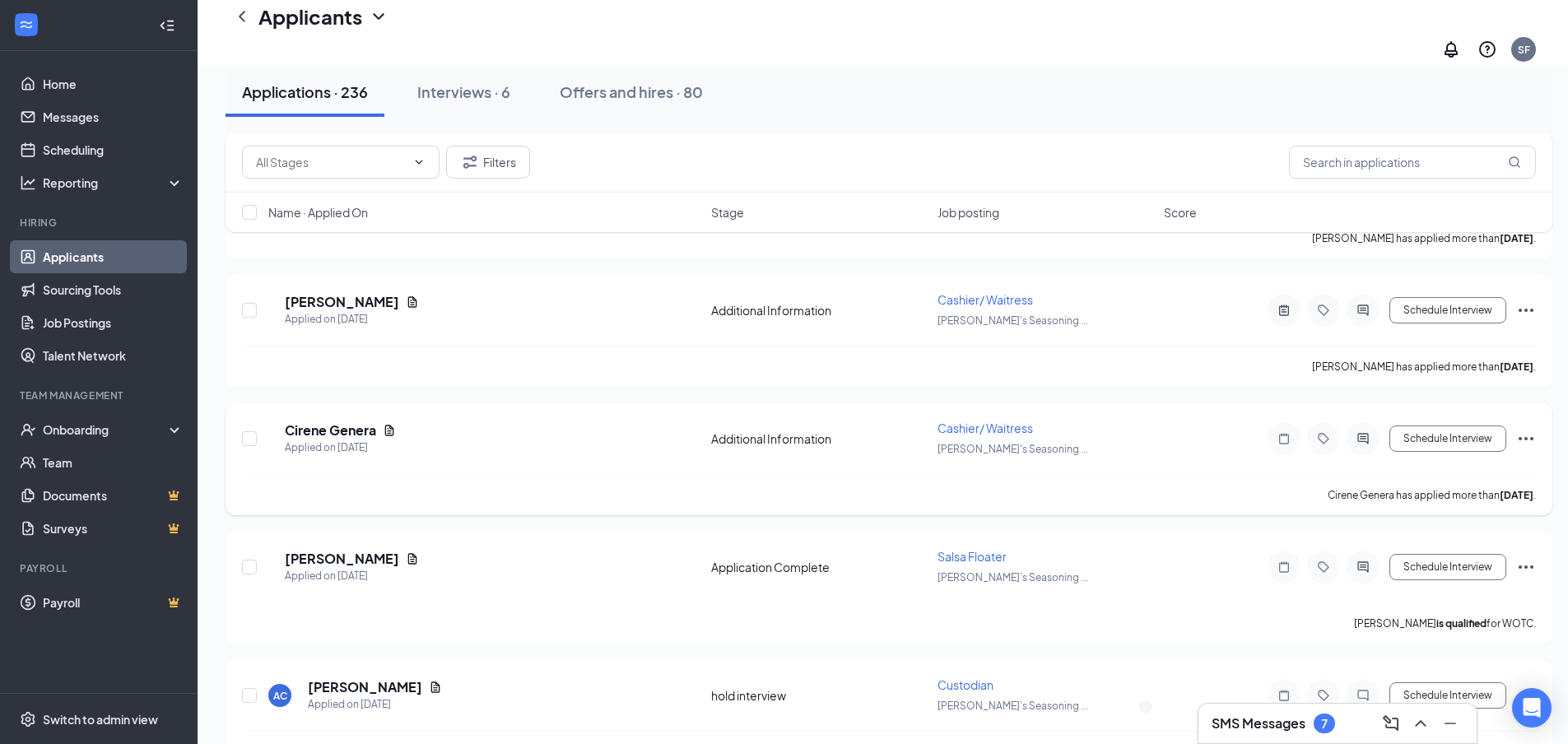
scroll to position [2140, 0]
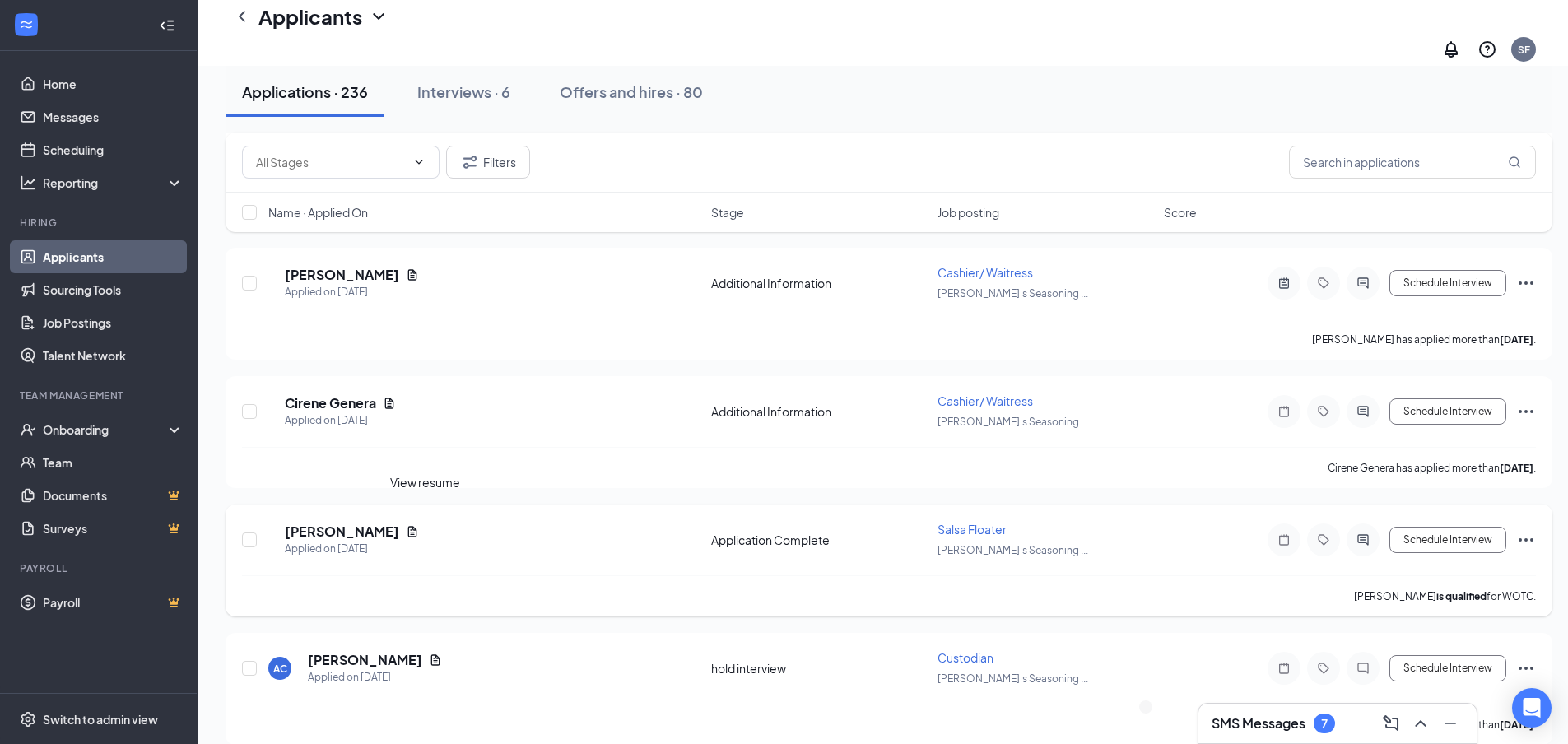
click at [419, 525] on icon "Document" at bounding box center [413, 532] width 14 height 14
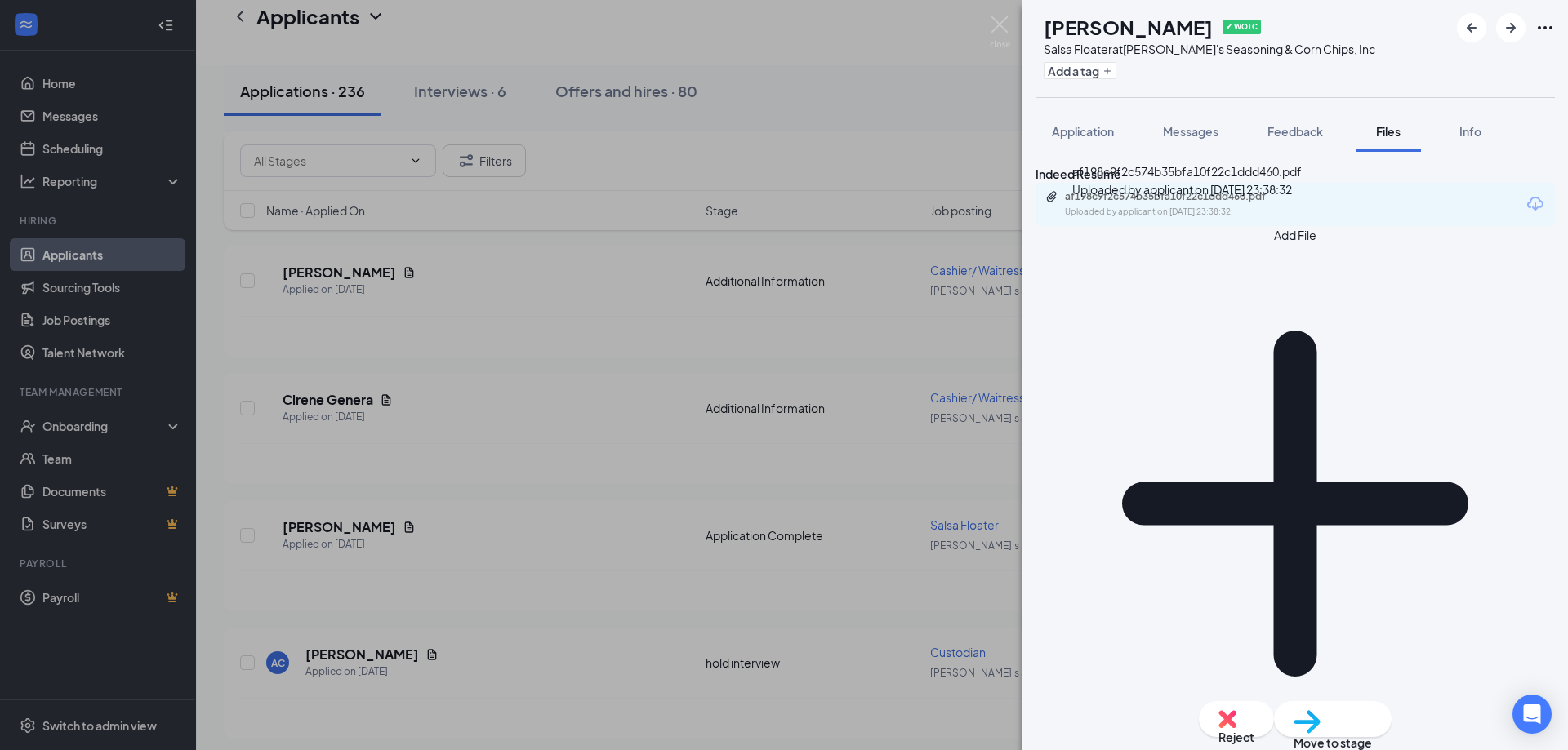
click at [1105, 203] on div "af198c9f2c574b35bfa10f22c1ddd460.pdf" at bounding box center [1179, 197] width 229 height 13
click at [1300, 133] on span "Feedback" at bounding box center [1295, 131] width 56 height 14
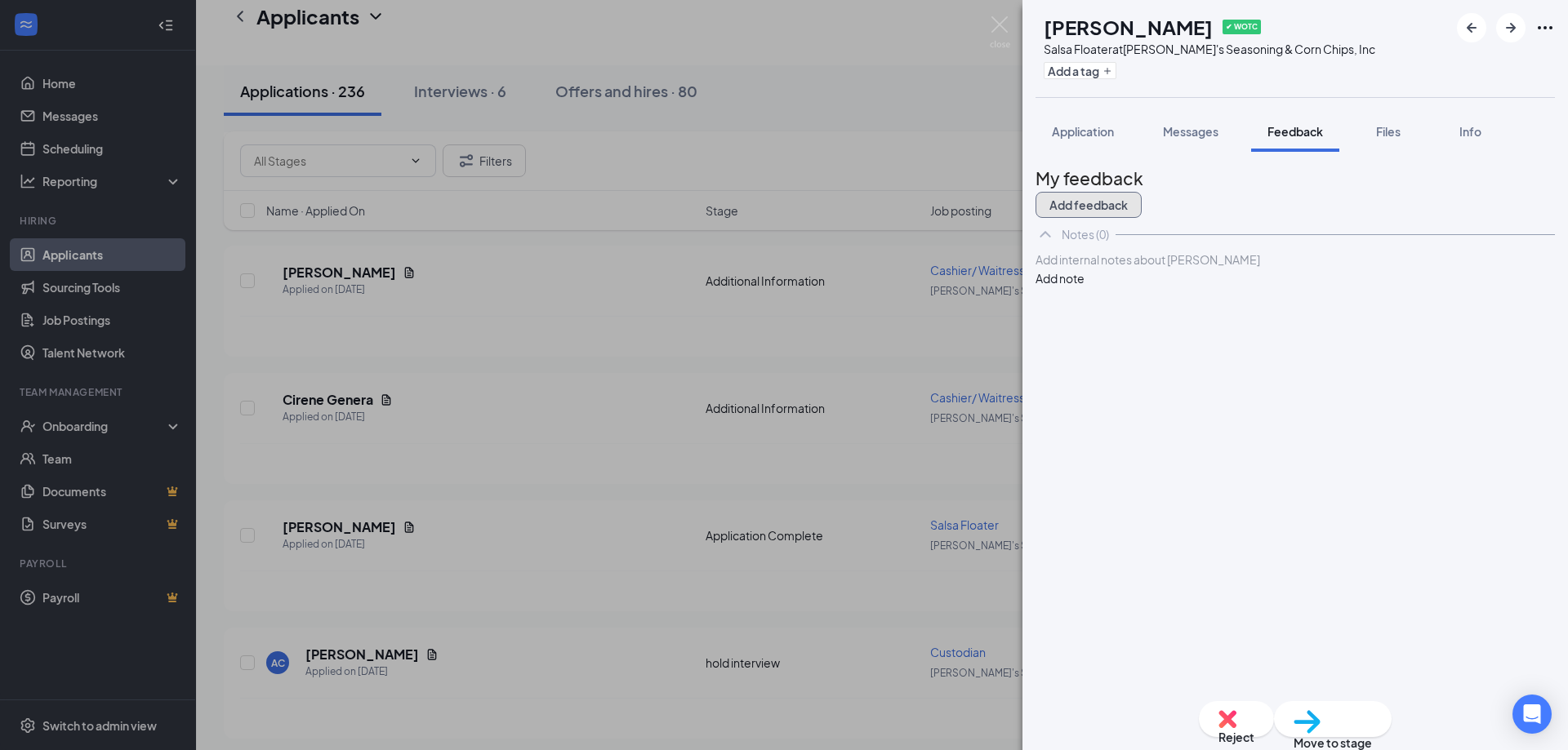
click at [1142, 201] on button "Add feedback" at bounding box center [1088, 205] width 106 height 26
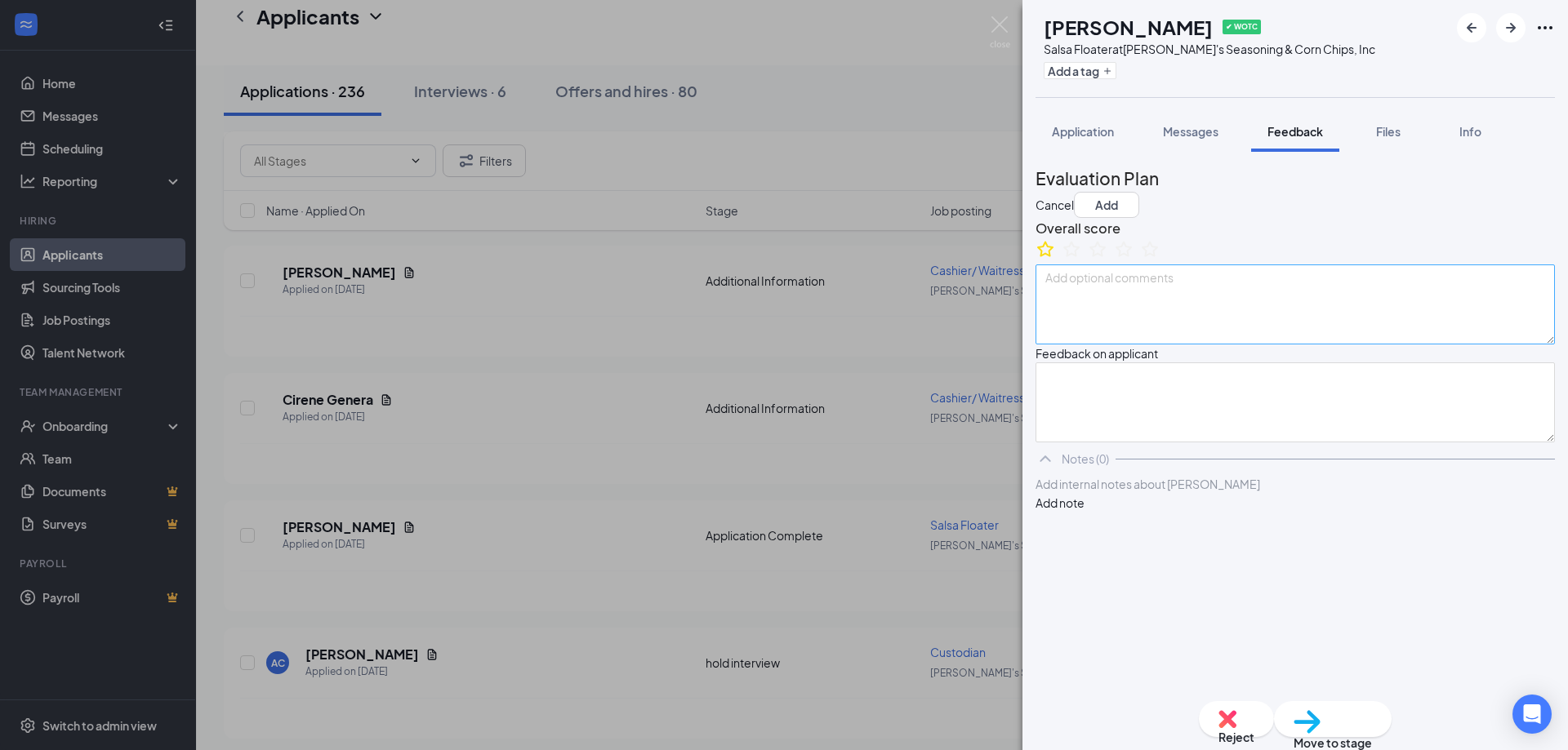
drag, startPoint x: 1058, startPoint y: 275, endPoint x: 1070, endPoint y: 303, distance: 30.5
click at [1055, 258] on icon "StarBorder" at bounding box center [1045, 249] width 19 height 19
click at [1080, 323] on textarea at bounding box center [1295, 304] width 520 height 80
type textarea "reviewed 9.16.25 currently in school possibly sf"
click at [1139, 197] on button "Add" at bounding box center [1107, 205] width 65 height 26
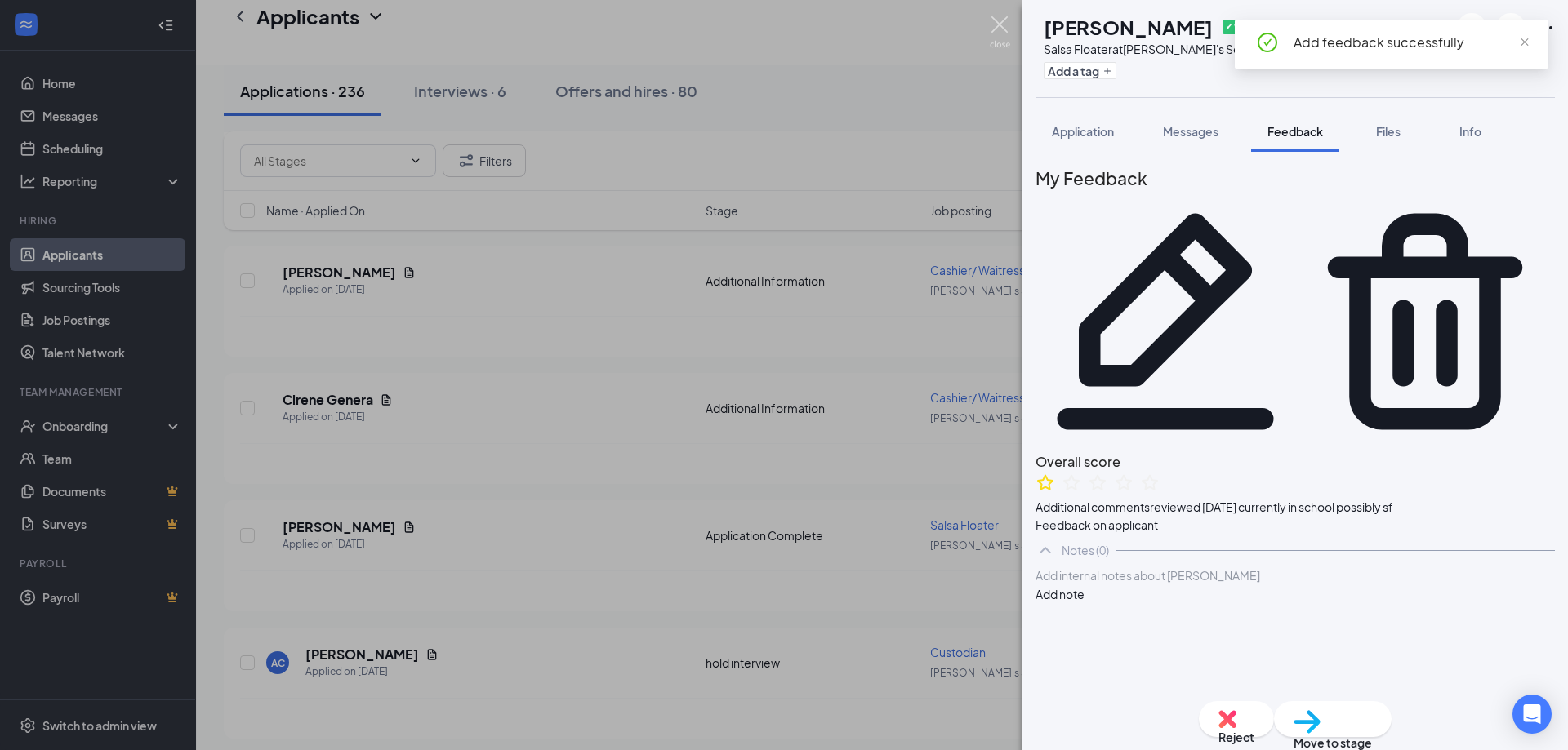
click at [999, 26] on img at bounding box center [999, 32] width 20 height 32
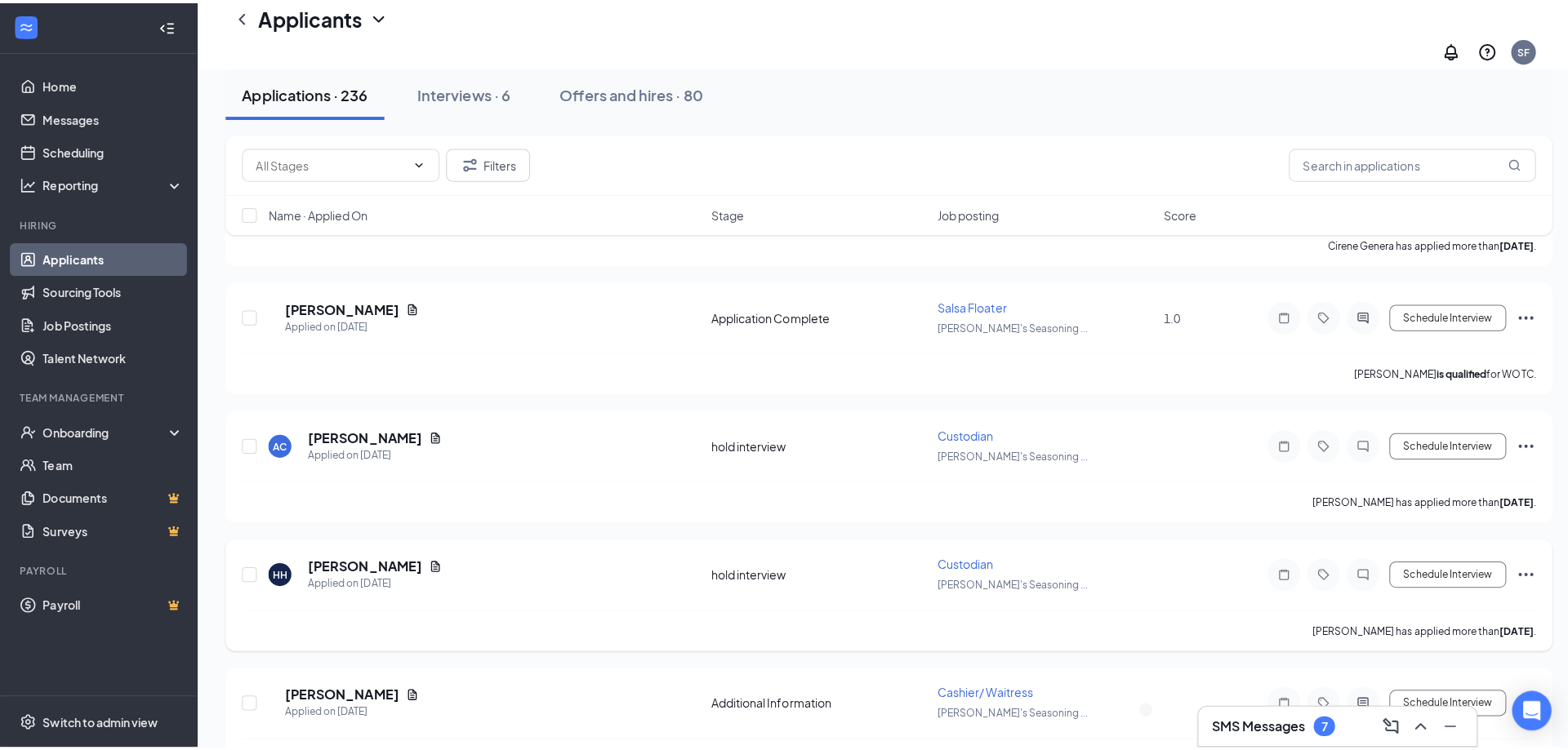
scroll to position [2367, 0]
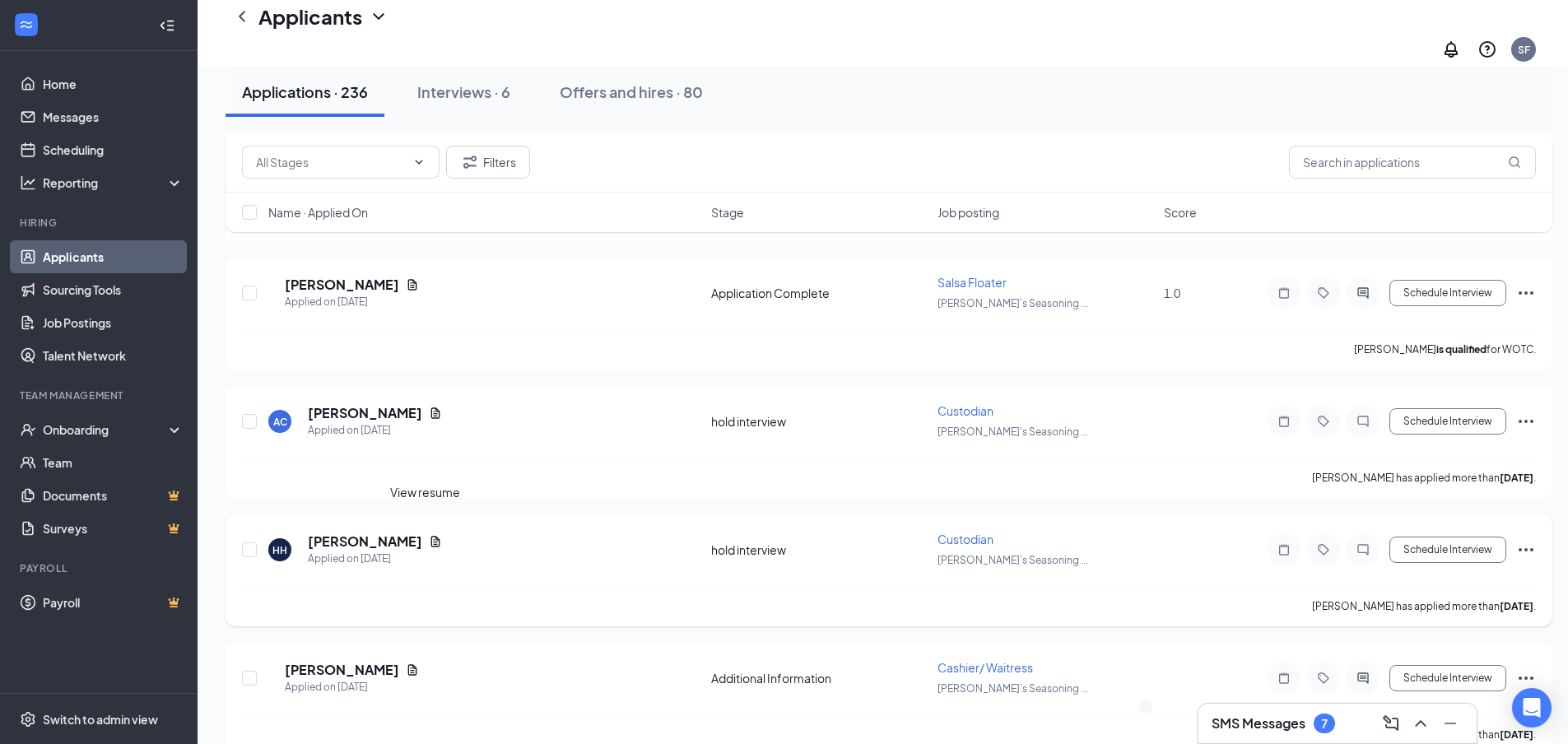
click at [431, 536] on icon "Document" at bounding box center [435, 540] width 9 height 11
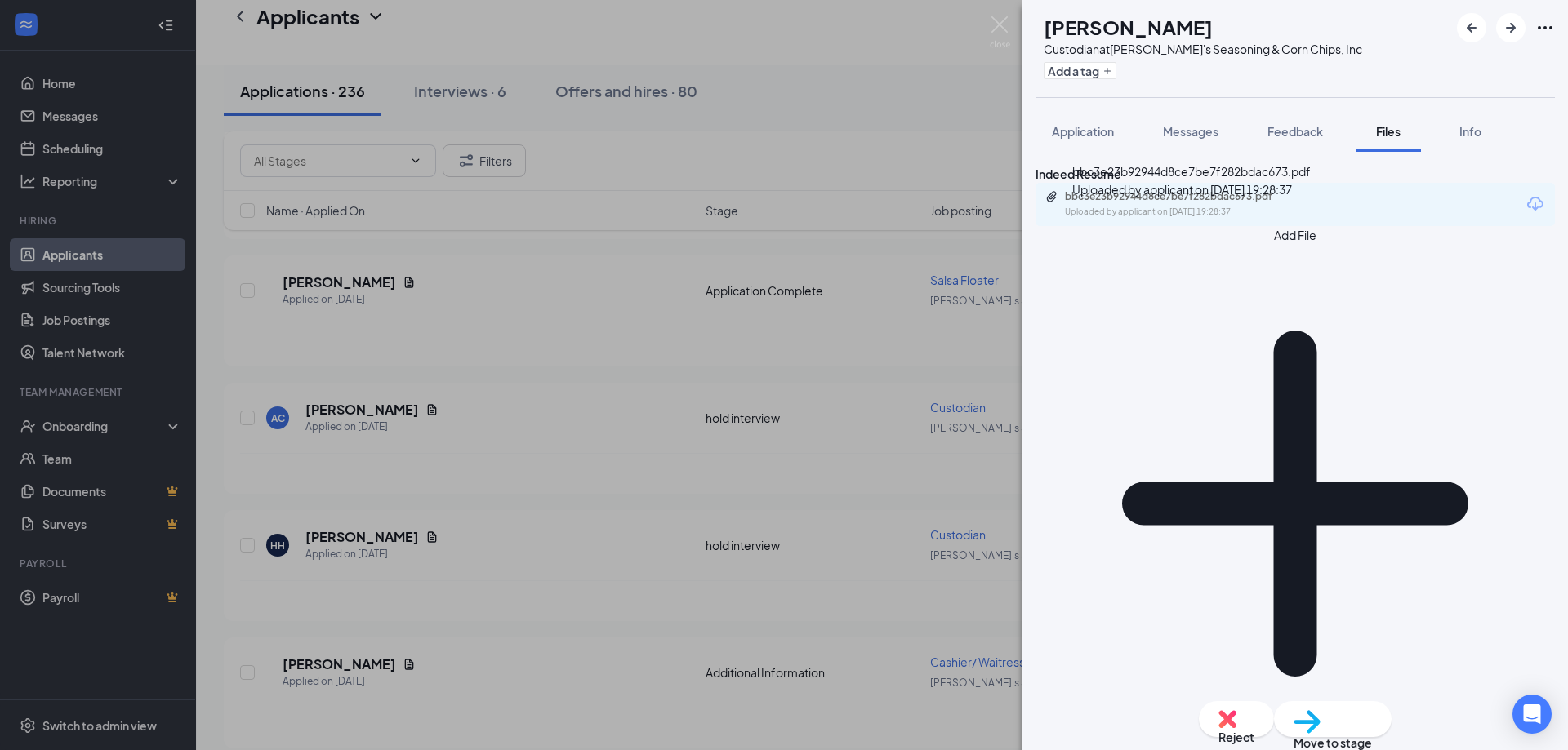
click at [1119, 219] on div "Uploaded by applicant on Sep 13, 2025 at 19:28:37" at bounding box center [1188, 212] width 245 height 13
click at [1089, 137] on span "Application" at bounding box center [1083, 131] width 62 height 14
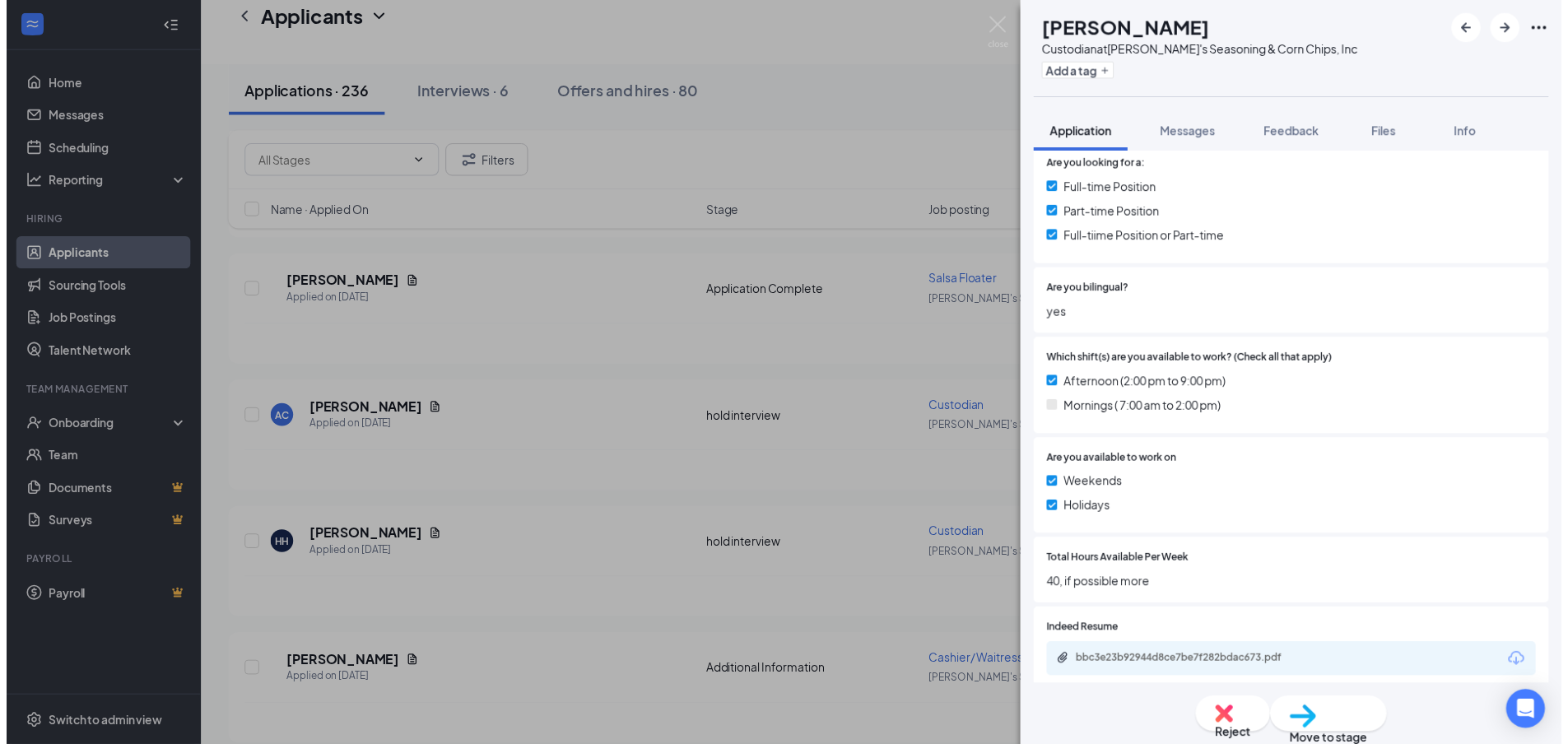
scroll to position [519, 0]
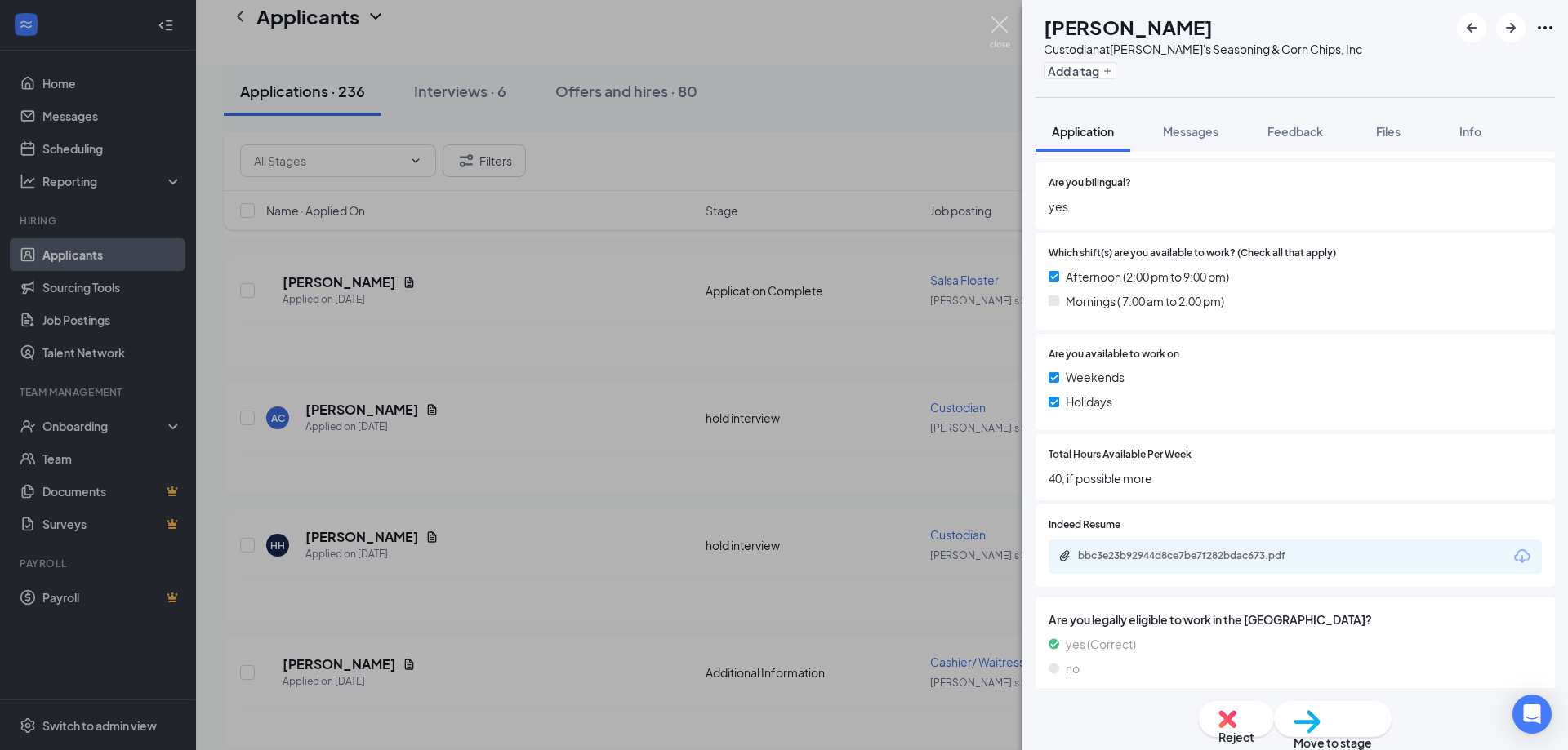
click at [1003, 24] on img at bounding box center [999, 32] width 20 height 32
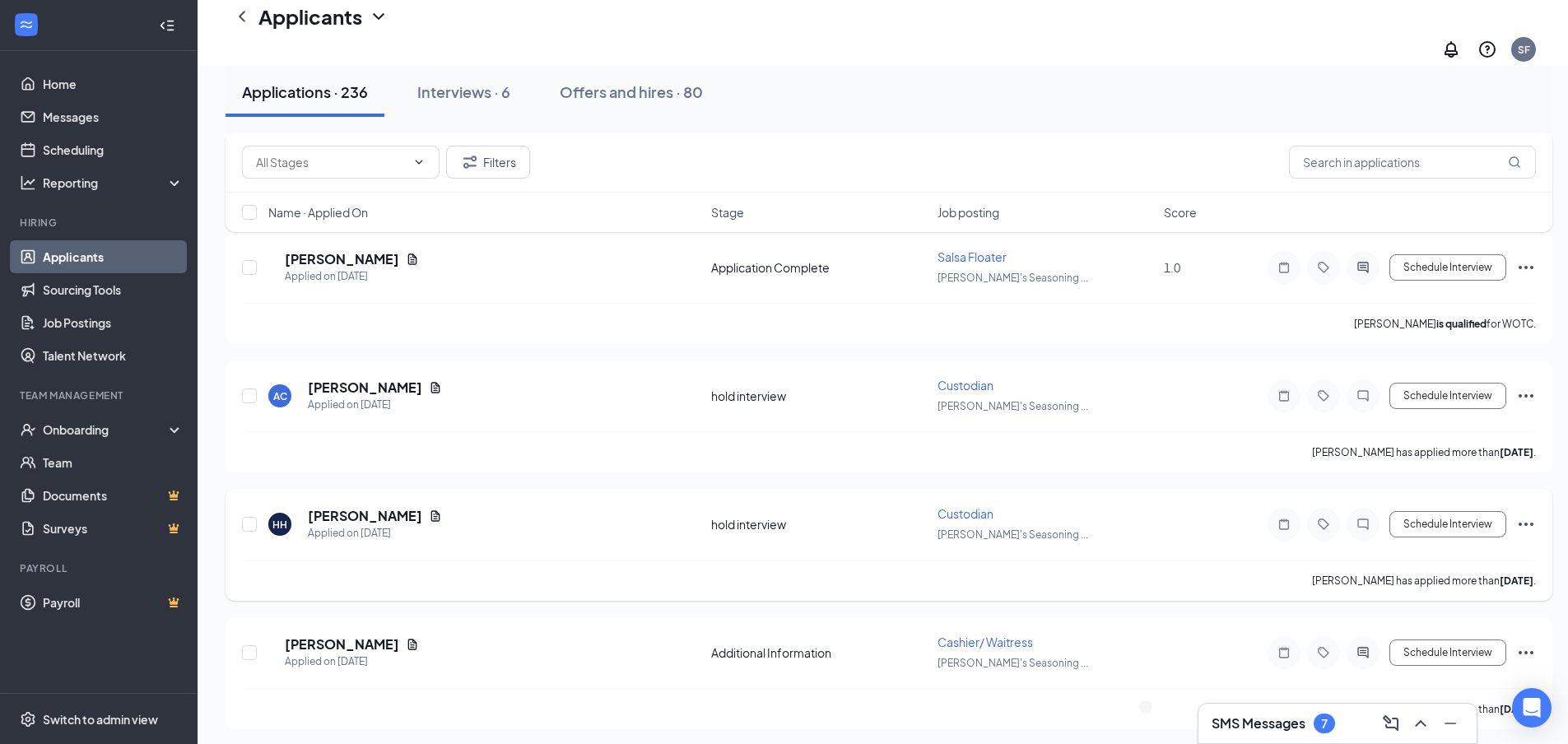
scroll to position [2387, 0]
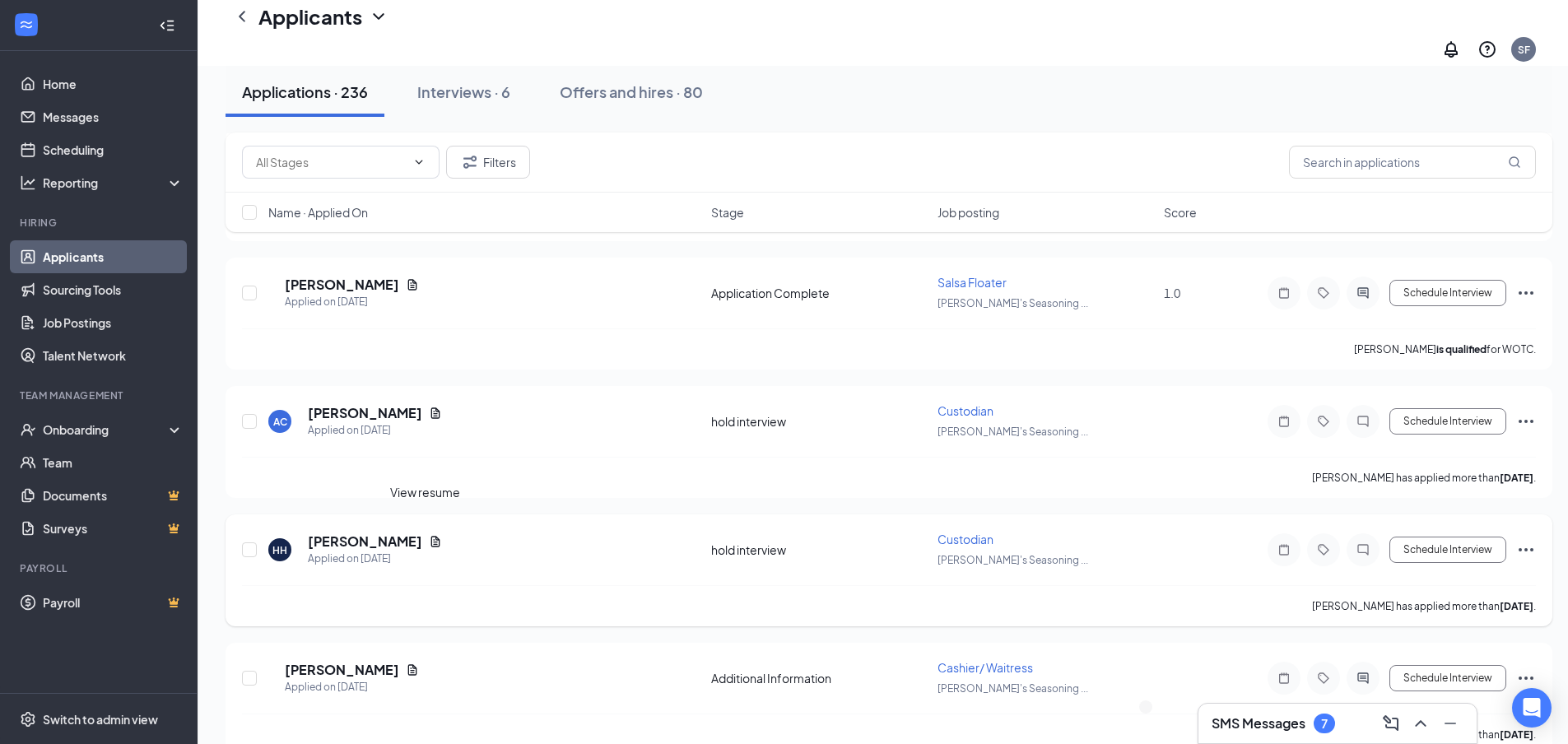
click at [429, 536] on icon "Document" at bounding box center [436, 542] width 14 height 14
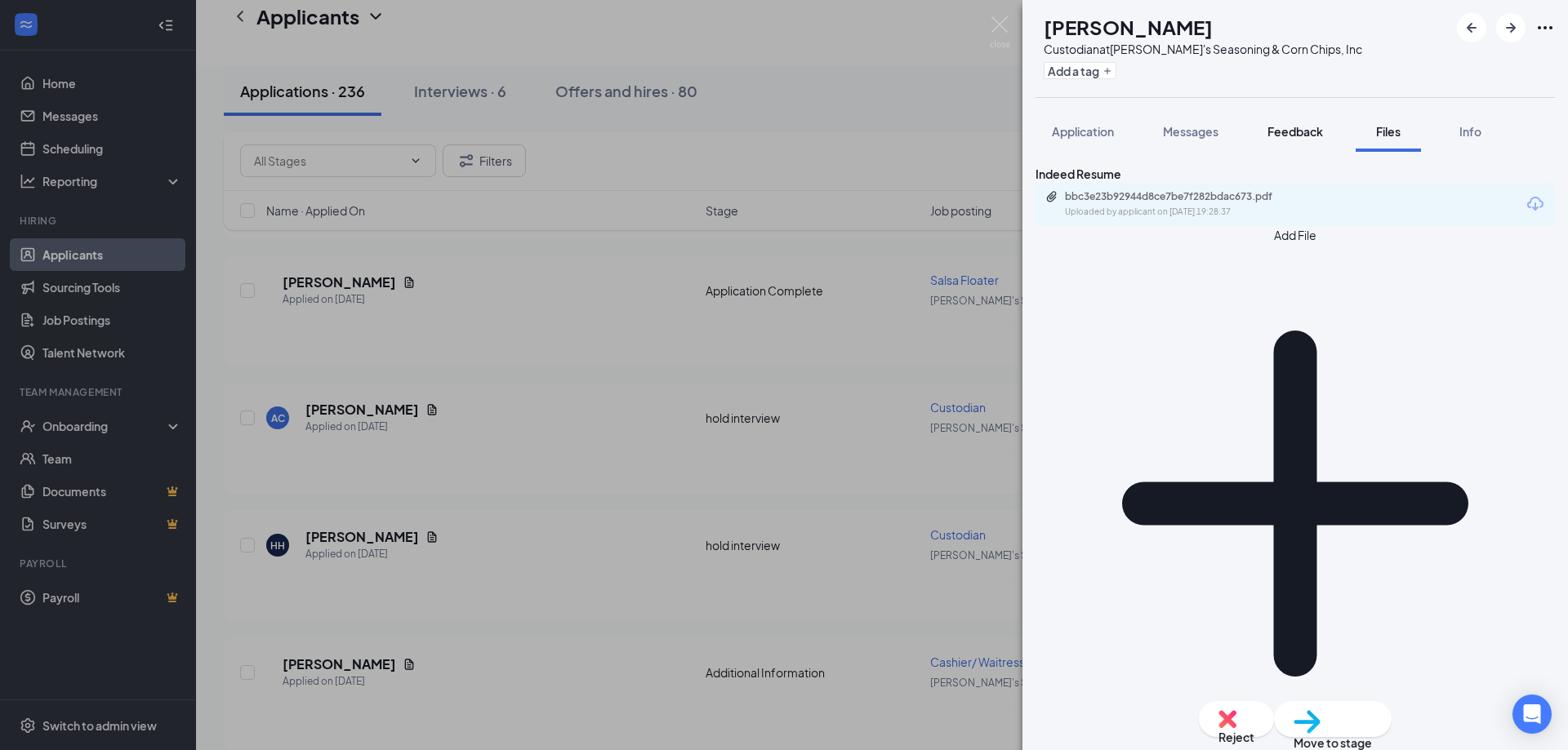
click at [1288, 131] on span "Feedback" at bounding box center [1295, 131] width 56 height 14
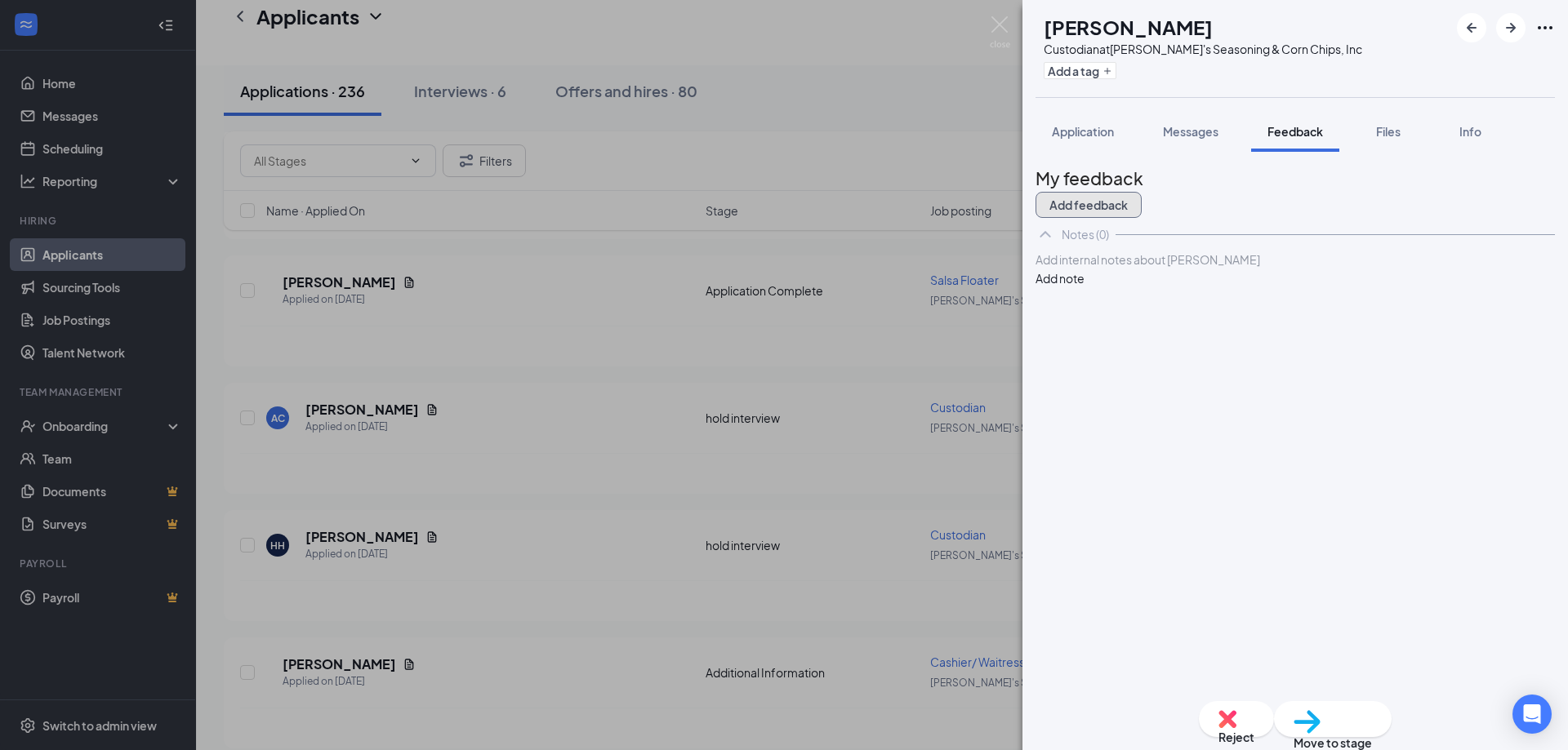
click at [1142, 203] on button "Add feedback" at bounding box center [1088, 205] width 106 height 26
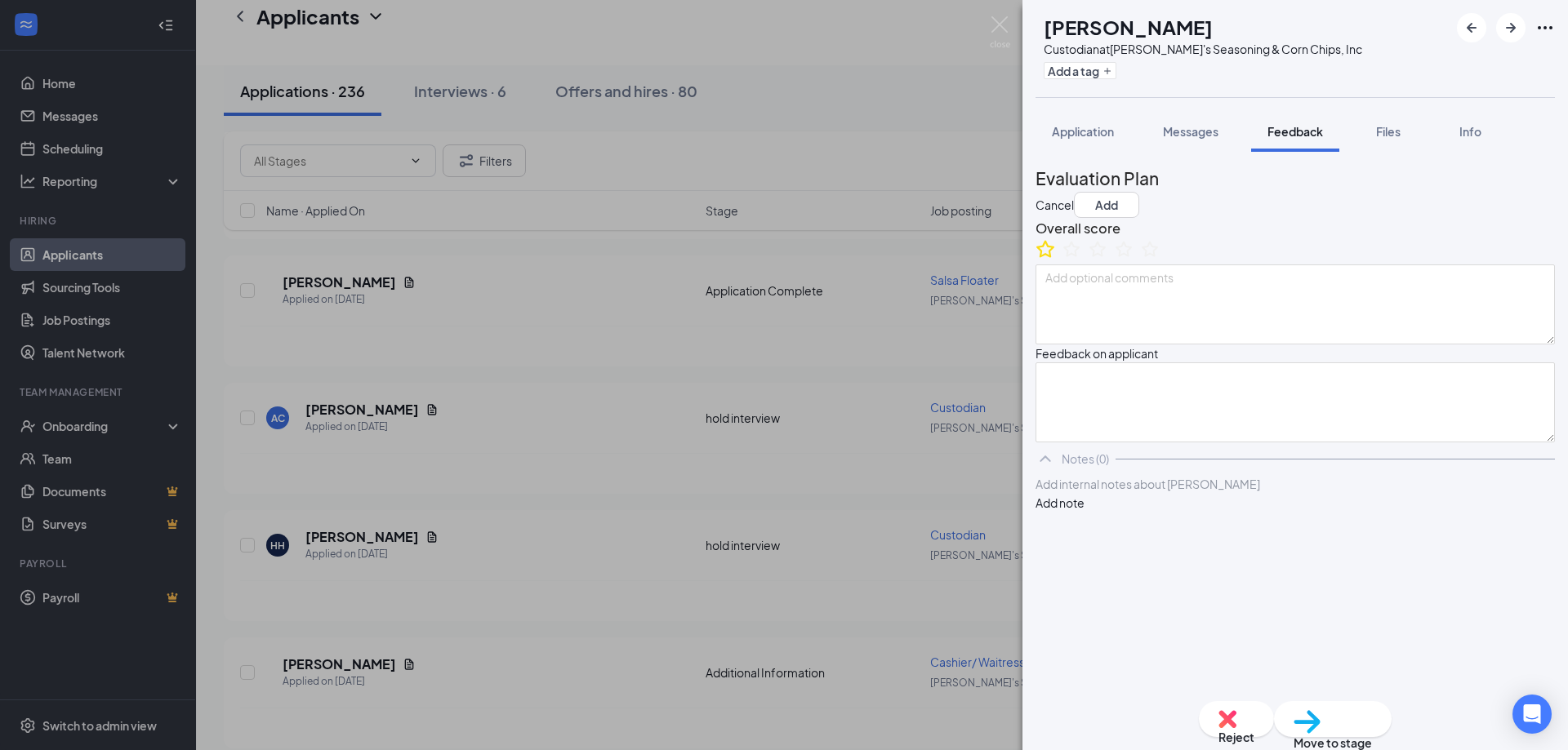
click at [1056, 259] on icon "StarBorder" at bounding box center [1045, 249] width 21 height 21
click at [1064, 319] on textarea at bounding box center [1295, 304] width 520 height 80
type textarea "reviewed 9.16.25 sf"
click at [1139, 192] on button "Add" at bounding box center [1107, 205] width 65 height 26
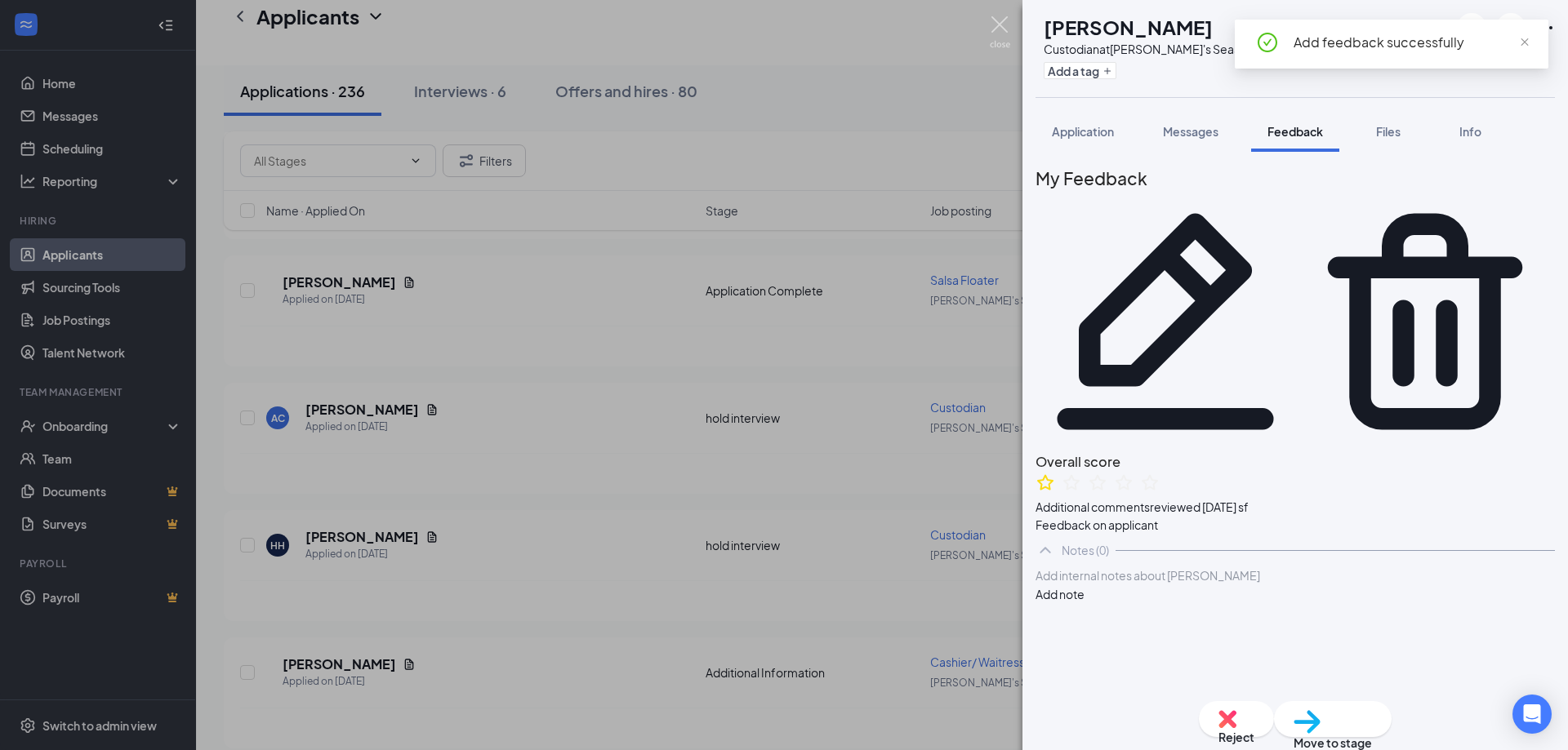
click at [997, 27] on img at bounding box center [999, 32] width 20 height 32
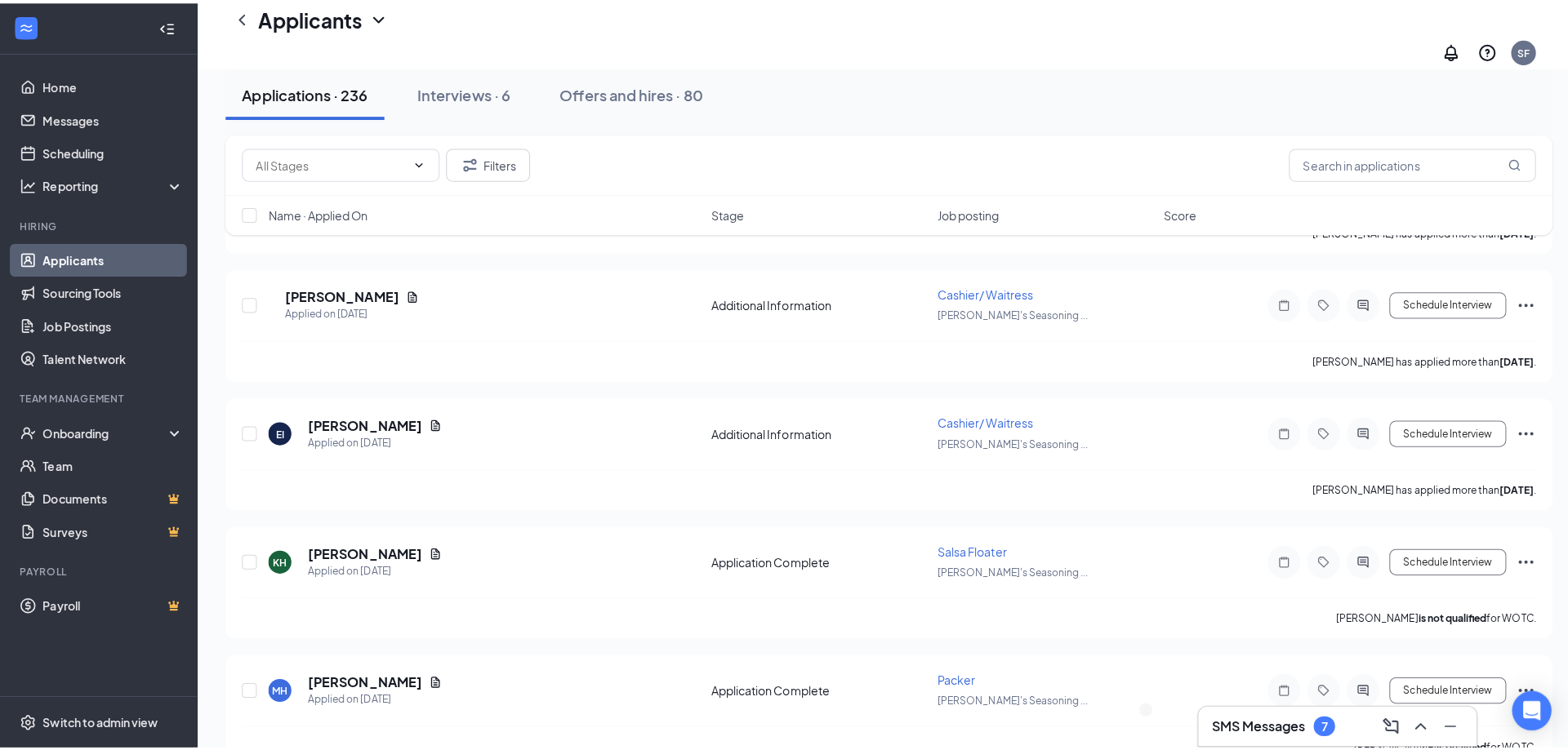
scroll to position [2694, 0]
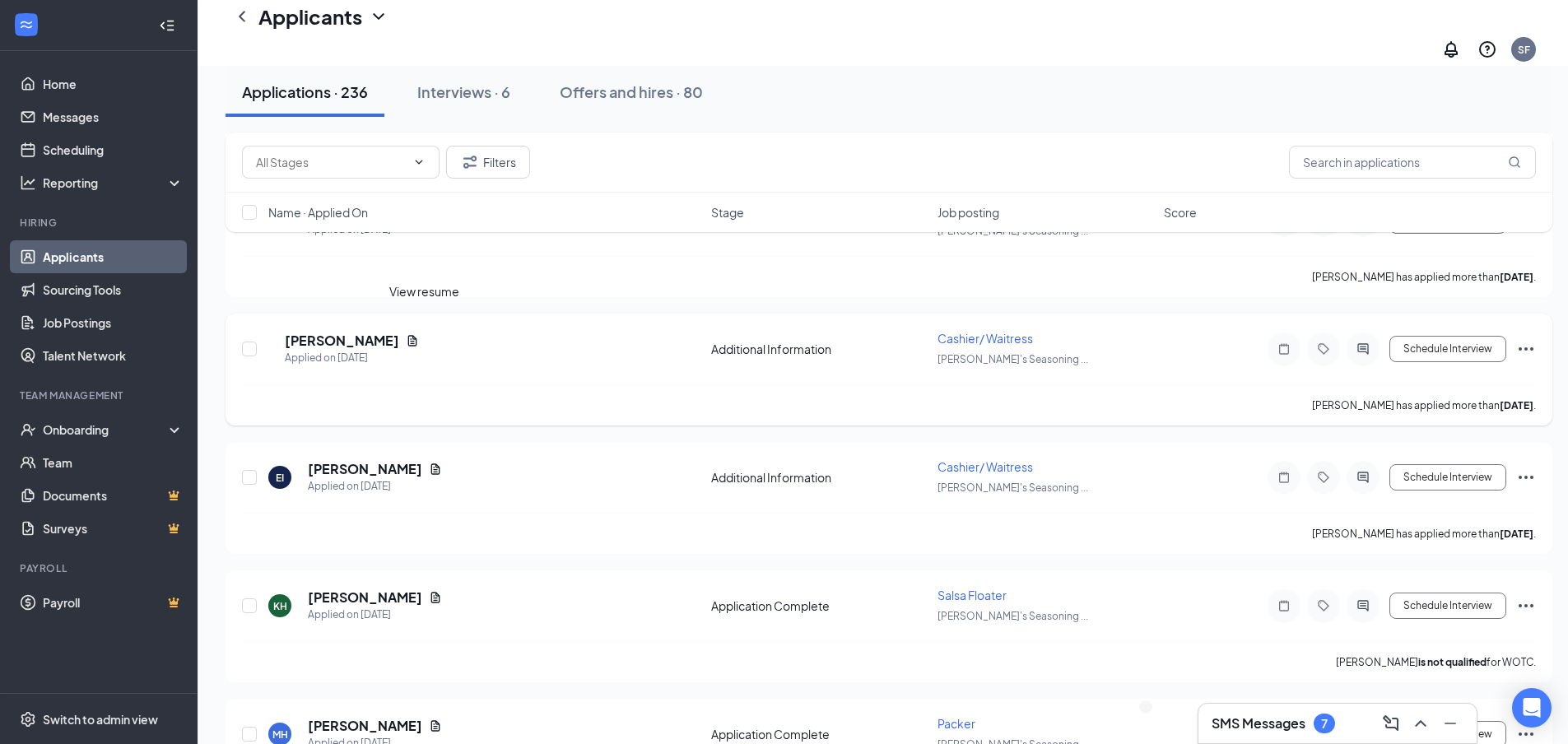
click at [419, 334] on icon "Document" at bounding box center [413, 341] width 14 height 14
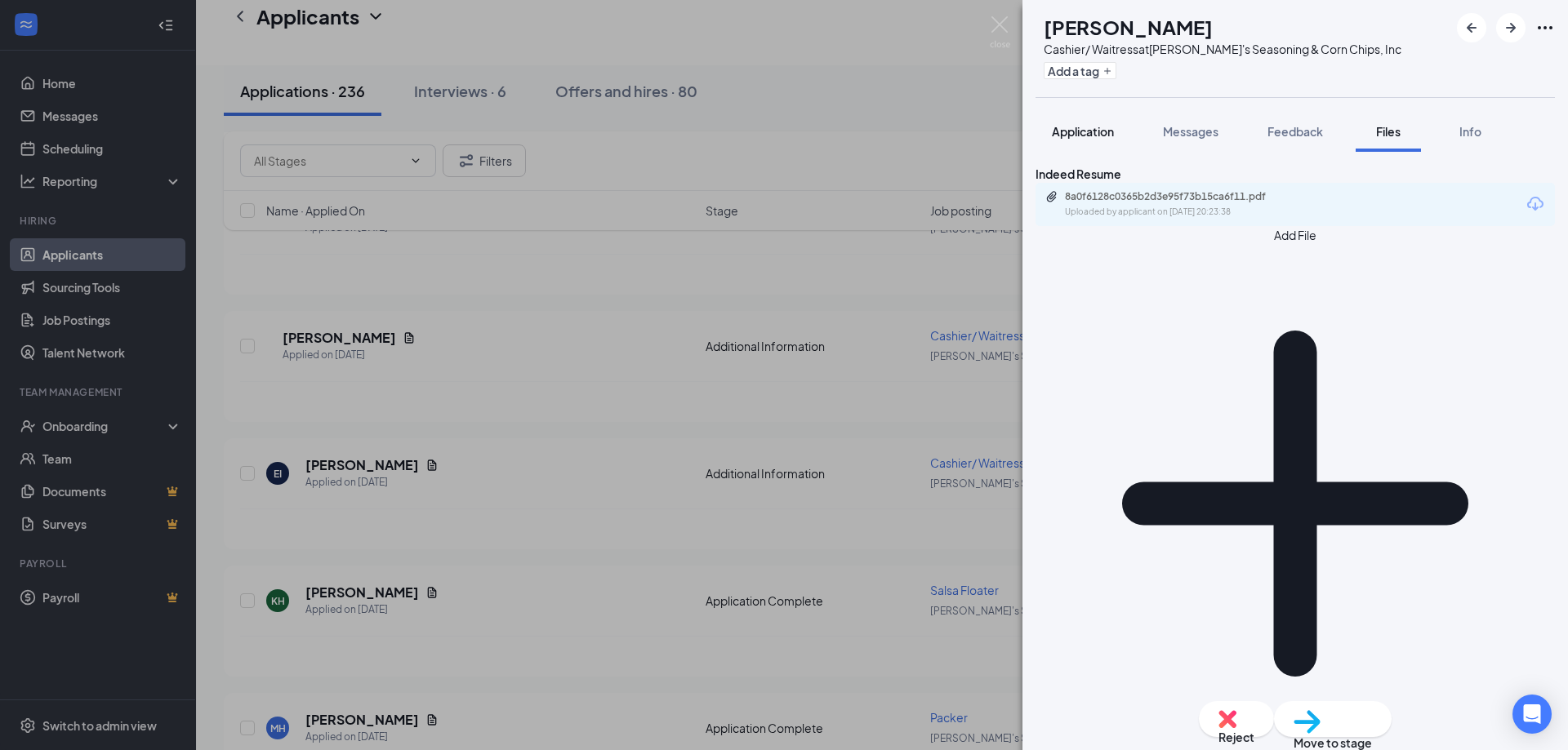
click at [1092, 135] on span "Application" at bounding box center [1083, 131] width 62 height 14
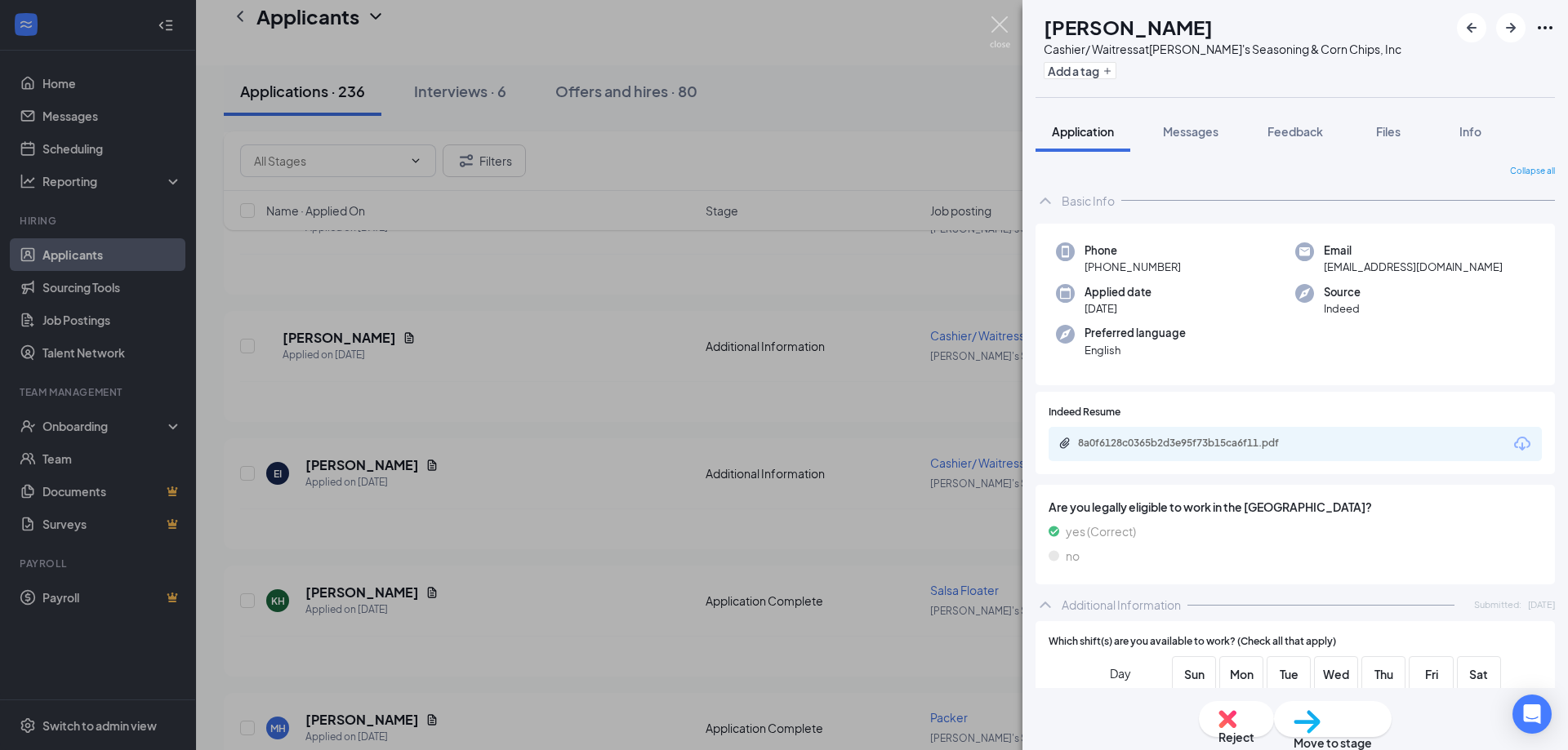
click at [1001, 25] on img at bounding box center [999, 32] width 20 height 32
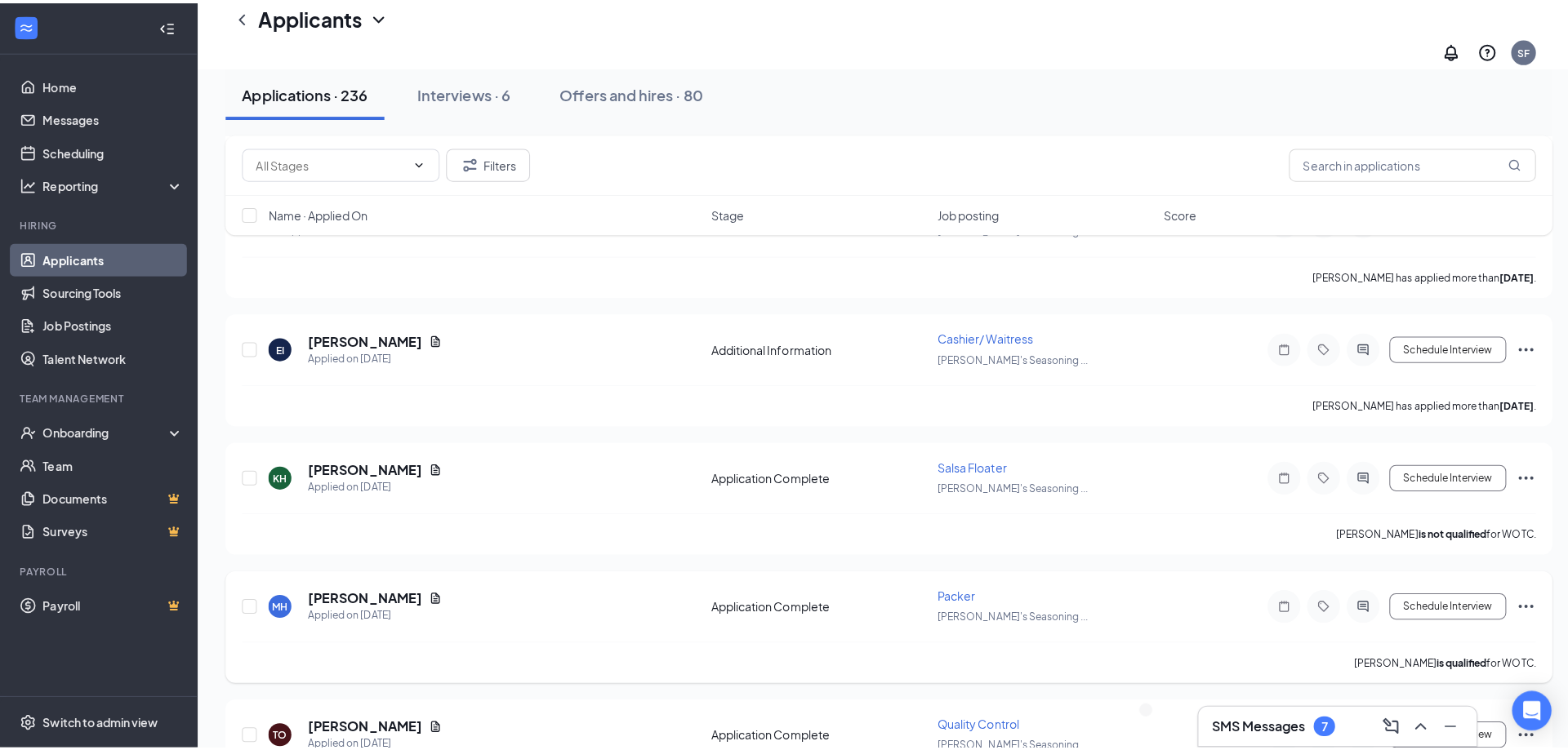
scroll to position [2857, 0]
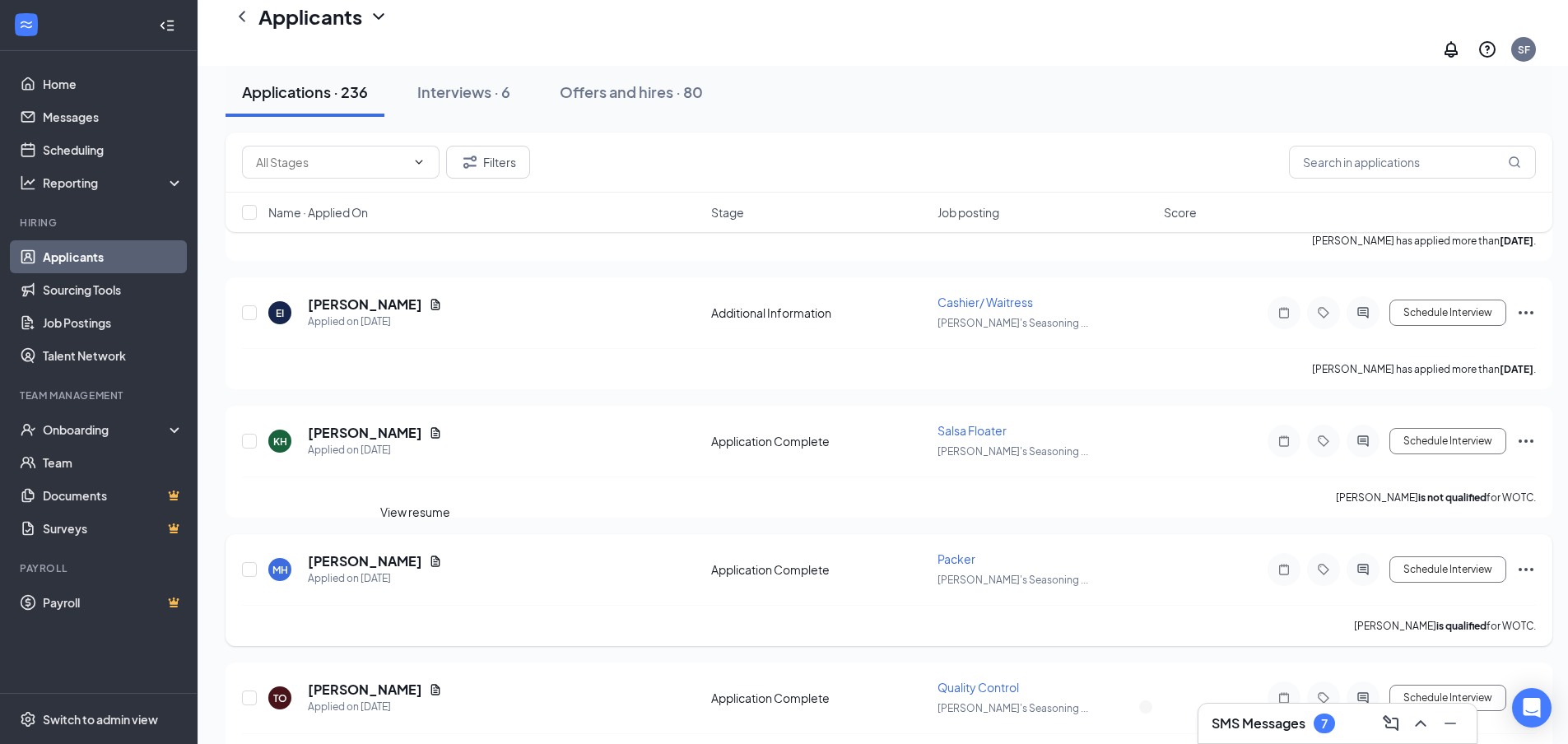
click at [431, 556] on icon "Document" at bounding box center [435, 561] width 9 height 11
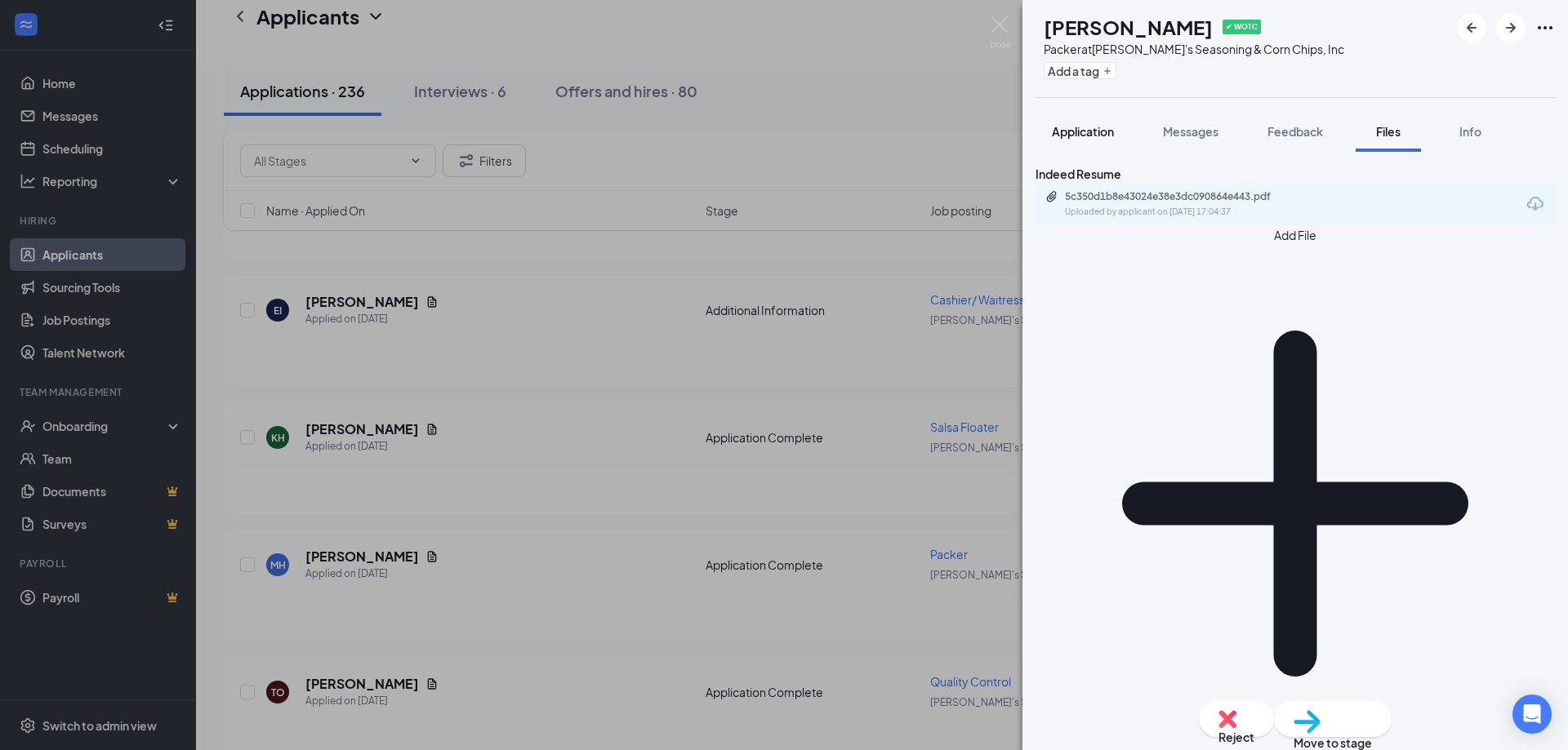
click at [1116, 127] on button "Application" at bounding box center [1083, 131] width 95 height 41
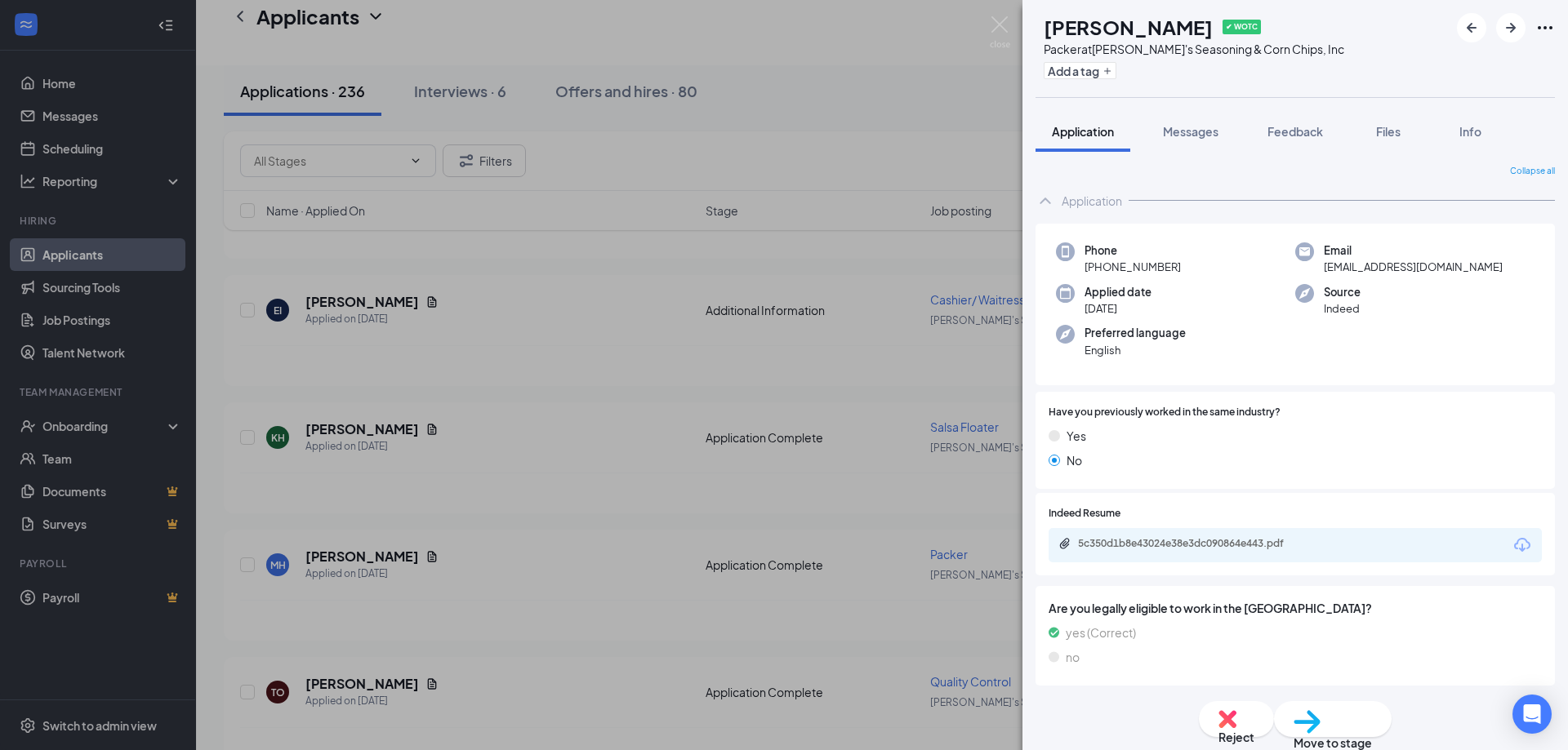
click at [1197, 536] on div "5c350d1b8e43024e38e3dc090864e443.pdf" at bounding box center [1295, 545] width 493 height 34
click at [1197, 537] on div "5c350d1b8e43024e38e3dc090864e443.pdf" at bounding box center [1192, 543] width 229 height 13
click at [1285, 133] on span "Feedback" at bounding box center [1295, 131] width 56 height 14
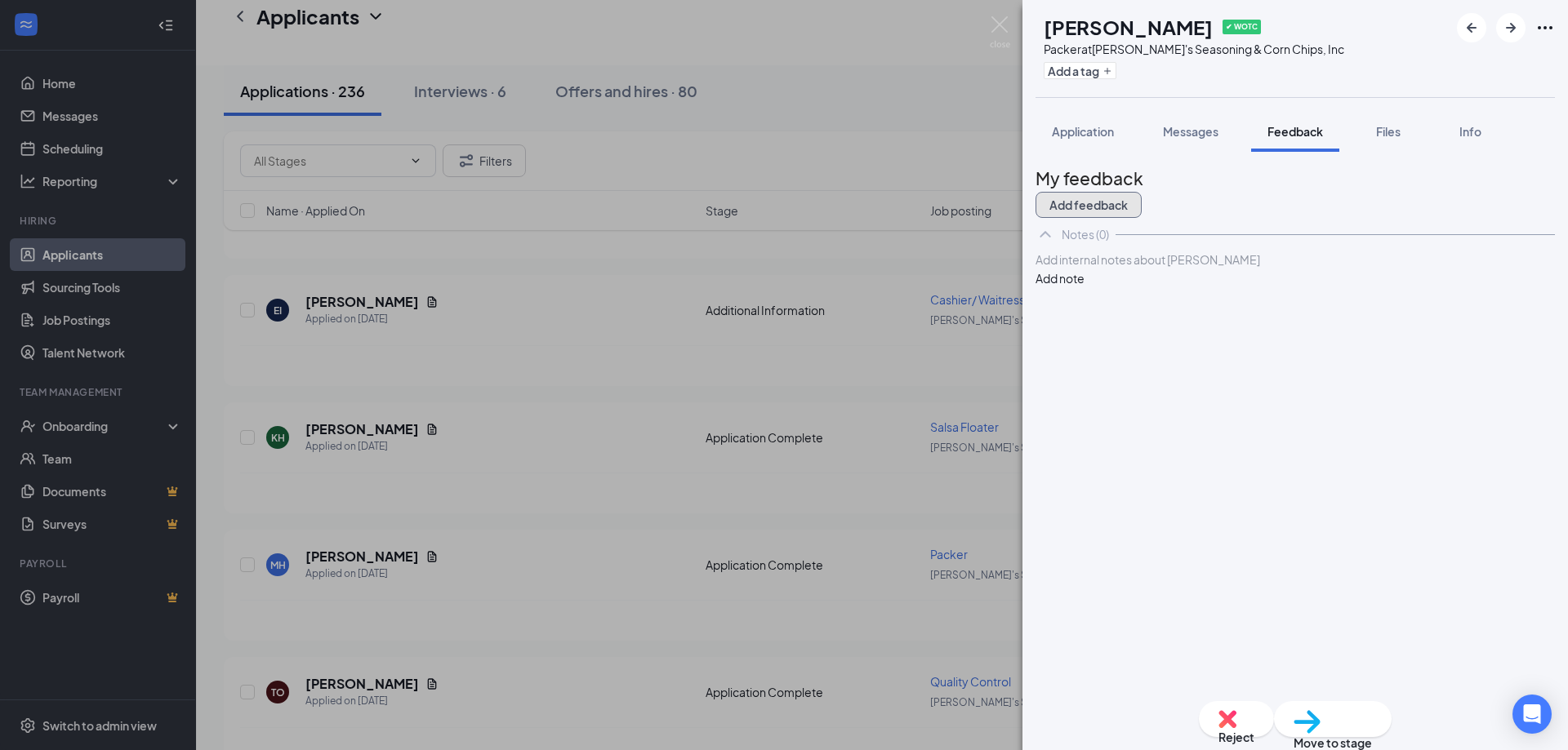
click at [1142, 197] on button "Add feedback" at bounding box center [1088, 205] width 106 height 26
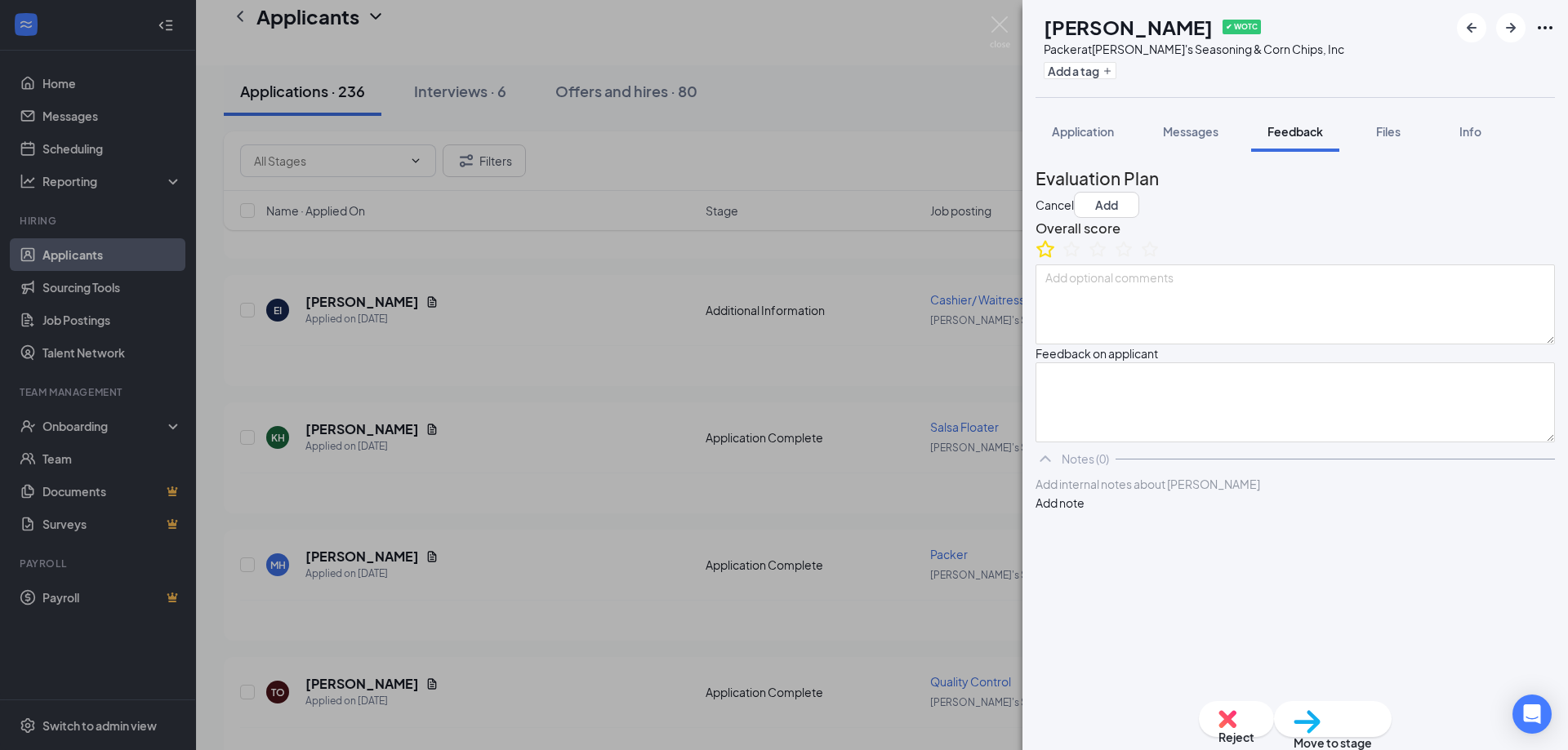
click at [1056, 259] on icon "StarBorder" at bounding box center [1045, 249] width 21 height 21
click at [1078, 316] on textarea at bounding box center [1295, 304] width 520 height 80
type textarea "reviewed 9.16.25 sf"
click at [1139, 192] on button "Add" at bounding box center [1107, 205] width 65 height 26
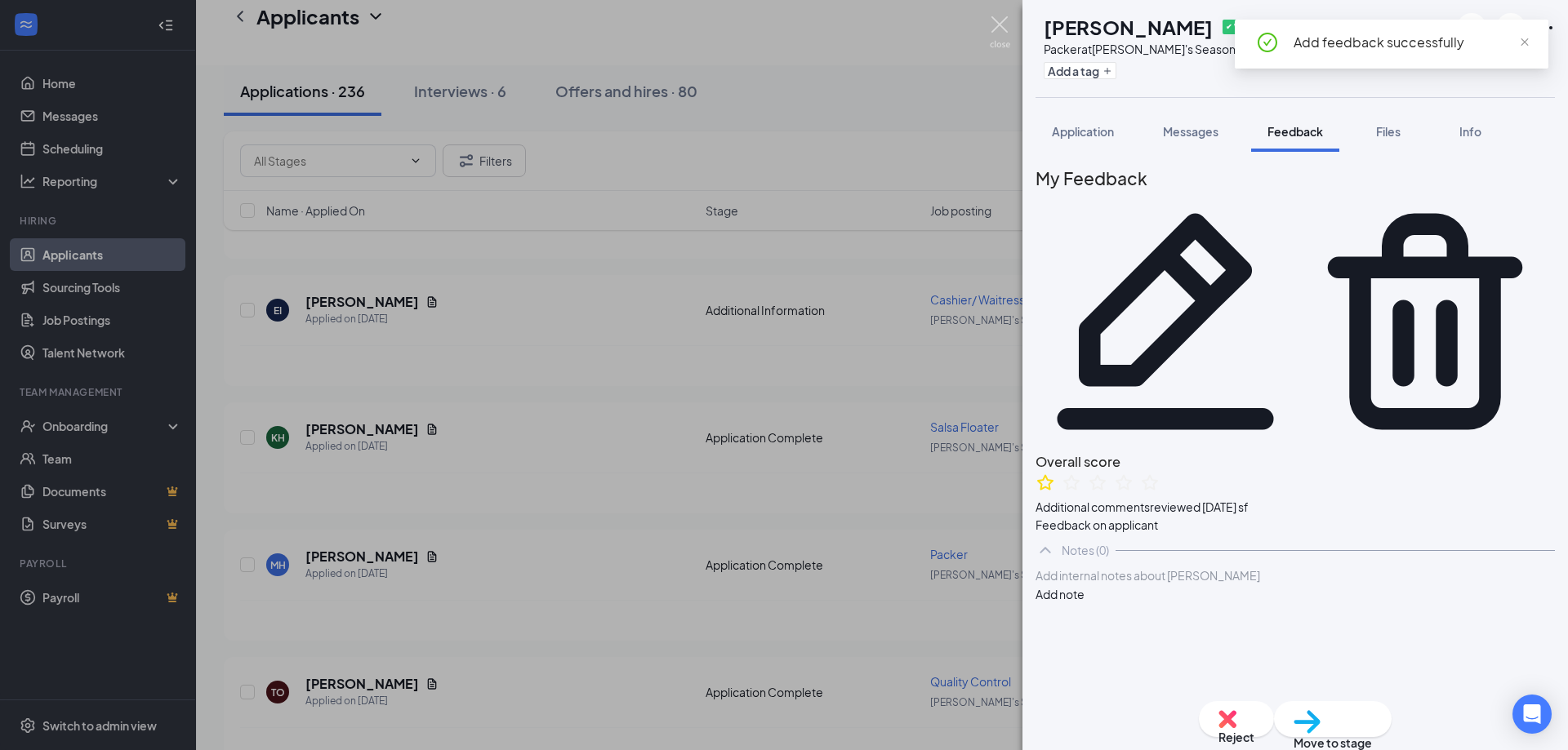
click at [999, 22] on img at bounding box center [999, 32] width 20 height 32
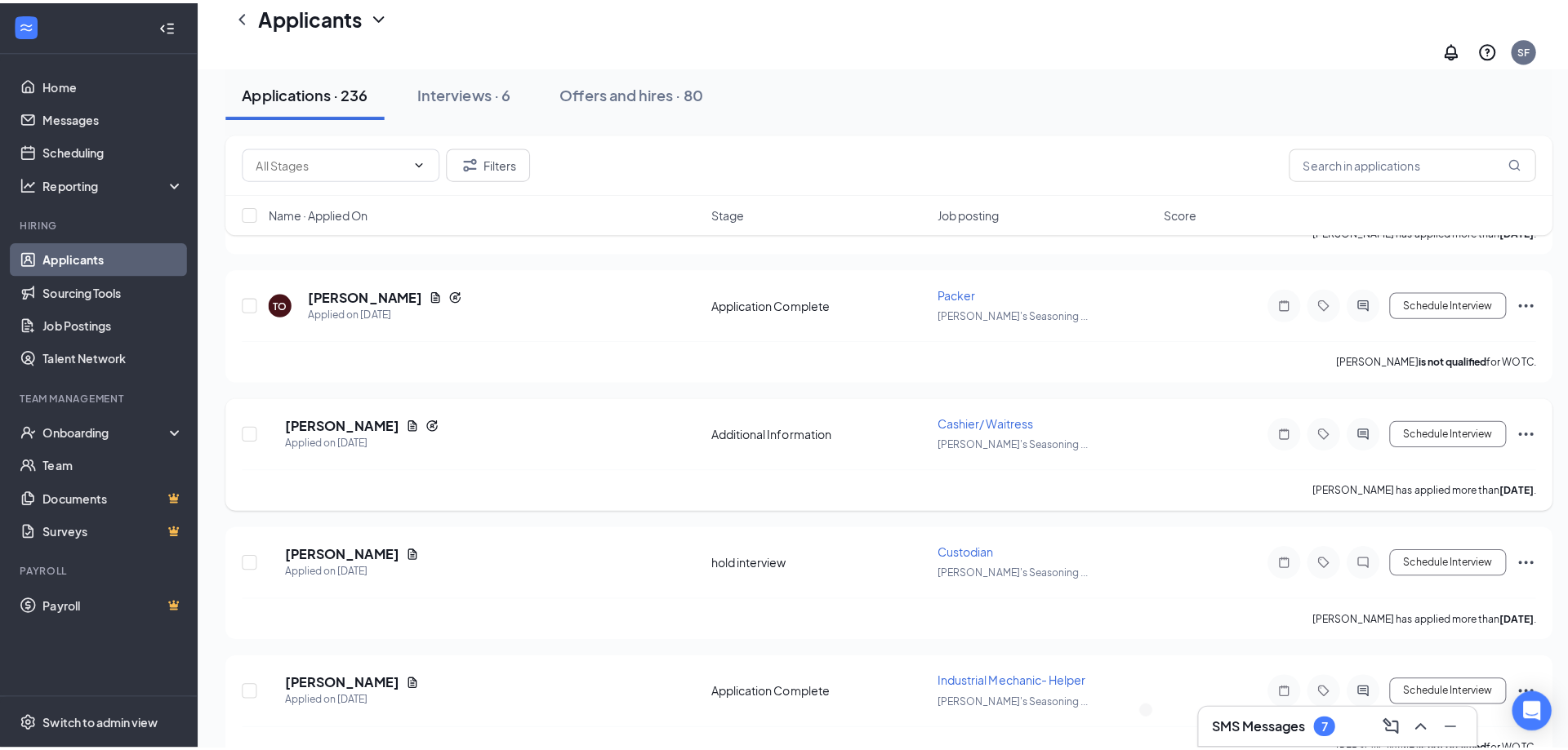
scroll to position [3510, 0]
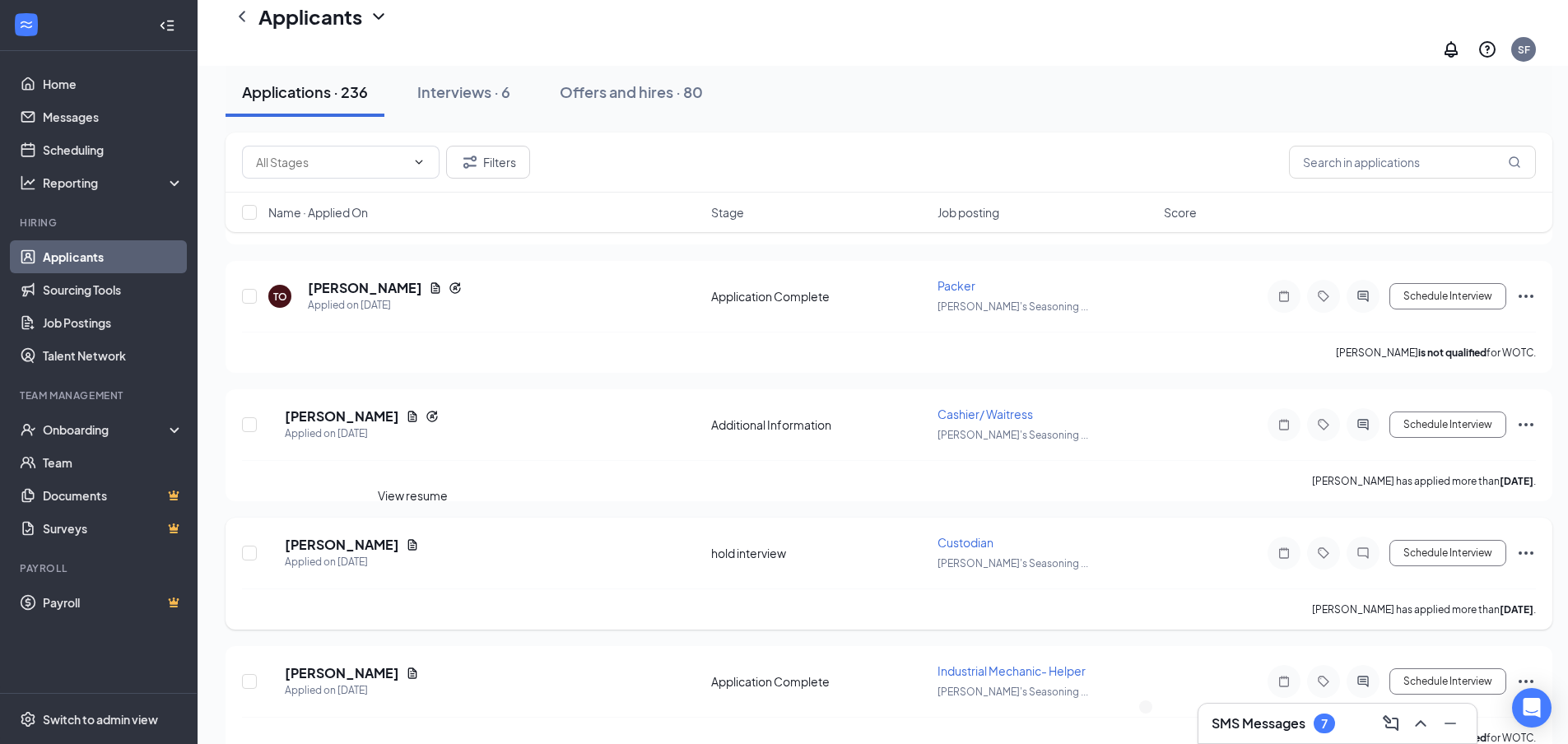
click at [413, 538] on icon "Document" at bounding box center [413, 545] width 14 height 14
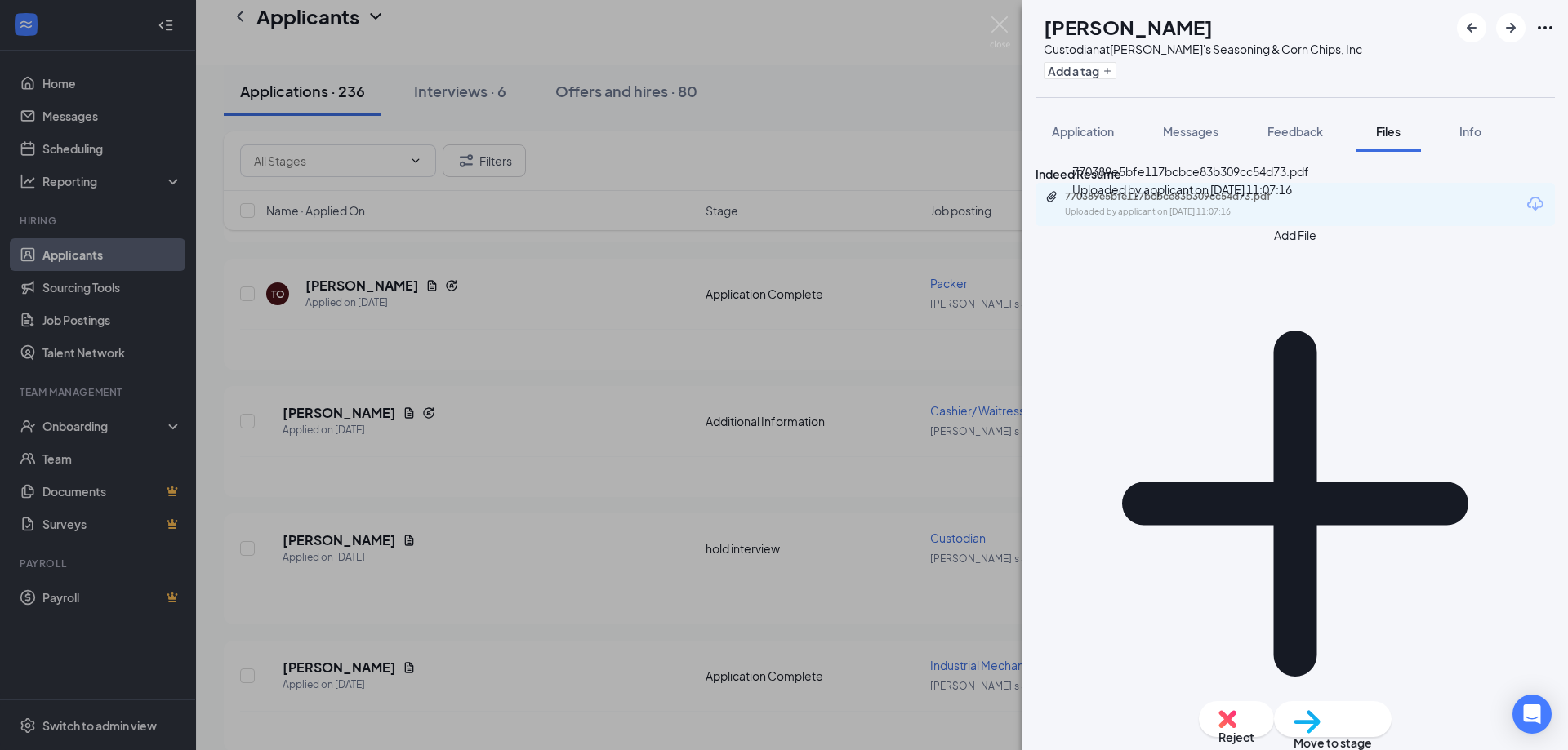
click at [1105, 203] on div "770389e5bfe117bcbce83b309cc54d73.pdf" at bounding box center [1179, 197] width 229 height 13
click at [1084, 123] on div "Application" at bounding box center [1083, 131] width 62 height 16
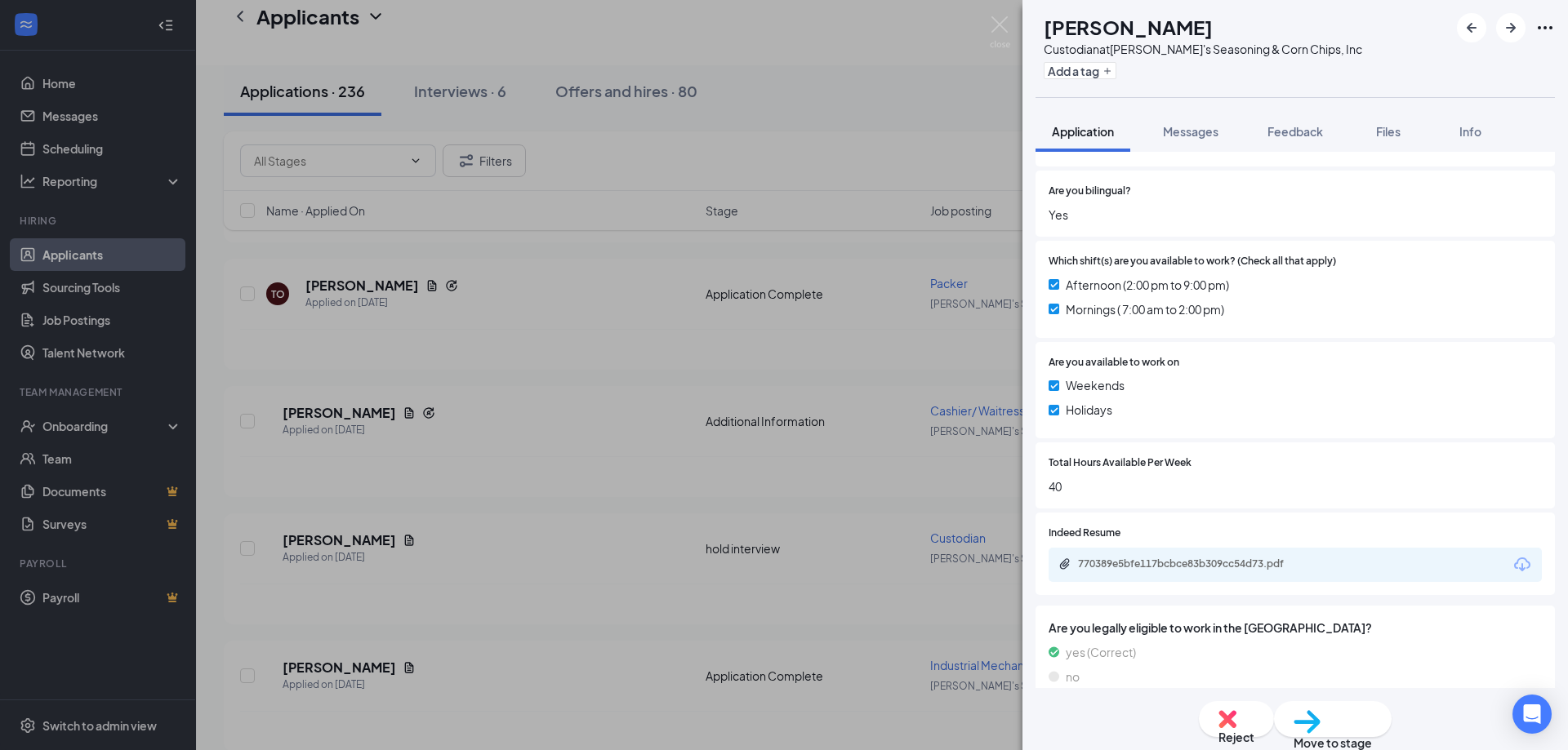
scroll to position [515, 0]
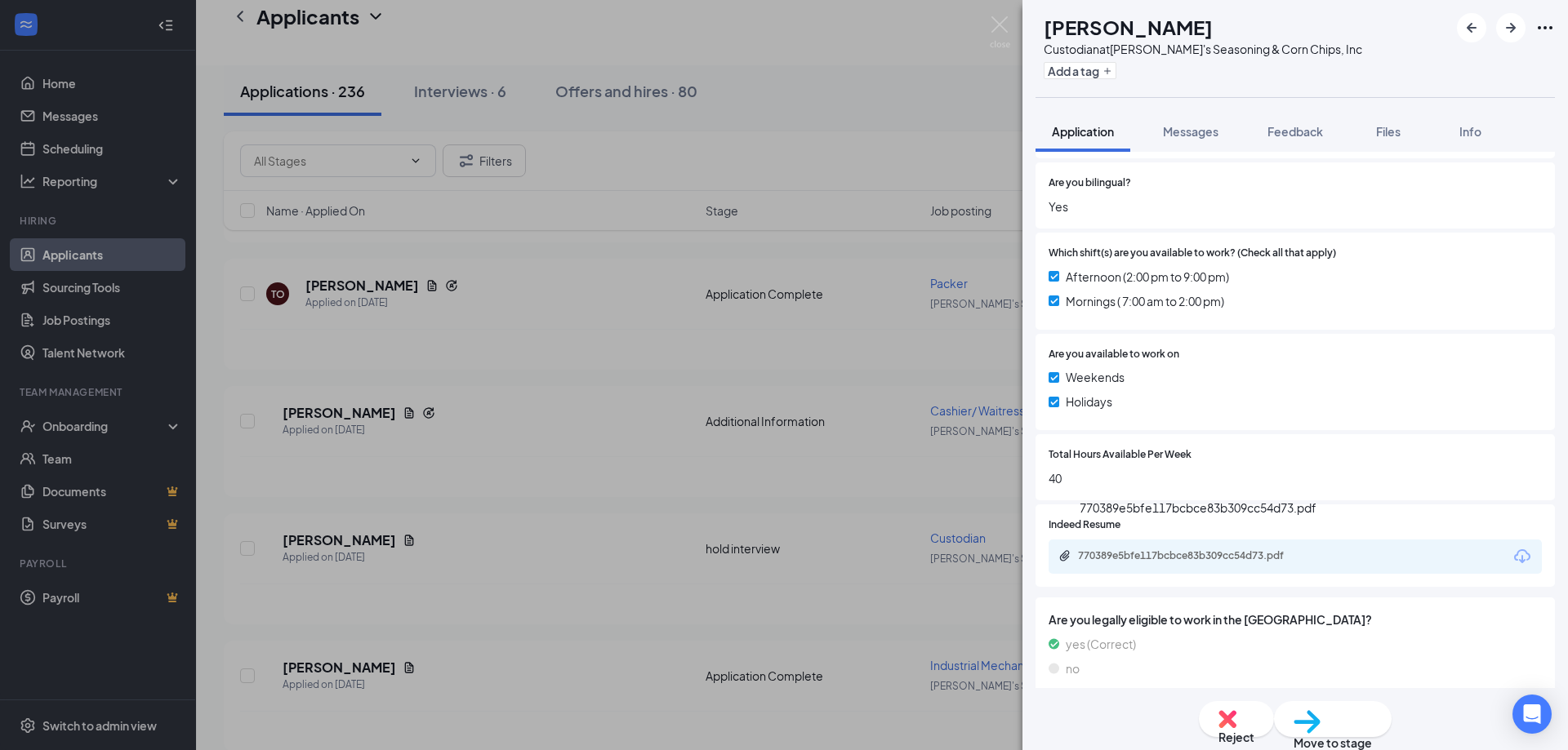
click at [1142, 549] on div "770389e5bfe117bcbce83b309cc54d73.pdf" at bounding box center [1191, 557] width 264 height 15
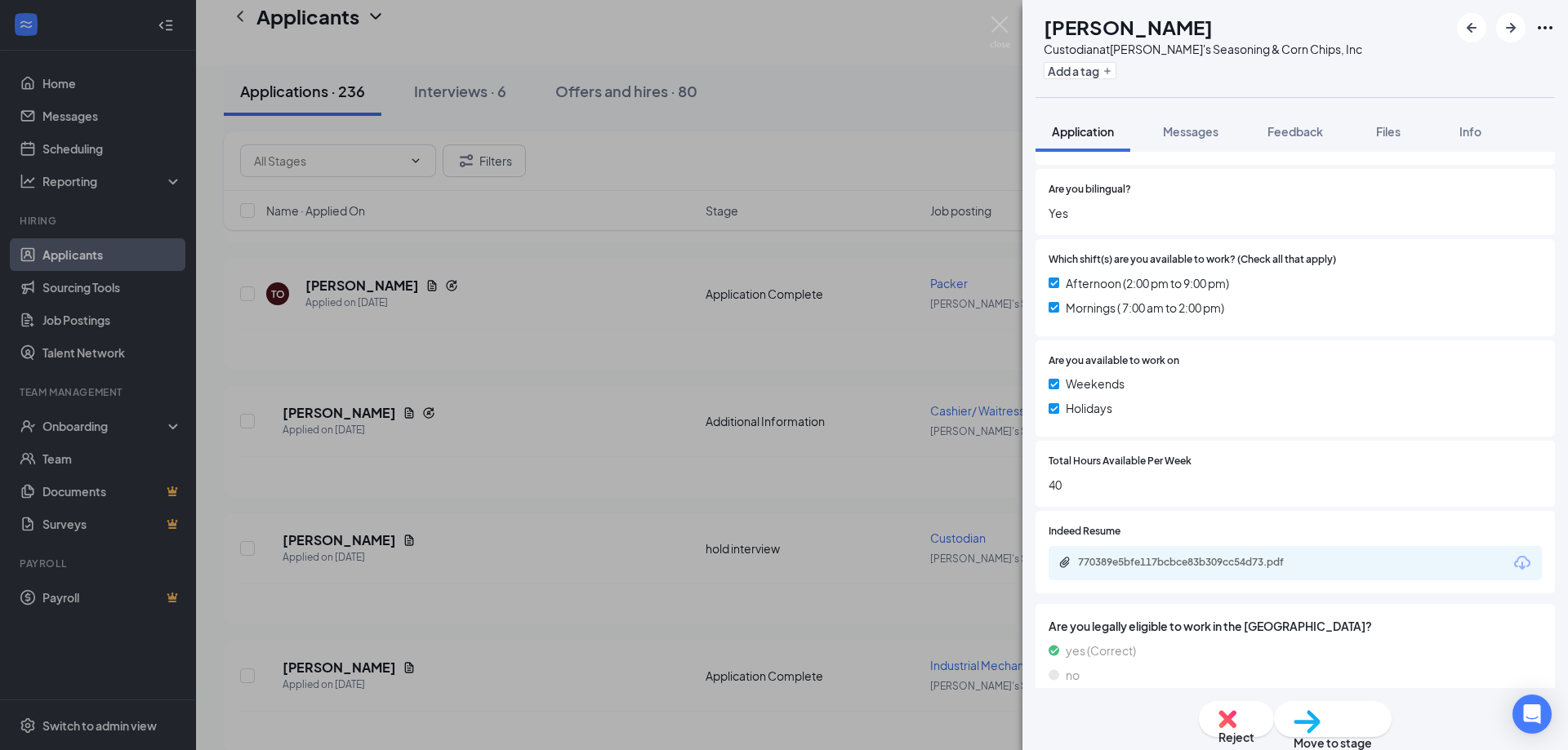
click at [1093, 131] on span "Application" at bounding box center [1083, 131] width 62 height 14
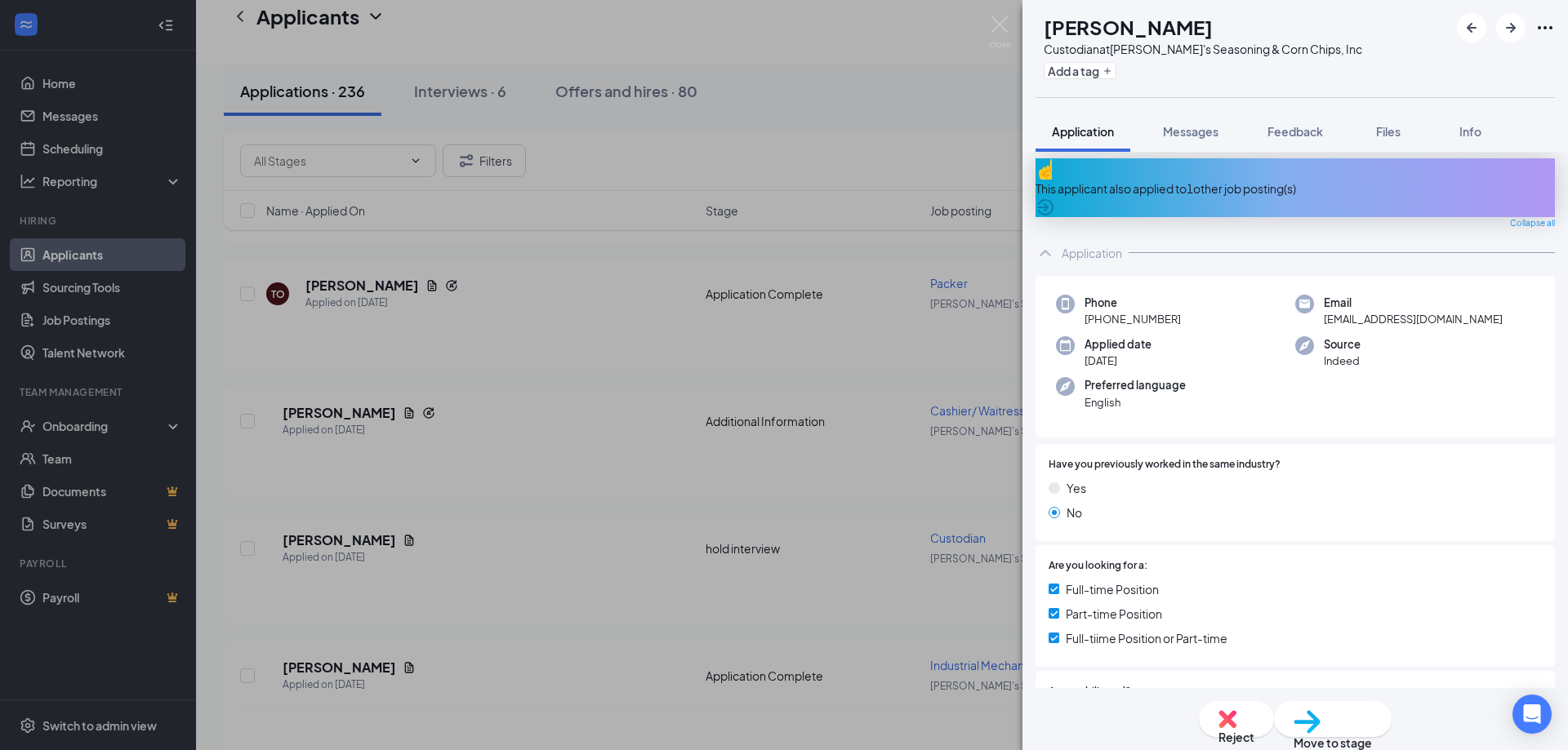
scroll to position [0, 0]
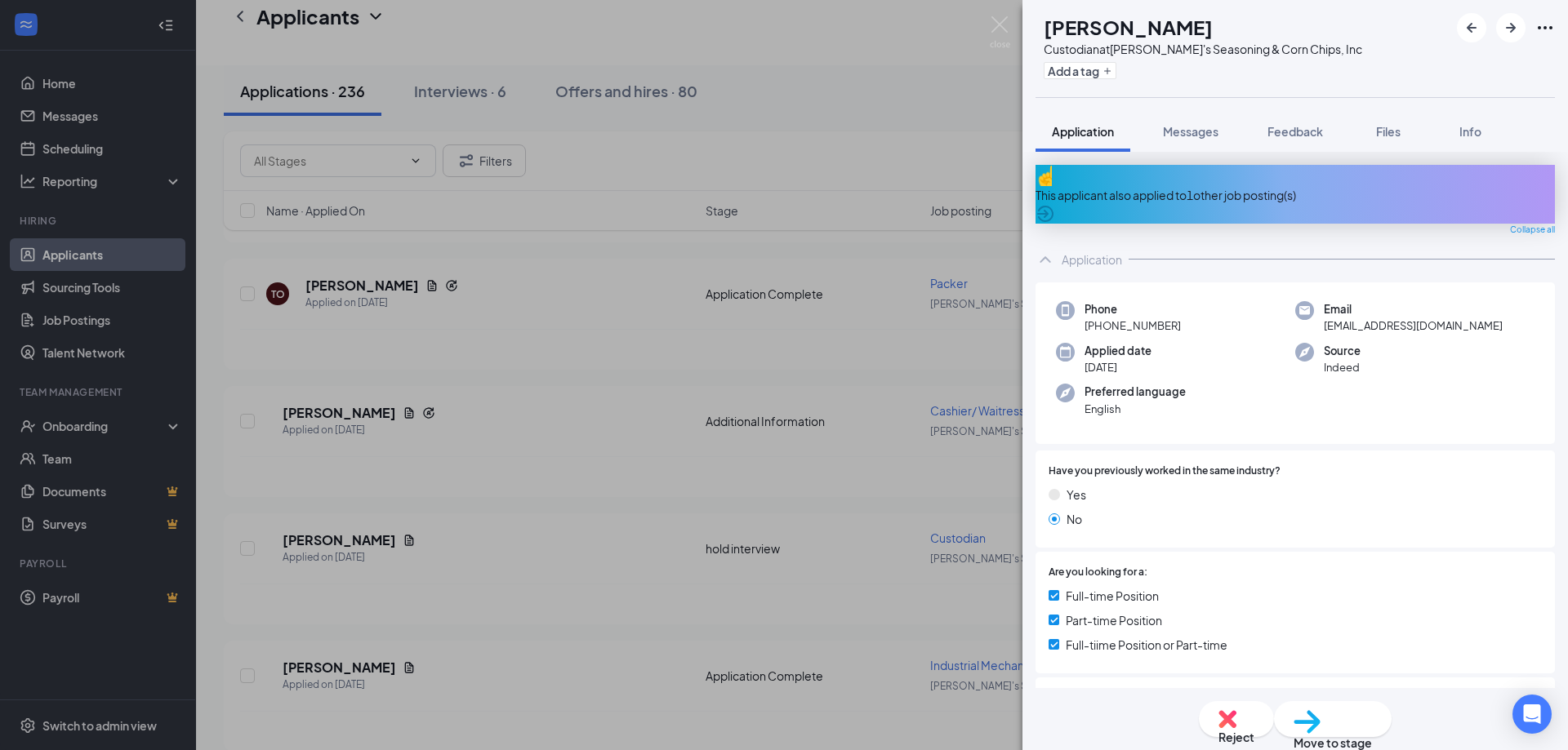
click at [1055, 204] on icon "ArrowCircle" at bounding box center [1045, 213] width 19 height 19
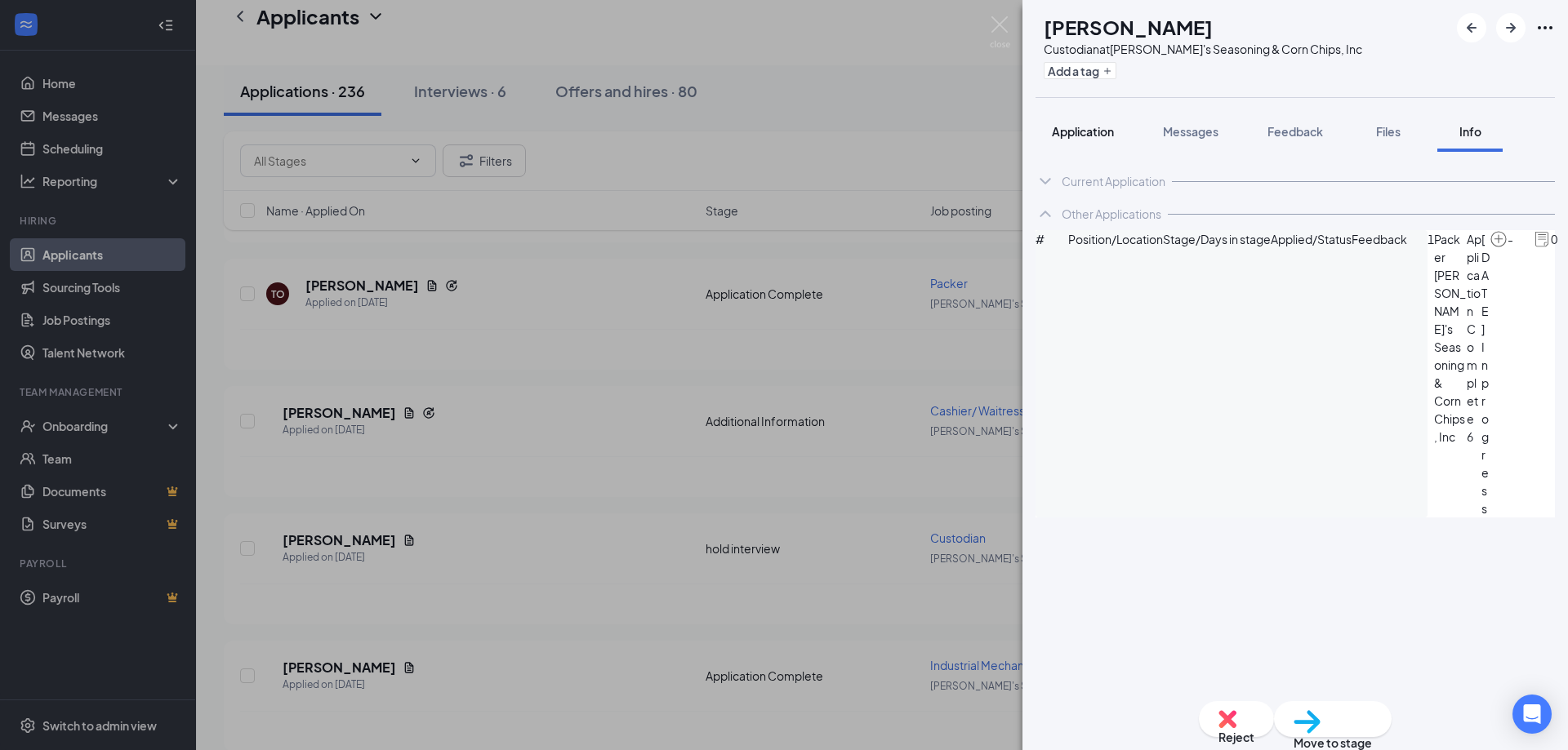
click at [1105, 131] on span "Application" at bounding box center [1083, 131] width 62 height 14
